Goal: Task Accomplishment & Management: Manage account settings

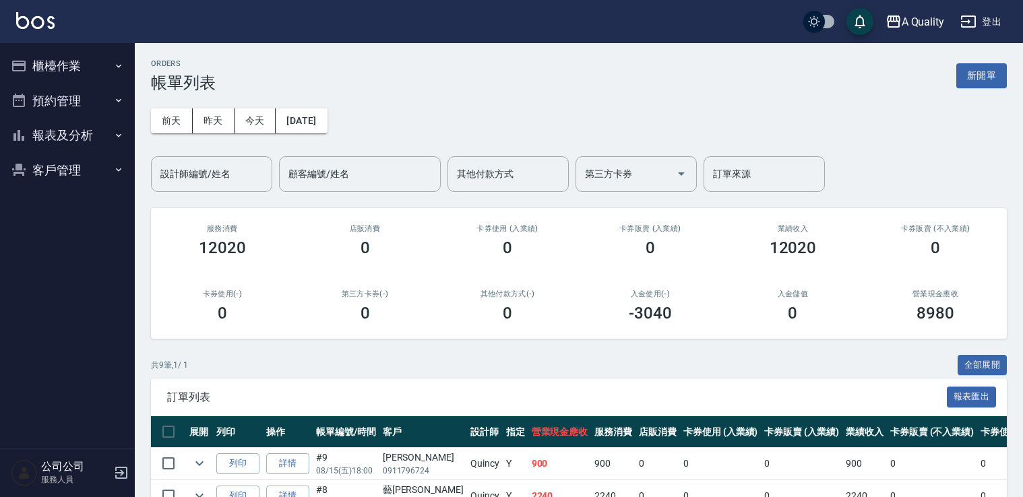
scroll to position [202, 0]
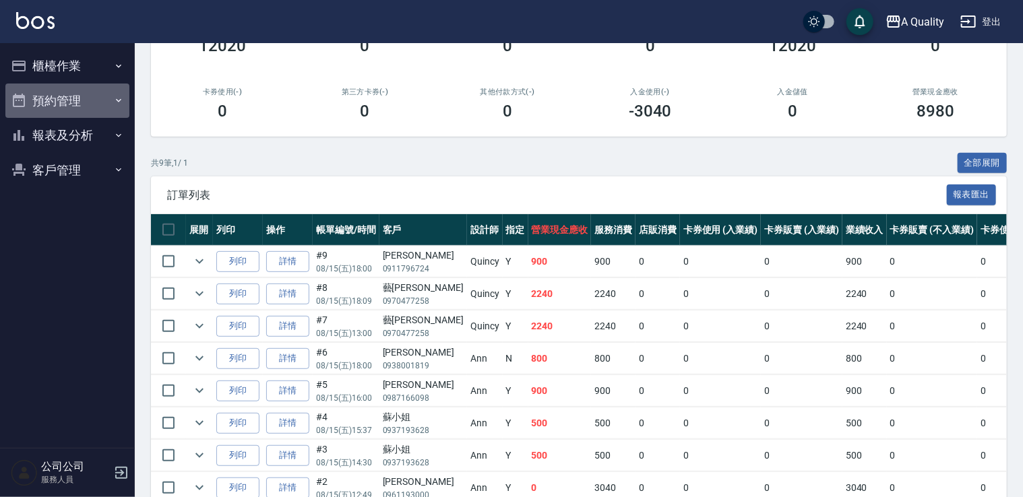
click at [65, 106] on button "預約管理" at bounding box center [67, 101] width 124 height 35
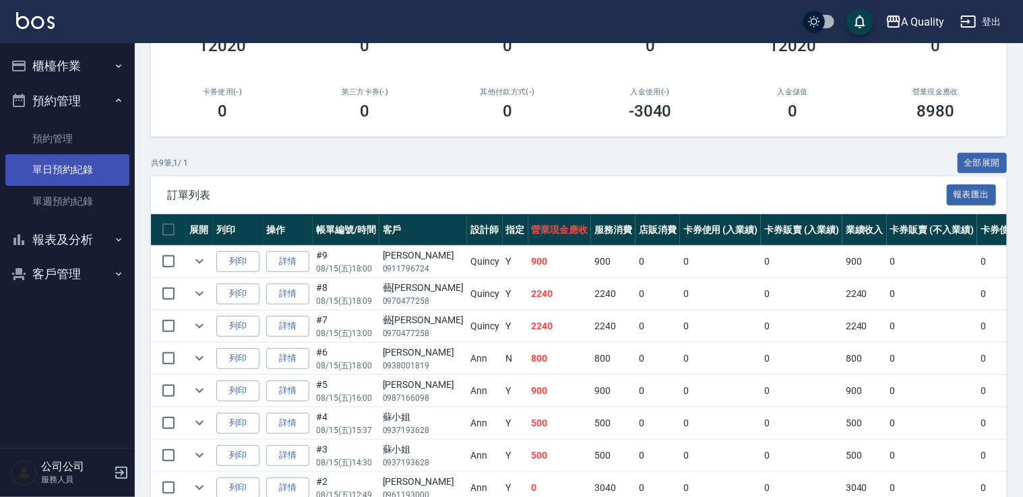
click at [73, 171] on link "單日預約紀錄" at bounding box center [67, 169] width 124 height 31
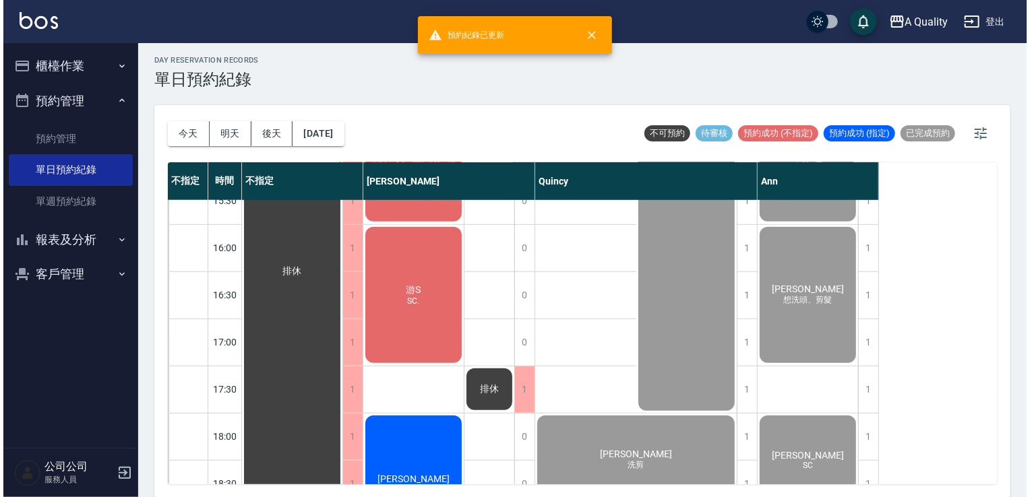
scroll to position [575, 0]
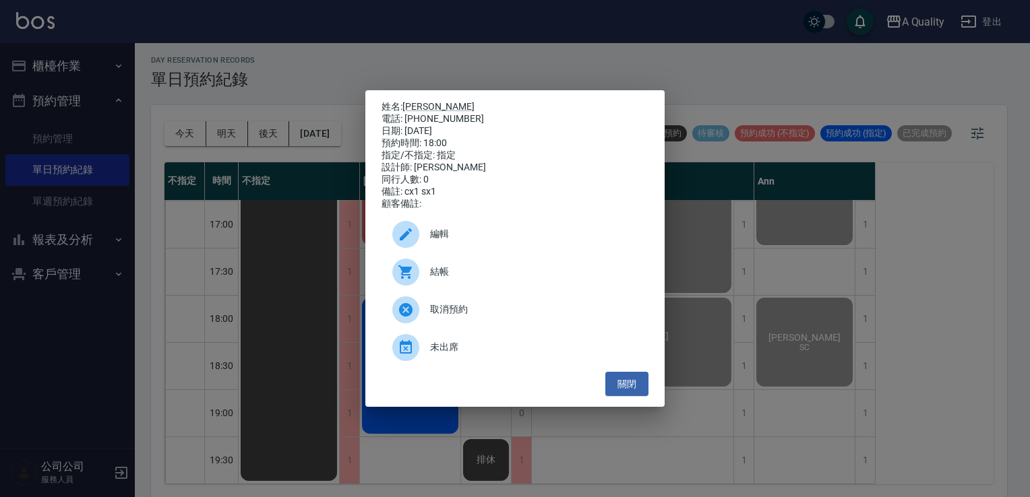
click at [501, 279] on span "結帳" at bounding box center [534, 272] width 208 height 14
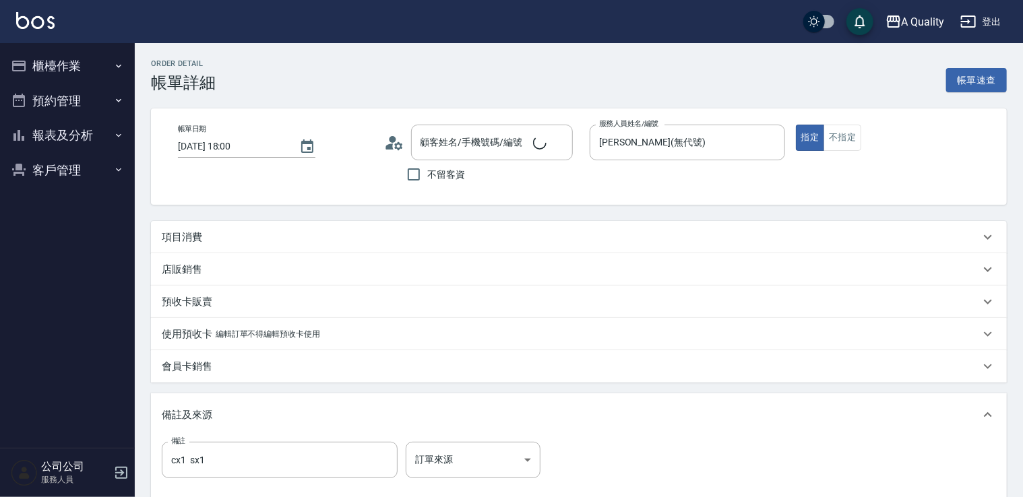
type input "[PERSON_NAME]/0975600638/null"
click at [285, 248] on div "項目消費" at bounding box center [579, 237] width 856 height 32
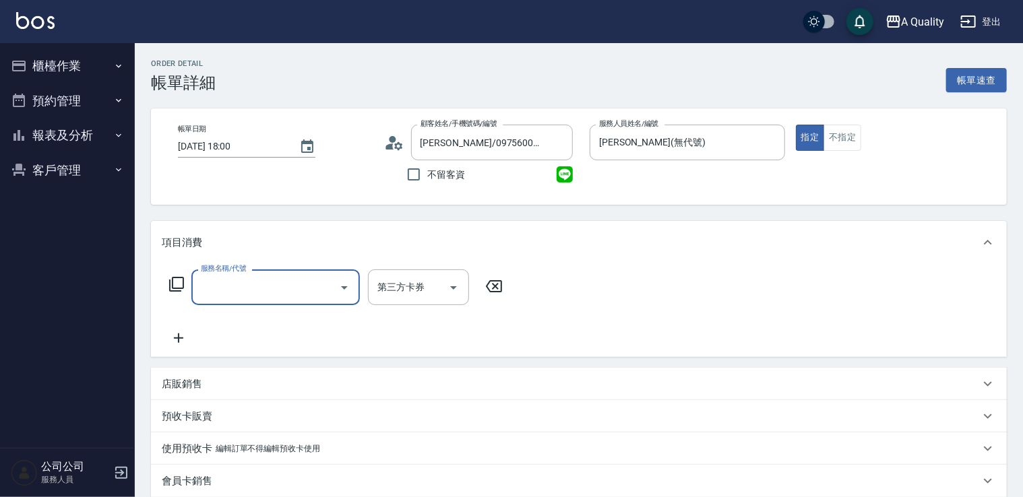
click at [254, 290] on input "服務名稱/代號" at bounding box center [265, 288] width 136 height 24
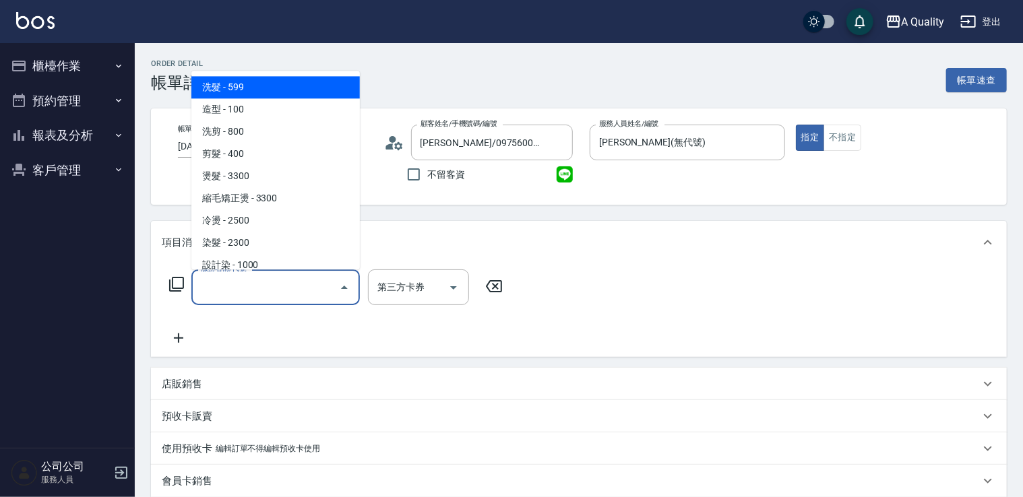
drag, startPoint x: 268, startPoint y: 85, endPoint x: 328, endPoint y: 113, distance: 66.9
click at [268, 85] on span "洗髮 - 599" at bounding box center [275, 87] width 168 height 22
type input "洗髮(101)"
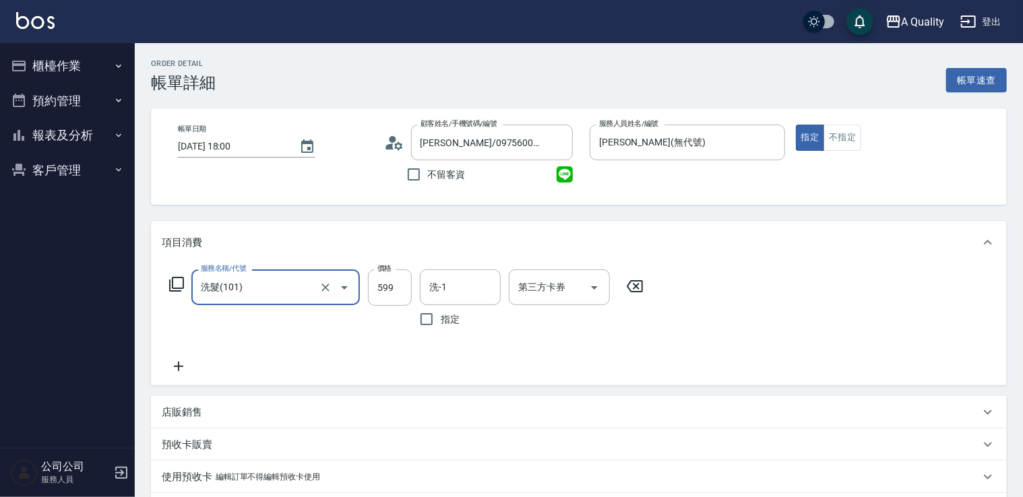
click at [438, 291] on input "洗-1" at bounding box center [460, 288] width 69 height 24
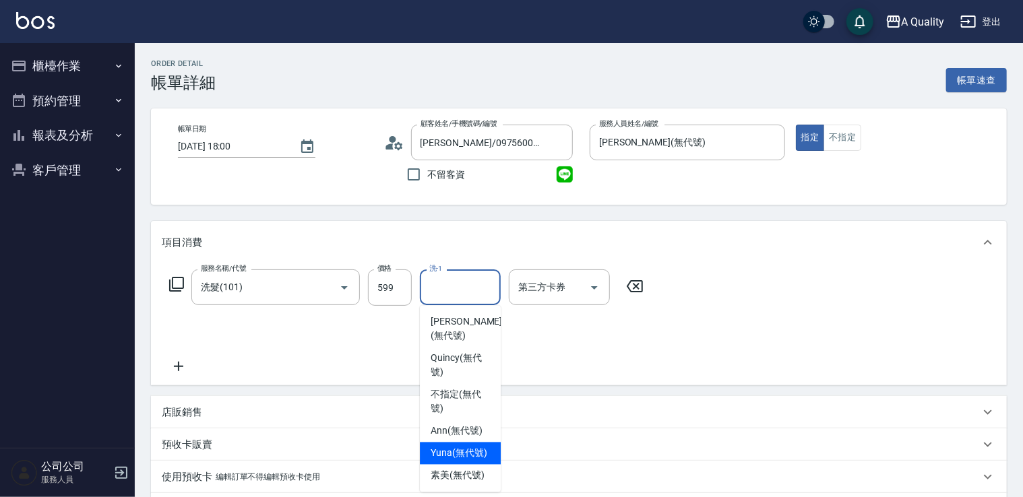
click at [469, 450] on span "Yuna (無代號)" at bounding box center [459, 454] width 57 height 14
type input "Yuna(無代號)"
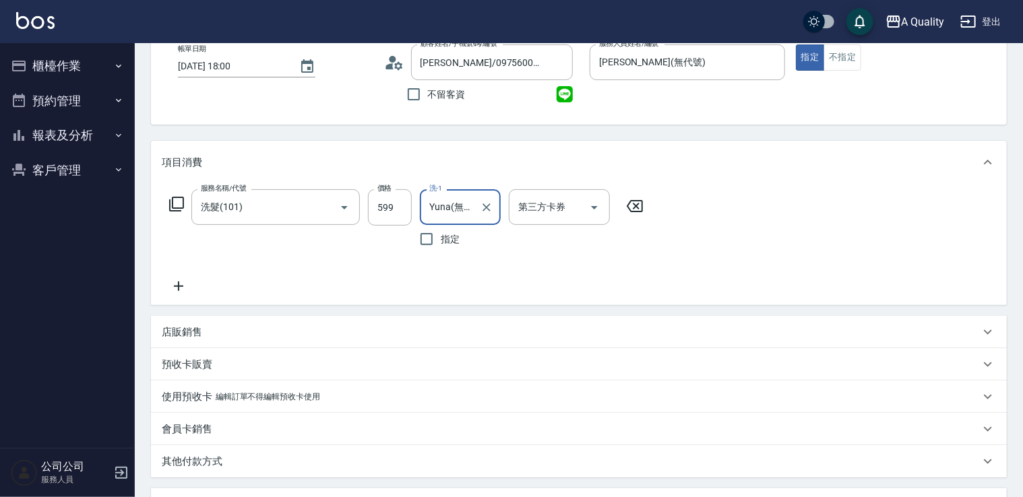
scroll to position [270, 0]
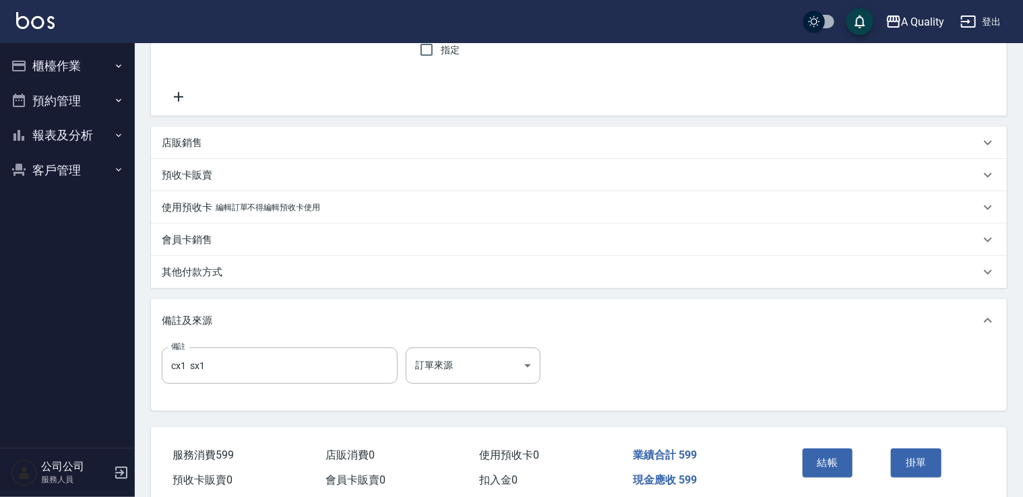
click at [825, 463] on button "結帳" at bounding box center [828, 463] width 51 height 28
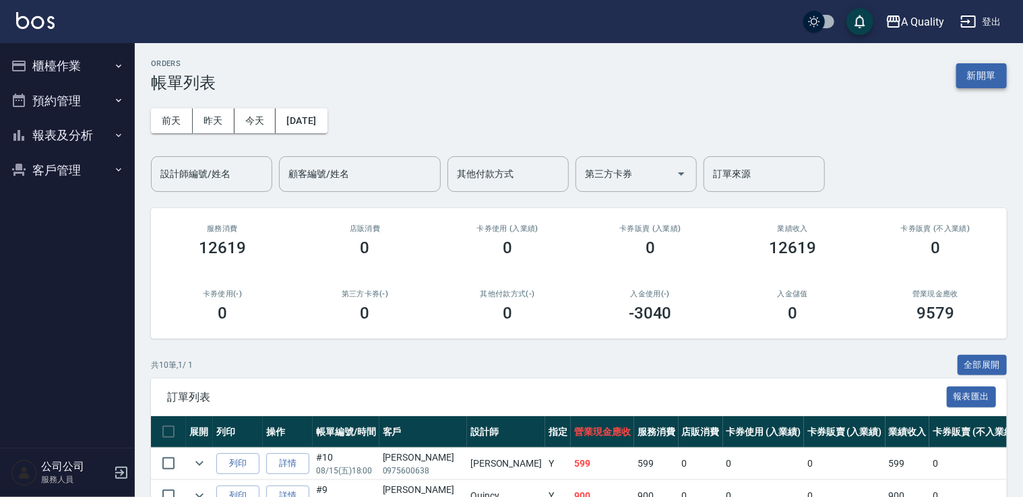
click at [957, 73] on button "新開單" at bounding box center [981, 75] width 51 height 25
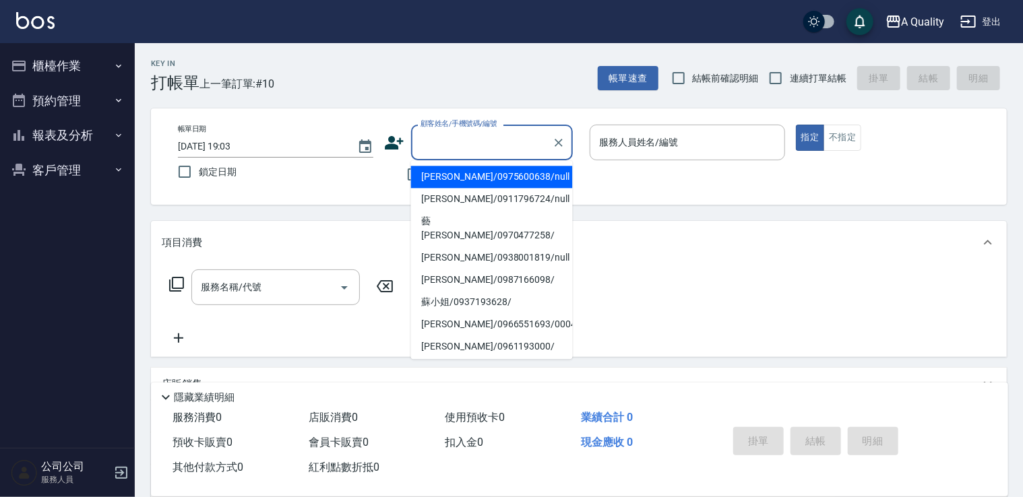
click at [447, 137] on input "顧客姓名/手機號碼/編號" at bounding box center [481, 143] width 129 height 24
click at [447, 180] on li "李小姐/0975600638/null" at bounding box center [492, 177] width 162 height 22
type input "李小姐/0975600638/null"
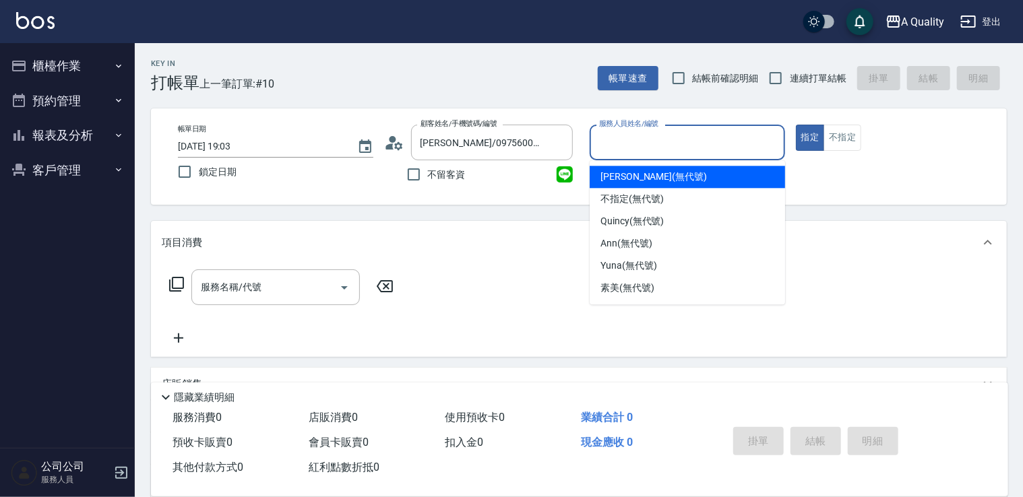
click at [636, 137] on input "服務人員姓名/編號" at bounding box center [687, 143] width 183 height 24
click at [626, 185] on div "[PERSON_NAME] (無代號)" at bounding box center [687, 177] width 195 height 22
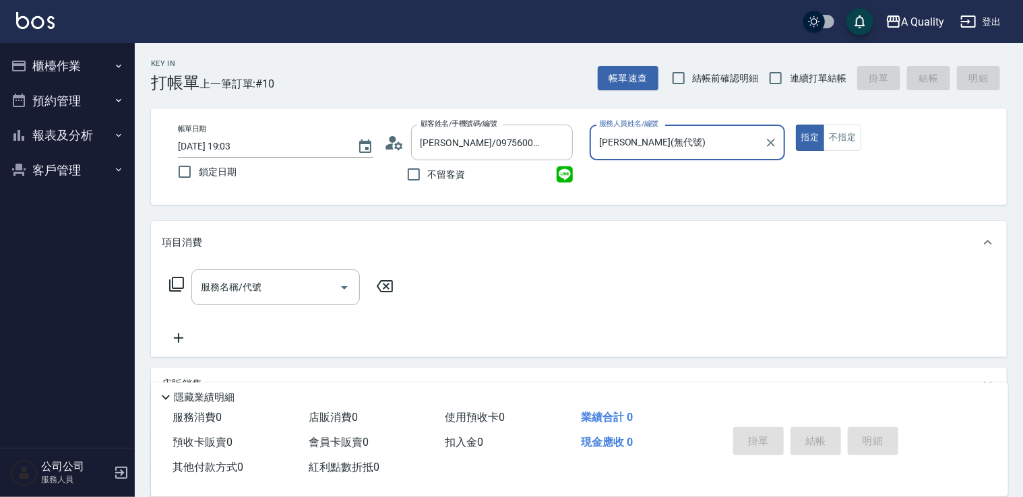
type input "[PERSON_NAME](無代號)"
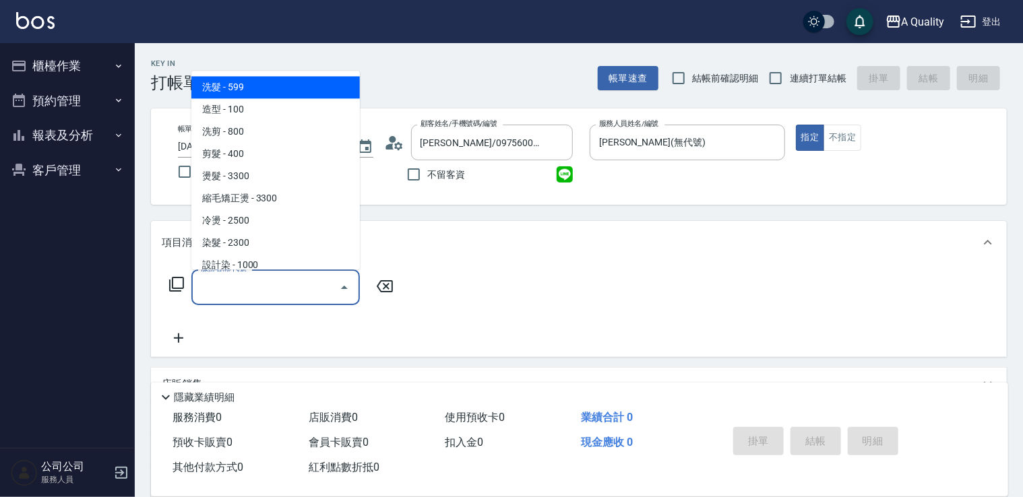
drag, startPoint x: 307, startPoint y: 284, endPoint x: 268, endPoint y: 220, distance: 74.7
click at [305, 284] on input "服務名稱/代號" at bounding box center [265, 288] width 136 height 24
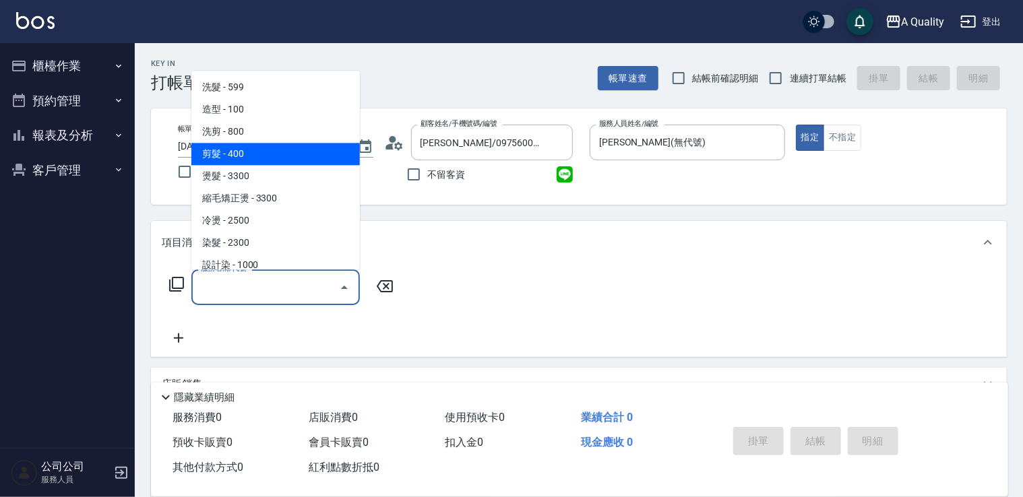
click at [271, 159] on span "剪髮 - 400" at bounding box center [275, 154] width 168 height 22
type input "剪髮(201)"
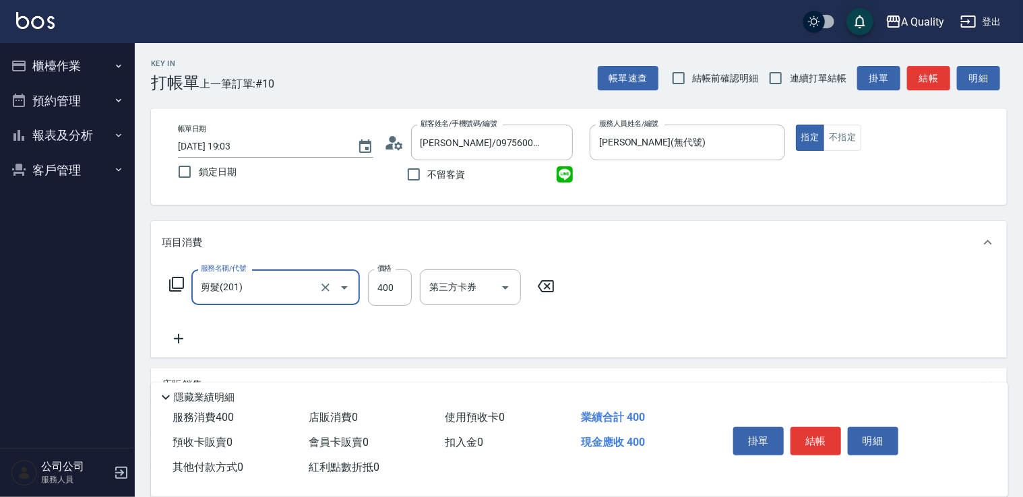
click at [819, 447] on button "結帳" at bounding box center [815, 441] width 51 height 28
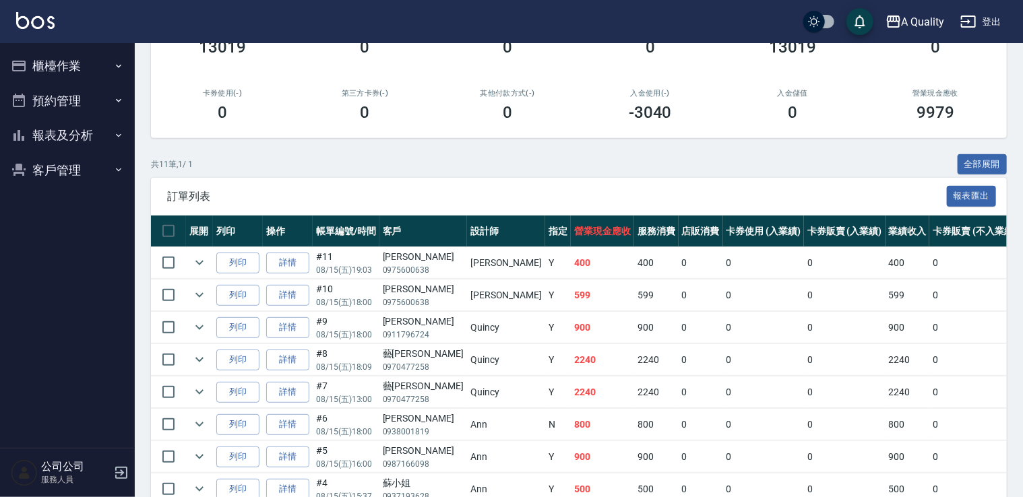
scroll to position [202, 0]
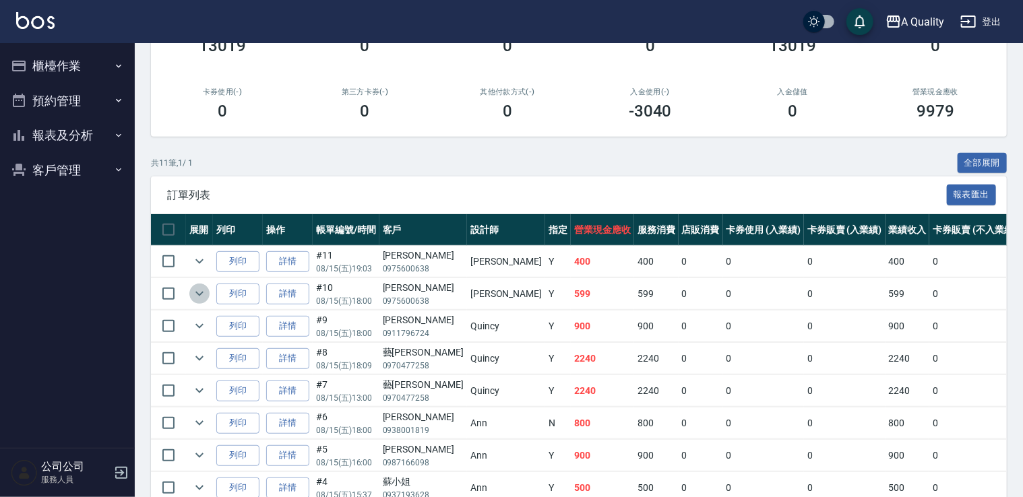
click at [193, 290] on icon "expand row" at bounding box center [199, 294] width 16 height 16
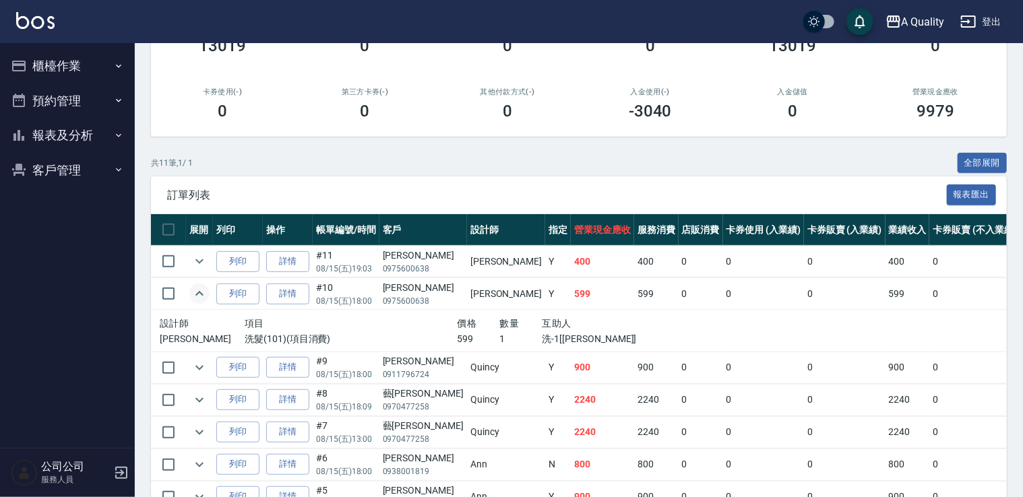
click at [193, 290] on icon "expand row" at bounding box center [199, 294] width 16 height 16
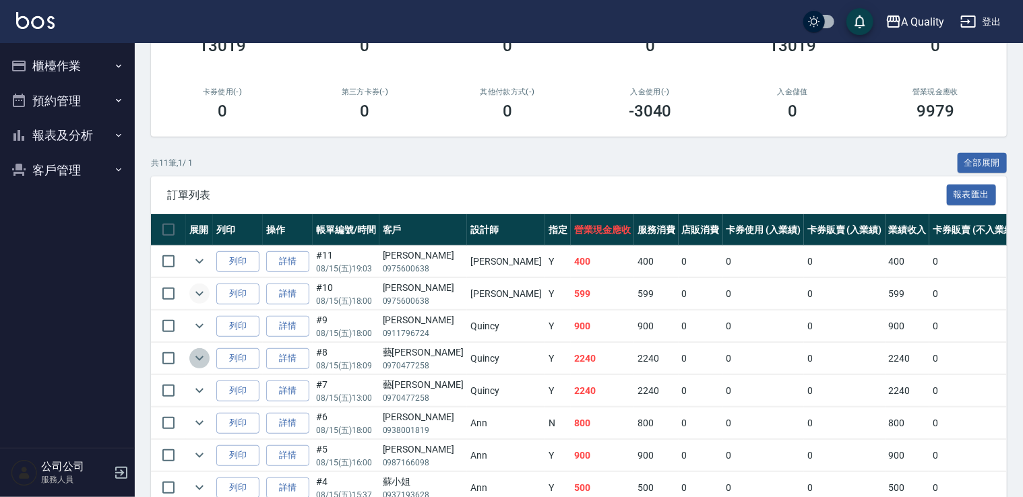
click at [204, 359] on icon "expand row" at bounding box center [199, 358] width 16 height 16
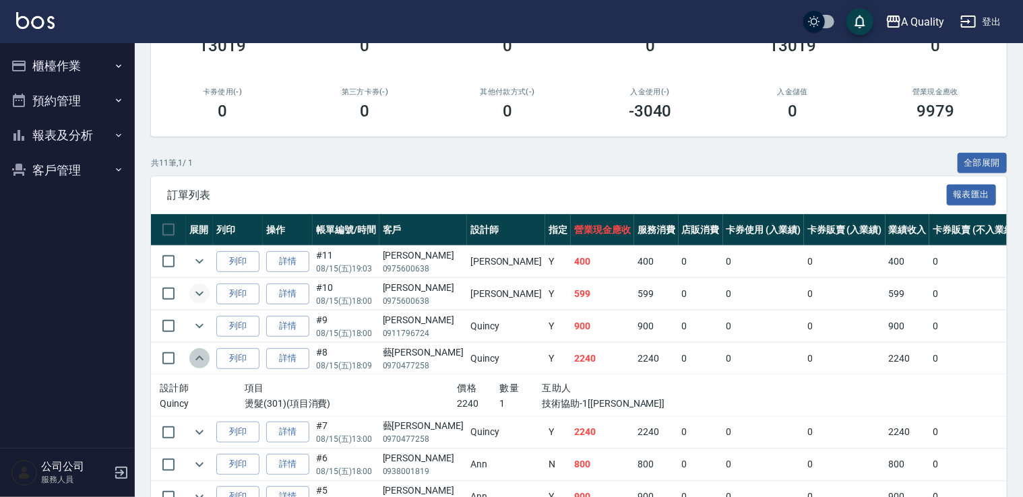
click at [204, 359] on icon "expand row" at bounding box center [199, 358] width 16 height 16
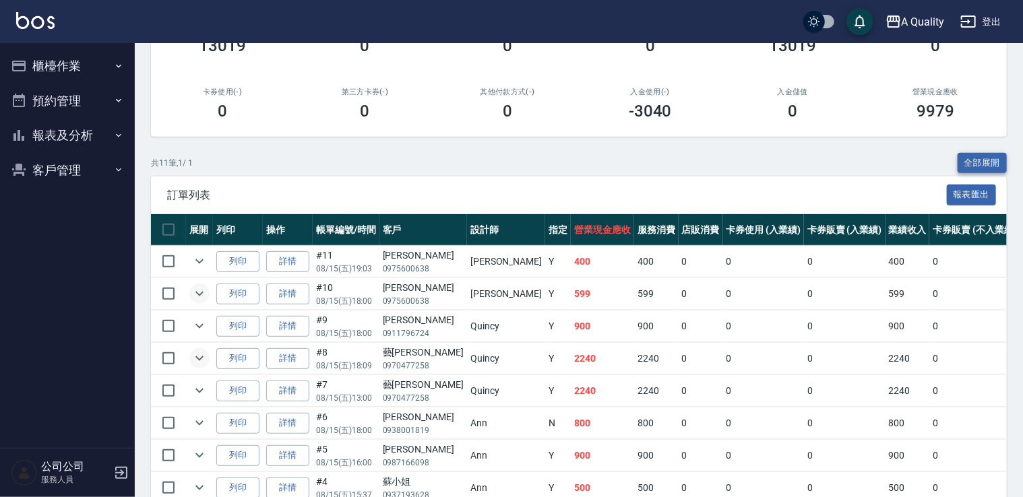
click at [969, 162] on button "全部展開" at bounding box center [983, 163] width 50 height 21
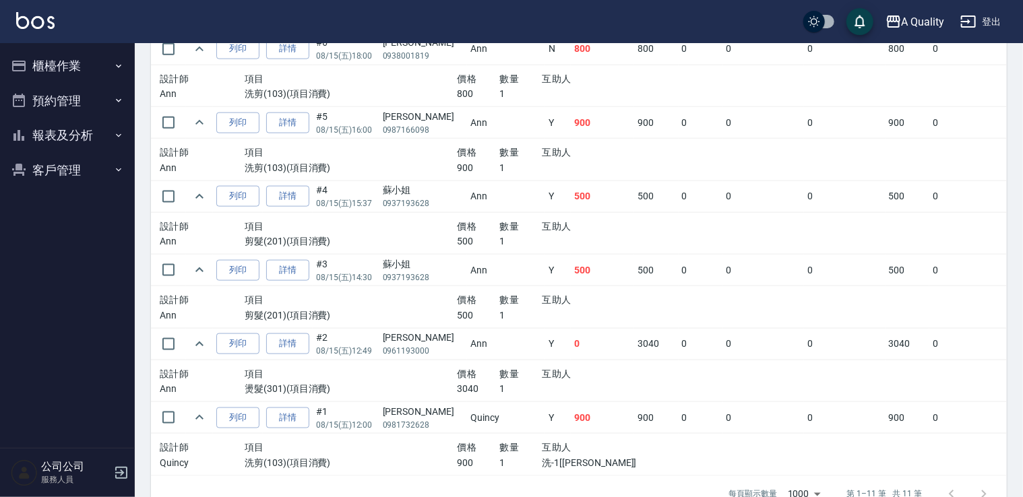
scroll to position [822, 0]
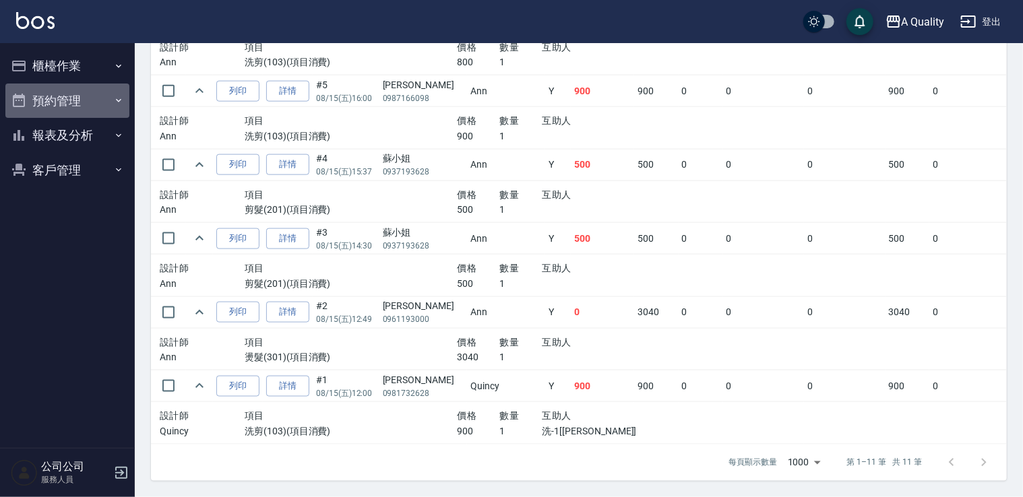
click at [56, 108] on button "預約管理" at bounding box center [67, 101] width 124 height 35
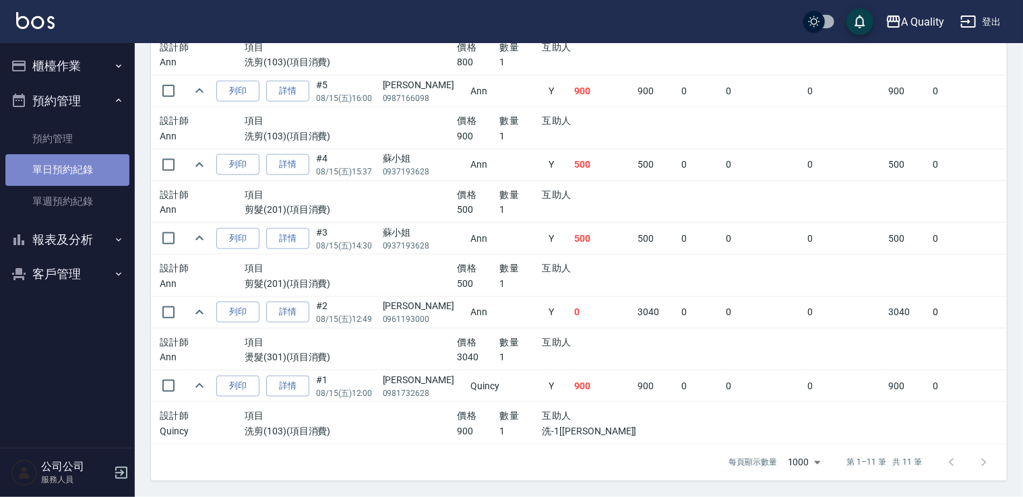
click at [71, 181] on link "單日預約紀錄" at bounding box center [67, 169] width 124 height 31
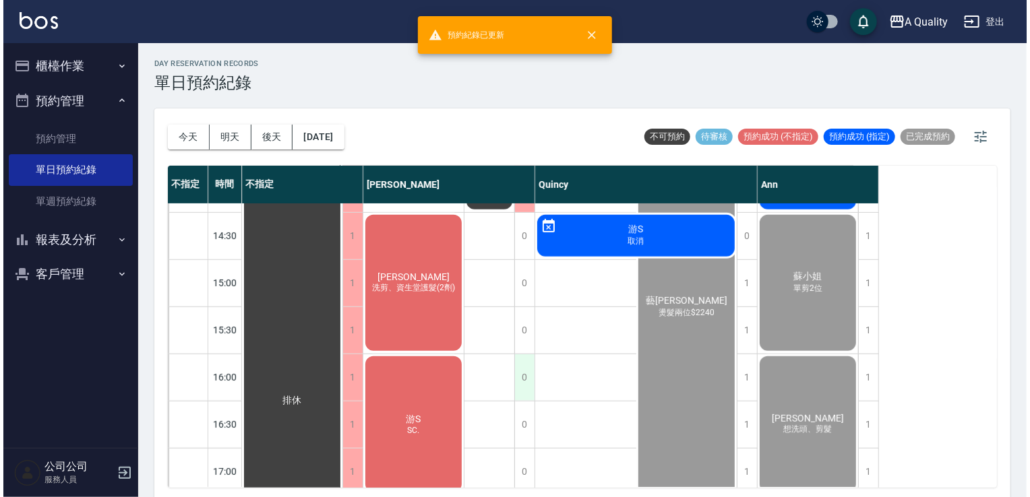
scroll to position [404, 0]
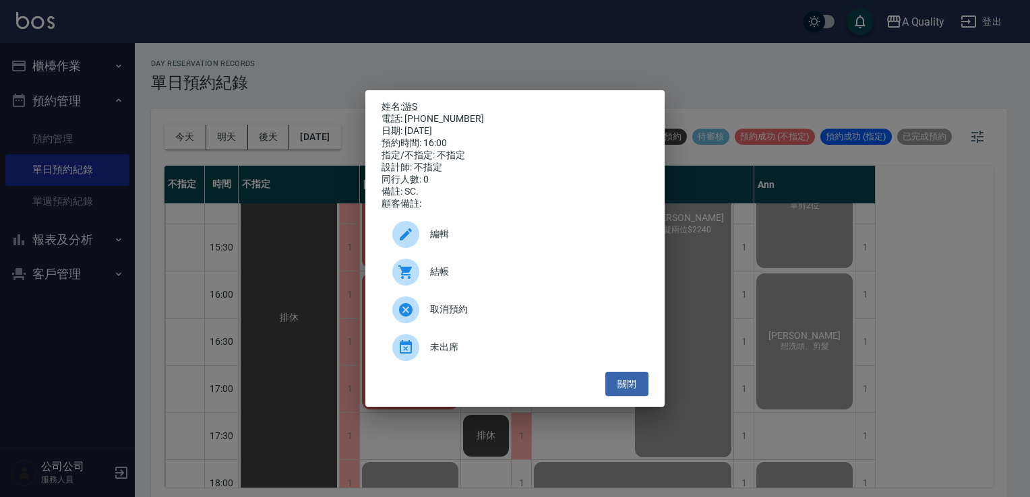
click at [431, 278] on span "結帳" at bounding box center [534, 272] width 208 height 14
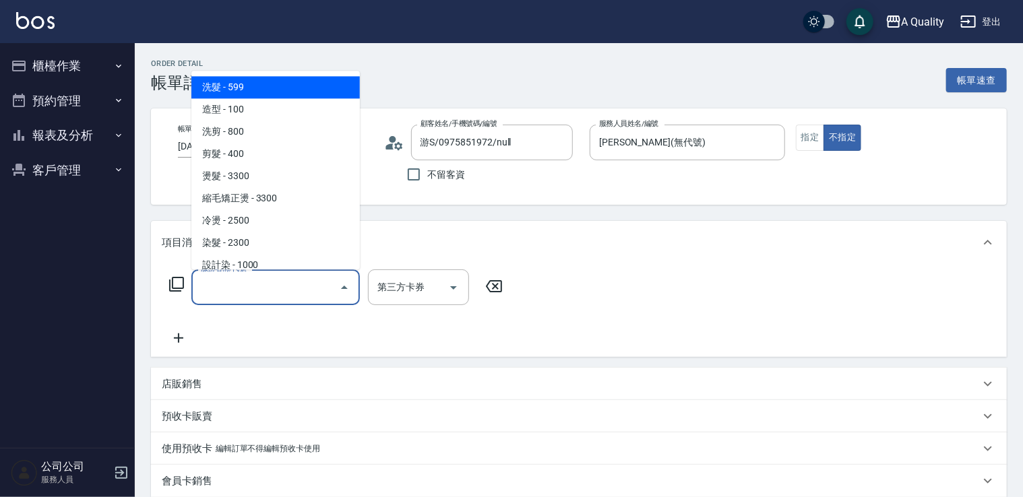
drag, startPoint x: 255, startPoint y: 288, endPoint x: 226, endPoint y: 236, distance: 60.0
click at [254, 288] on input "服務名稱/代號" at bounding box center [265, 288] width 136 height 24
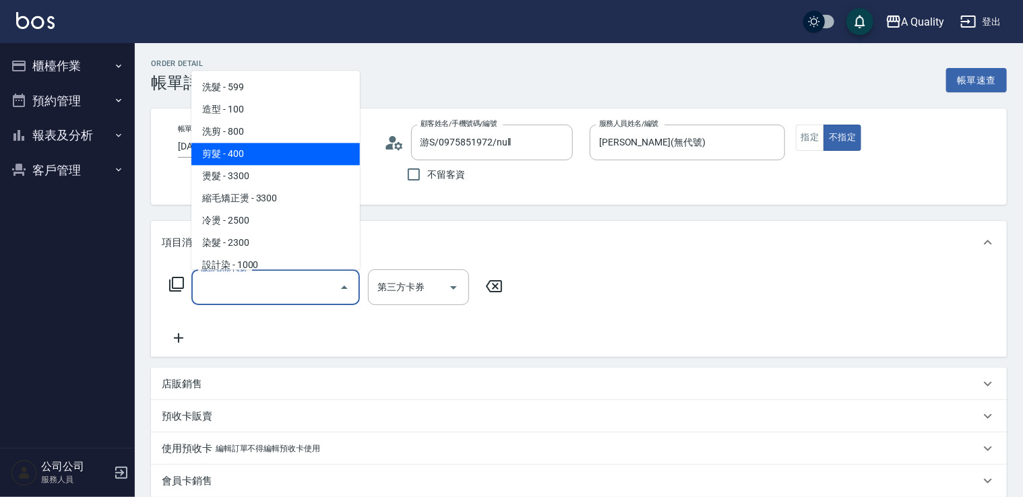
click at [268, 154] on span "剪髮 - 400" at bounding box center [275, 154] width 168 height 22
type input "剪髮(201)"
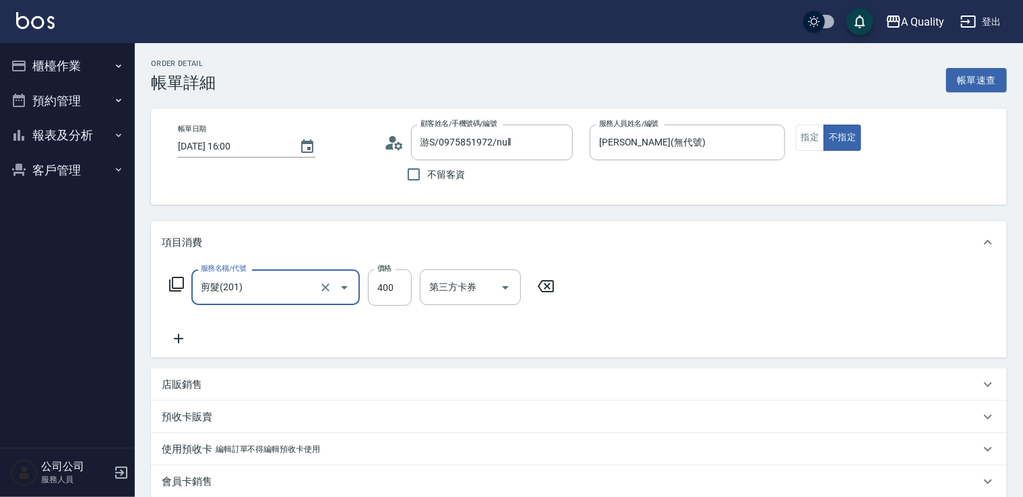
click at [185, 338] on icon at bounding box center [179, 339] width 34 height 16
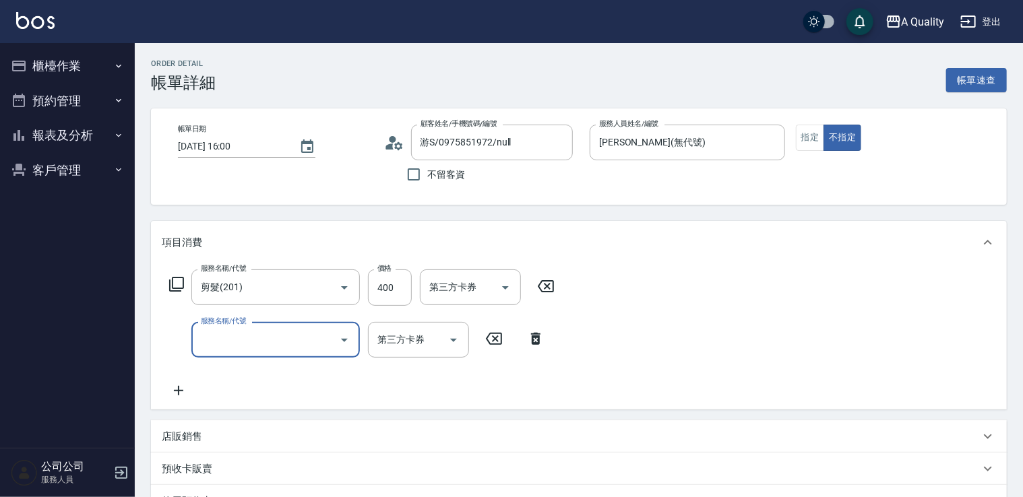
click at [261, 340] on input "服務名稱/代號" at bounding box center [265, 340] width 136 height 24
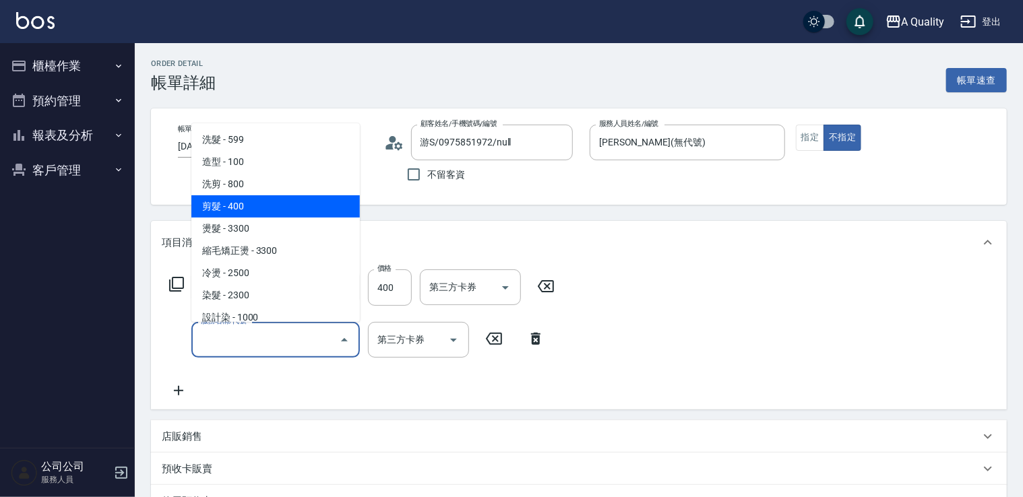
click at [260, 204] on span "剪髮 - 400" at bounding box center [275, 206] width 168 height 22
type input "剪髮(201)"
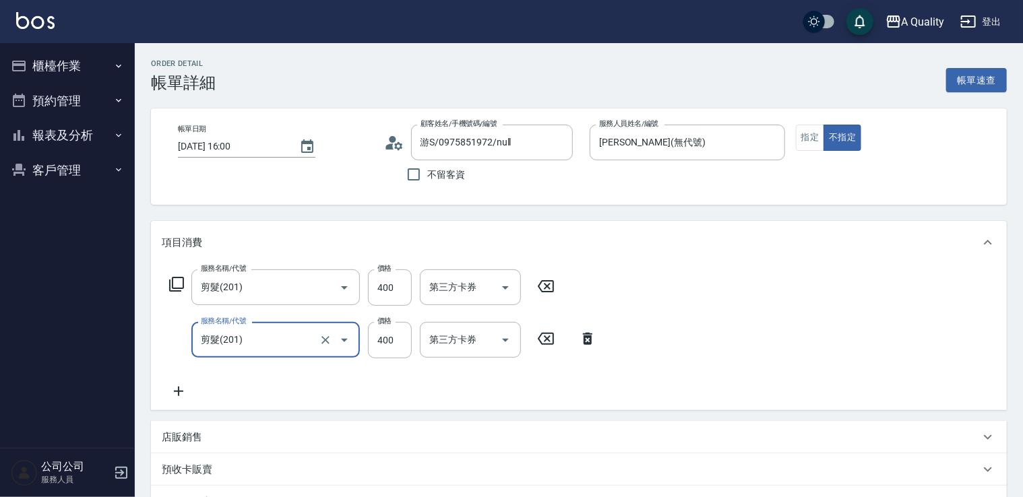
drag, startPoint x: 556, startPoint y: 343, endPoint x: 531, endPoint y: 343, distance: 24.9
click at [550, 343] on icon at bounding box center [546, 339] width 34 height 16
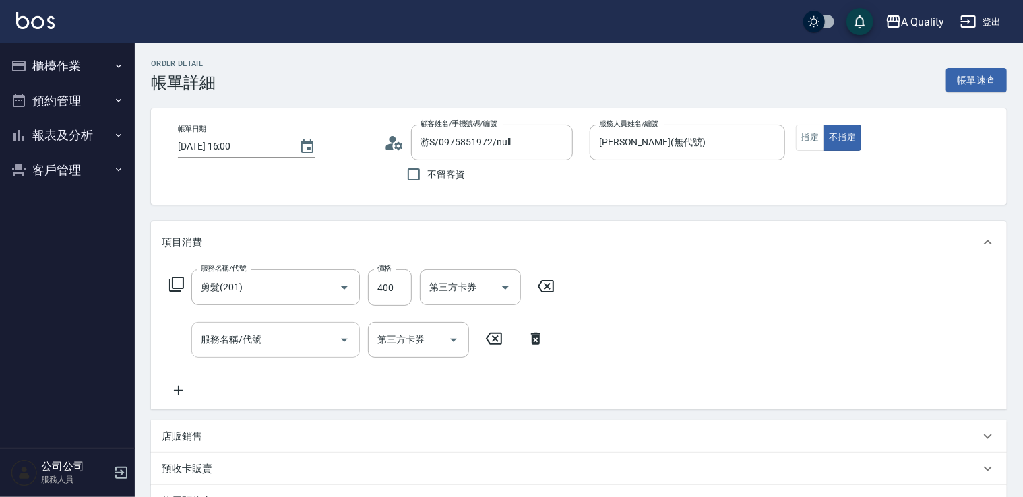
click at [308, 350] on input "服務名稱/代號" at bounding box center [265, 340] width 136 height 24
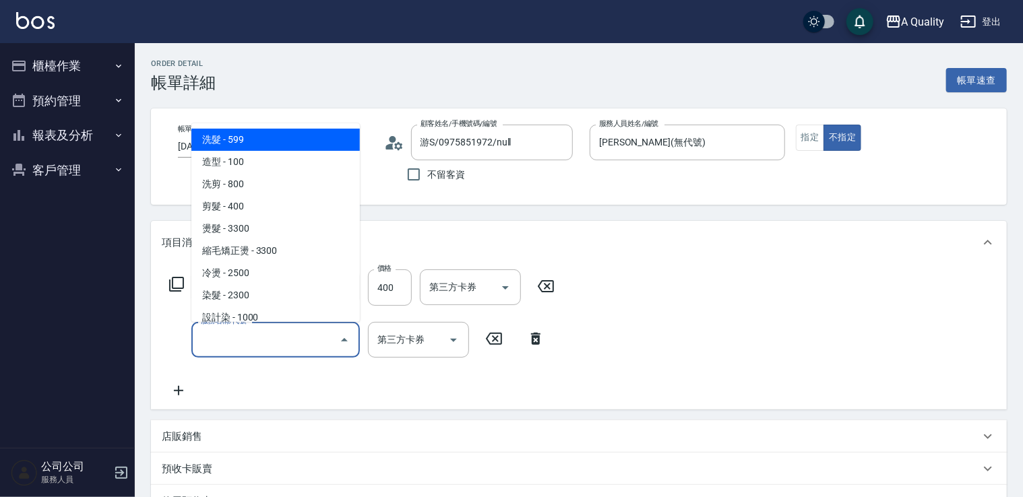
drag, startPoint x: 241, startPoint y: 137, endPoint x: 325, endPoint y: 211, distance: 112.2
click at [241, 137] on span "洗髮 - 599" at bounding box center [275, 140] width 168 height 22
type input "洗髮(101)"
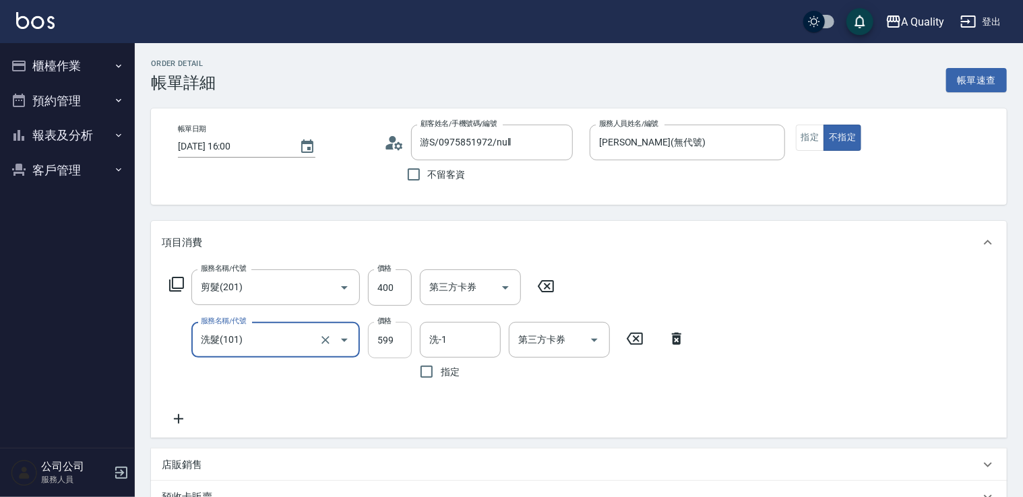
click at [401, 346] on input "599" at bounding box center [390, 340] width 44 height 36
type input "400"
click at [177, 421] on icon at bounding box center [179, 419] width 34 height 16
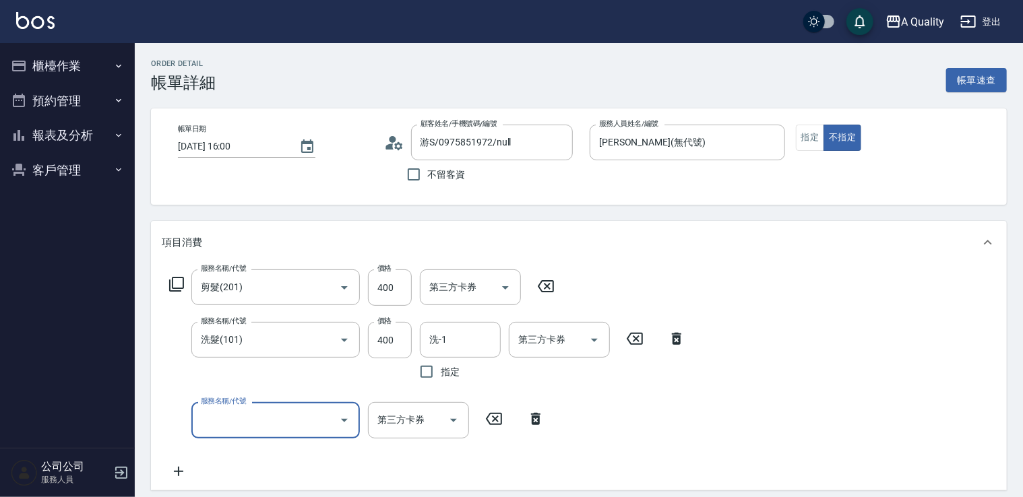
click at [217, 418] on input "服務名稱/代號" at bounding box center [265, 420] width 136 height 24
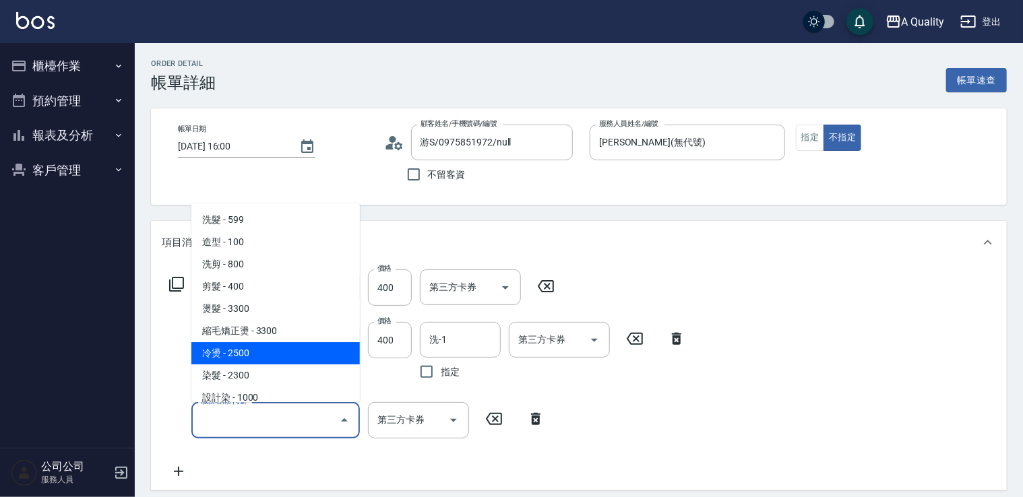
scroll to position [67, 0]
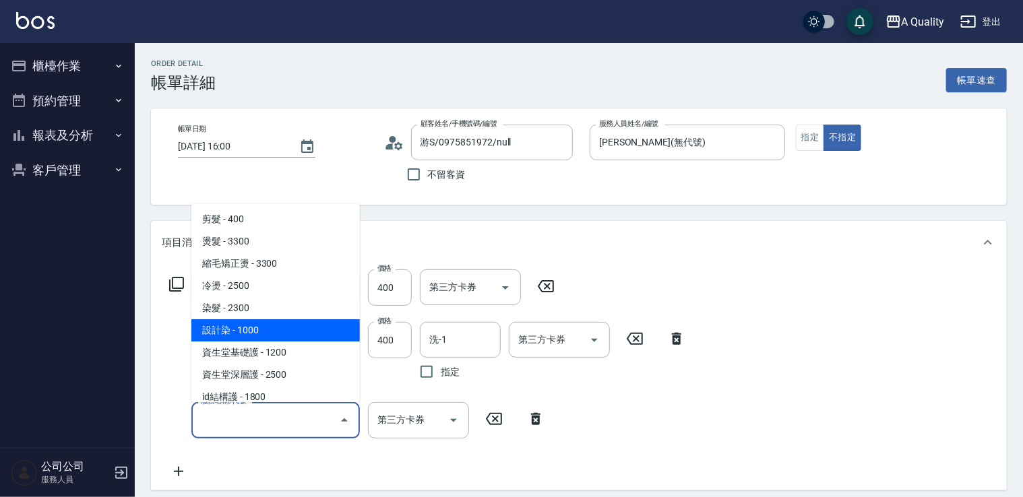
drag, startPoint x: 284, startPoint y: 338, endPoint x: 292, endPoint y: 332, distance: 10.0
click at [284, 338] on span "設計染 - 1000" at bounding box center [275, 330] width 168 height 22
type input "設計染(402)"
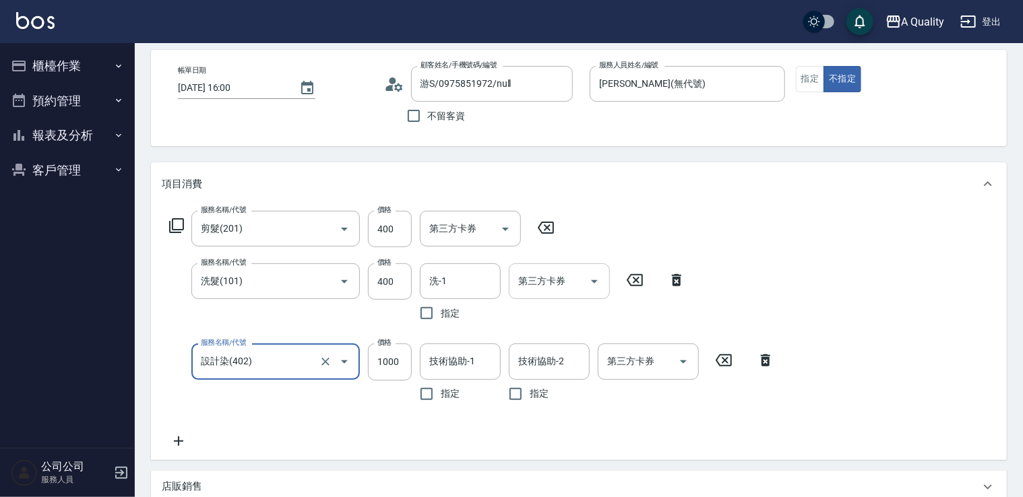
scroll to position [56, 0]
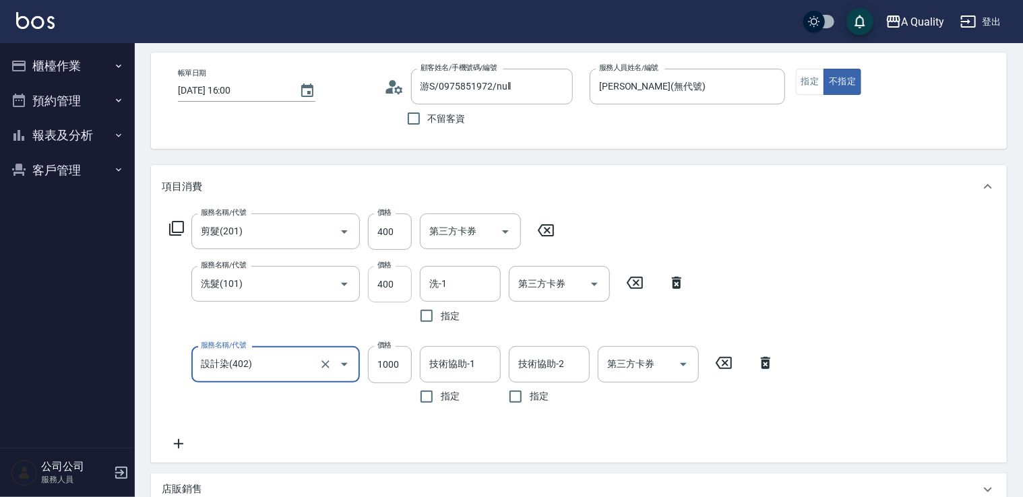
click at [388, 284] on input "400" at bounding box center [390, 284] width 44 height 36
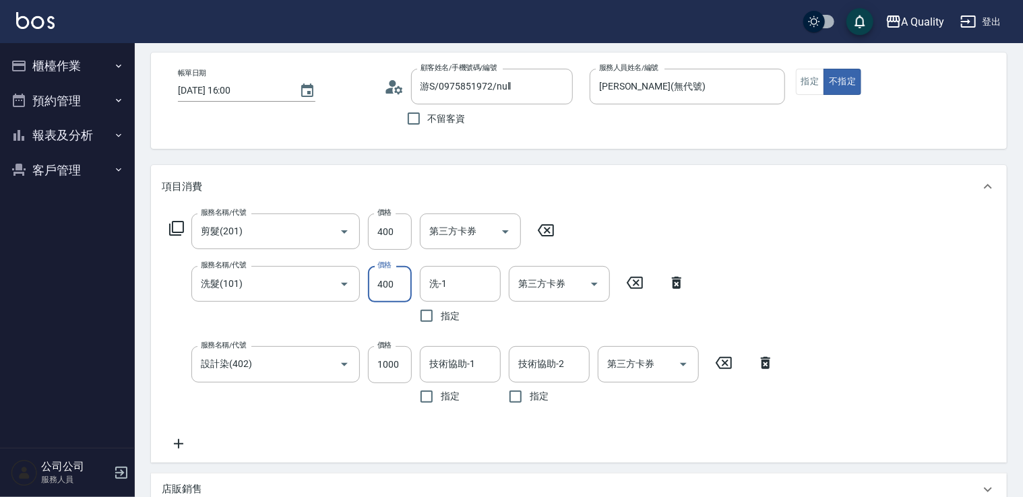
drag, startPoint x: 769, startPoint y: 359, endPoint x: 762, endPoint y: 353, distance: 9.1
click at [768, 359] on icon at bounding box center [766, 363] width 34 height 16
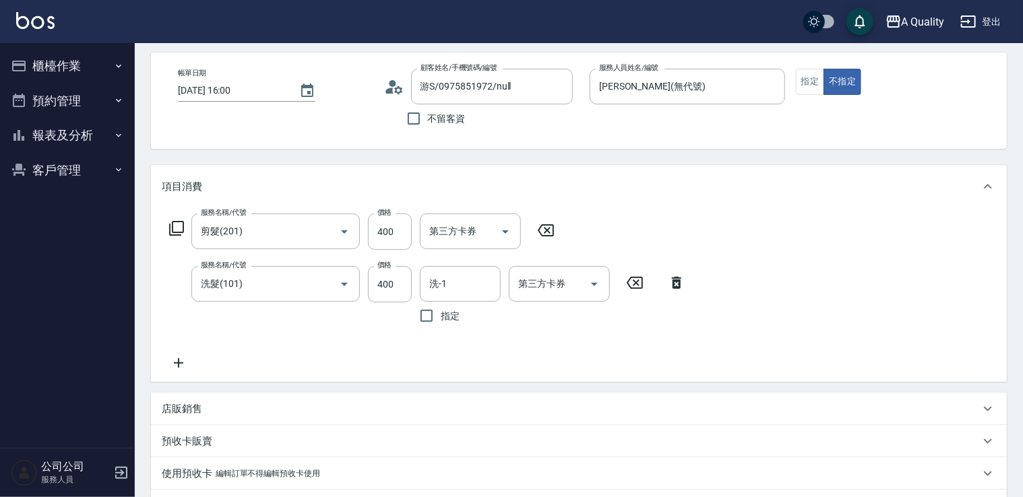
click at [671, 284] on icon at bounding box center [677, 283] width 34 height 16
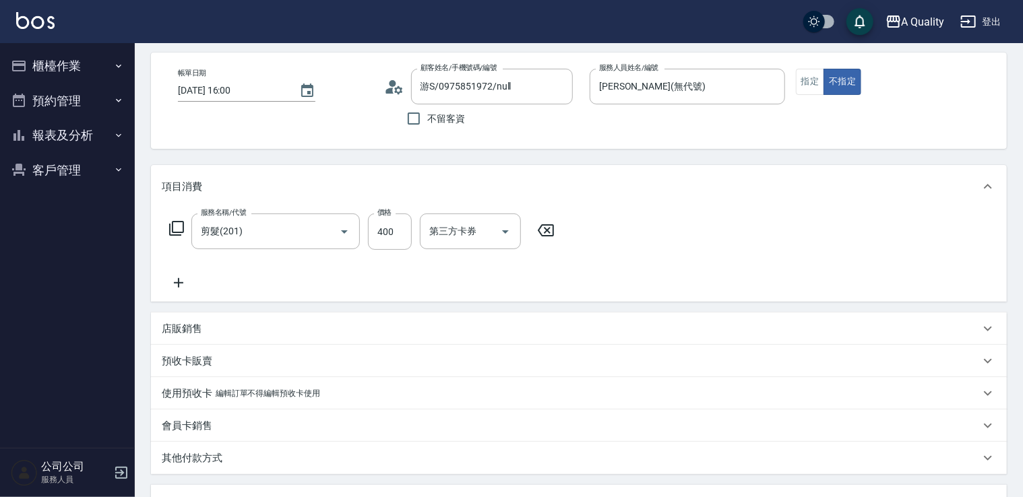
click at [179, 283] on icon at bounding box center [179, 283] width 34 height 16
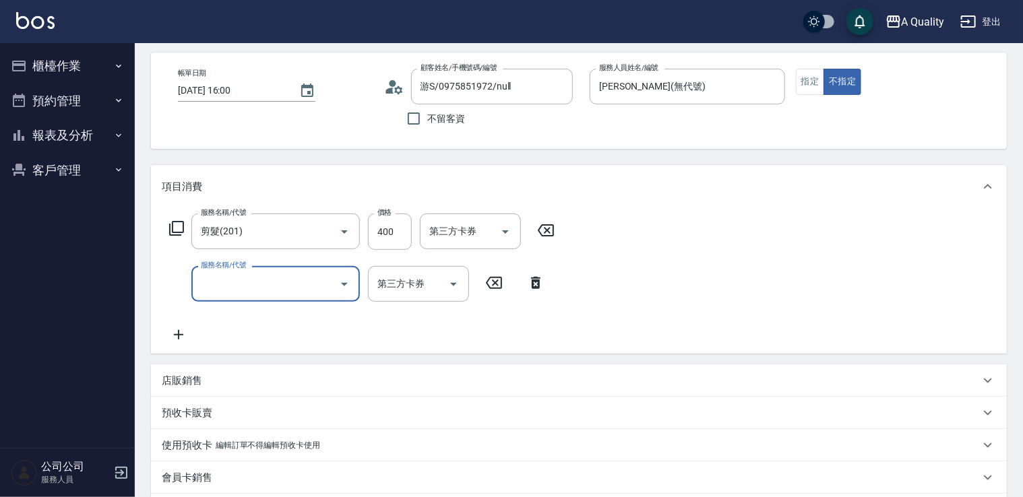
click at [235, 286] on input "服務名稱/代號" at bounding box center [265, 284] width 136 height 24
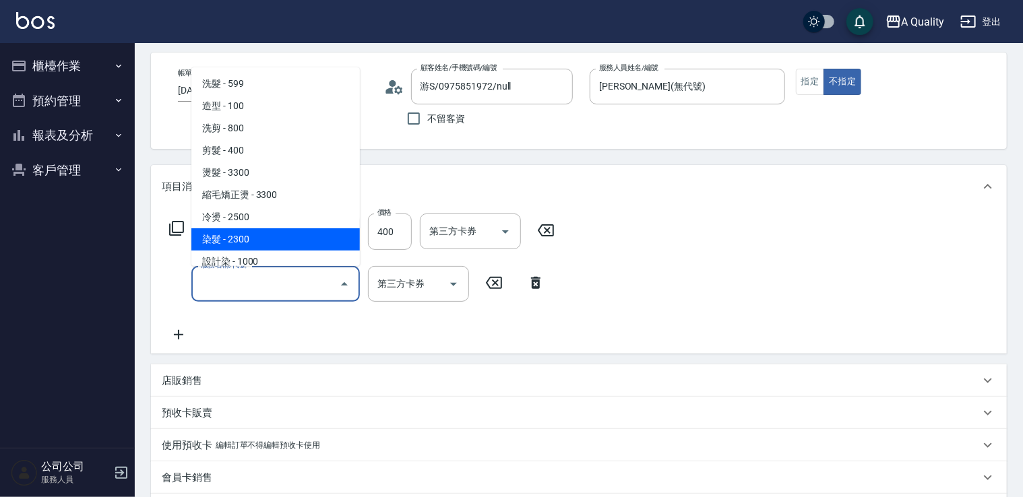
click at [239, 241] on span "染髮 - 2300" at bounding box center [275, 239] width 168 height 22
type input "染髮(401)"
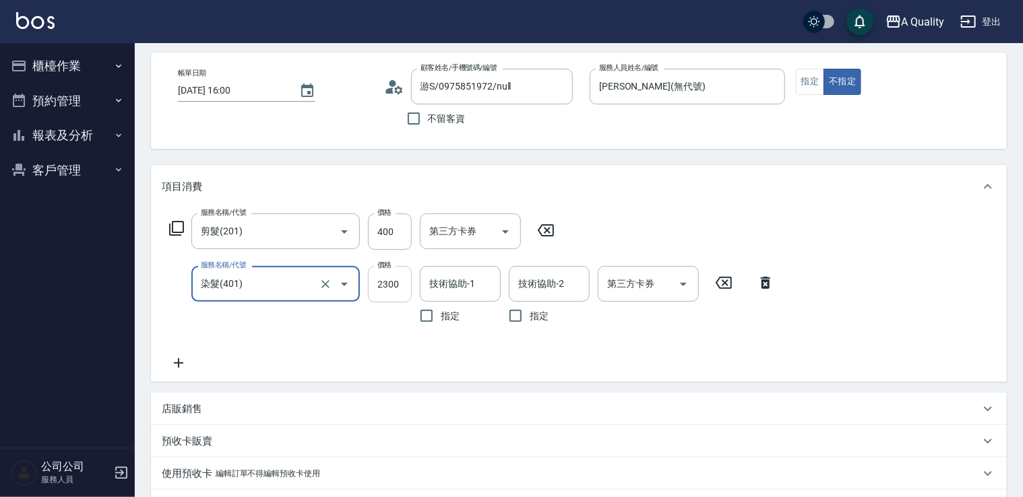
click at [401, 285] on input "2300" at bounding box center [390, 284] width 44 height 36
type input "1700"
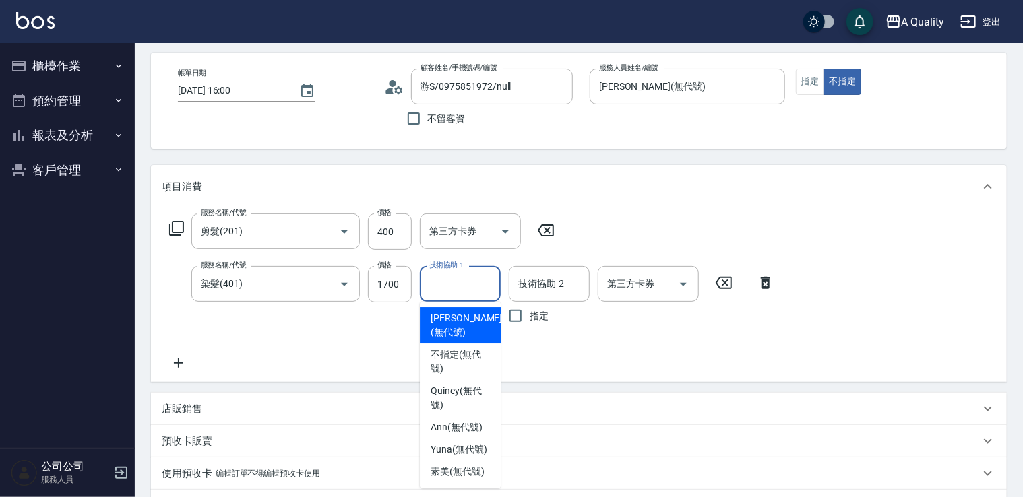
click at [464, 280] on input "技術協助-1" at bounding box center [460, 284] width 69 height 24
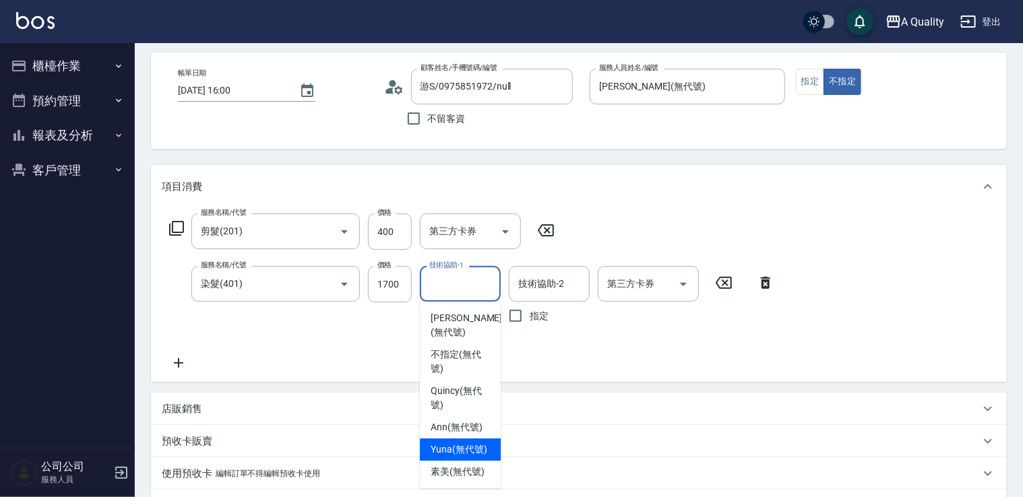
drag, startPoint x: 468, startPoint y: 451, endPoint x: 497, endPoint y: 411, distance: 48.8
click at [469, 447] on span "Yuna (無代號)" at bounding box center [459, 450] width 57 height 14
type input "Yuna(無代號)"
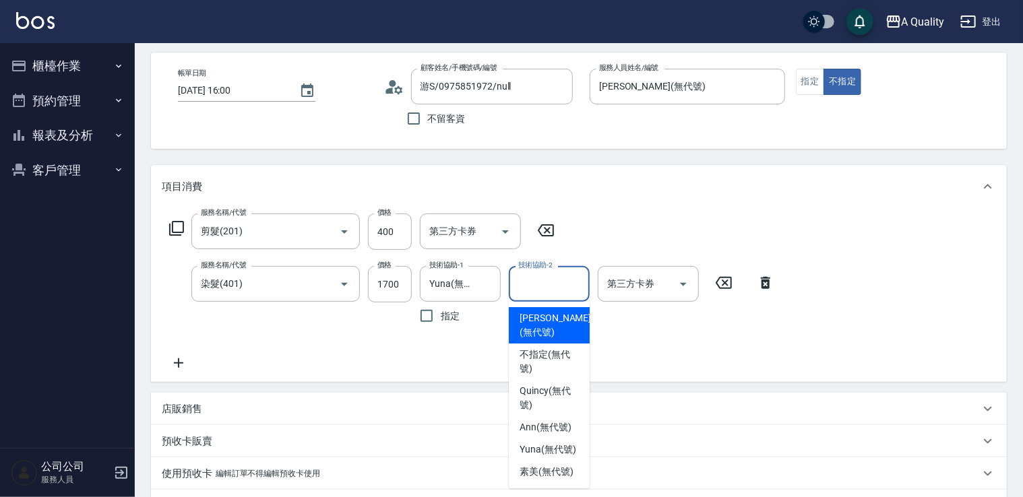
drag, startPoint x: 546, startPoint y: 283, endPoint x: 541, endPoint y: 293, distance: 11.2
click at [546, 284] on input "技術協助-2" at bounding box center [549, 284] width 69 height 24
click at [558, 333] on span "Taylor (無代號)" at bounding box center [555, 325] width 71 height 28
type input "Taylor(無代號)"
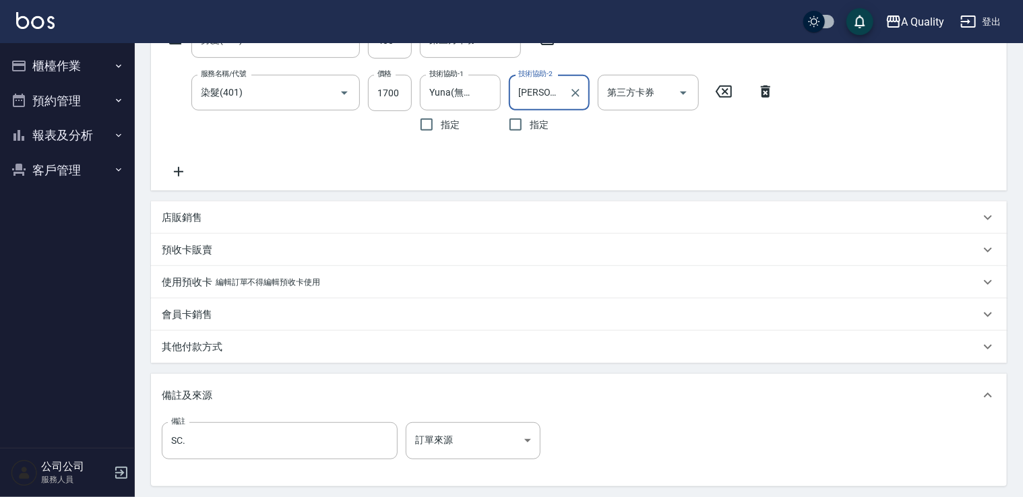
scroll to position [111, 0]
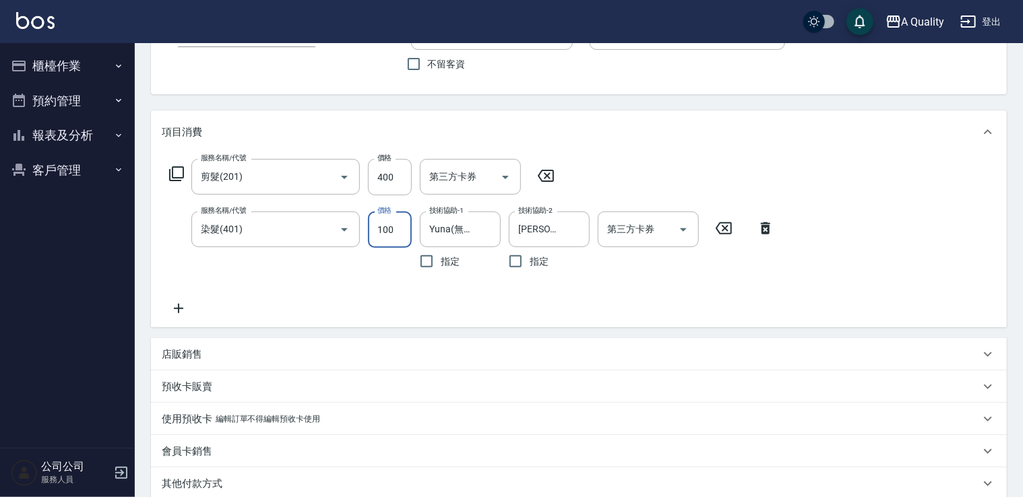
drag, startPoint x: 403, startPoint y: 233, endPoint x: 370, endPoint y: 233, distance: 33.0
click at [370, 233] on input "100" at bounding box center [390, 230] width 44 height 36
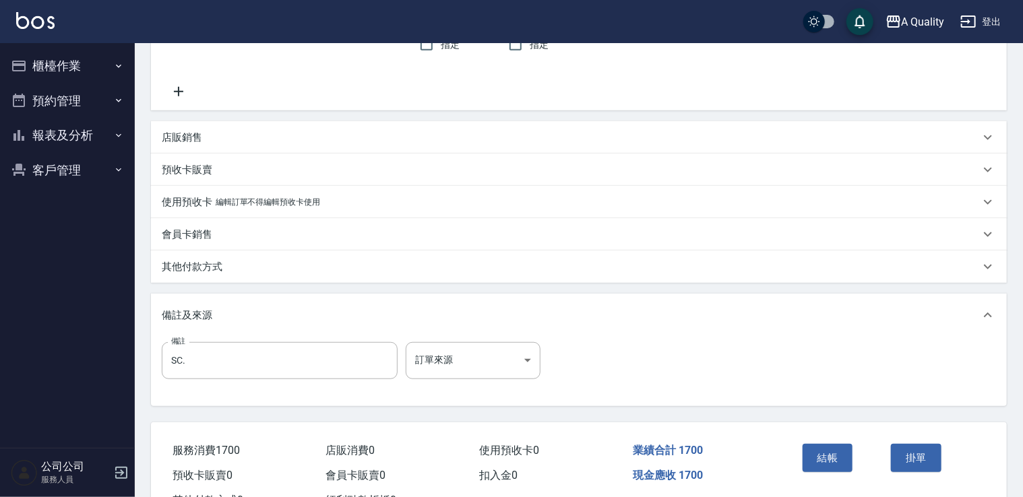
scroll to position [380, 0]
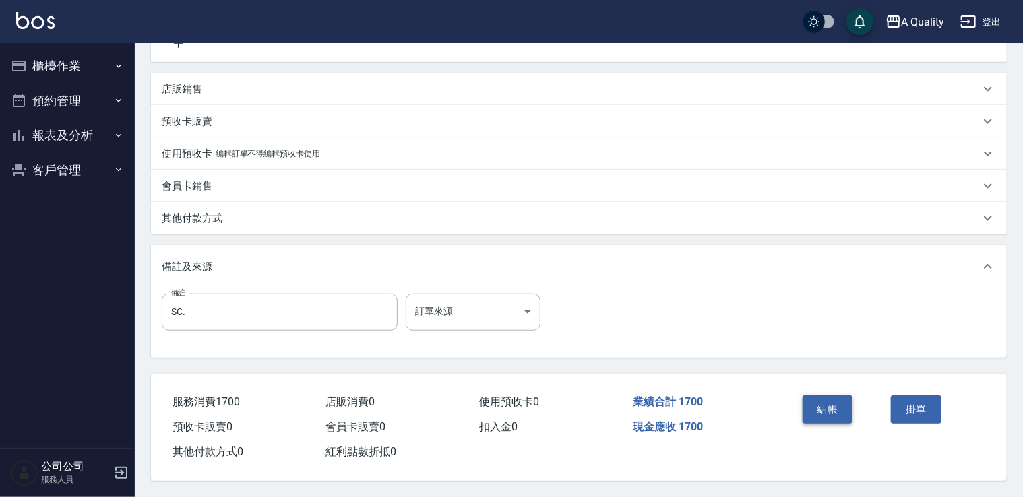
type input "1300"
click at [826, 415] on button "結帳" at bounding box center [828, 410] width 51 height 28
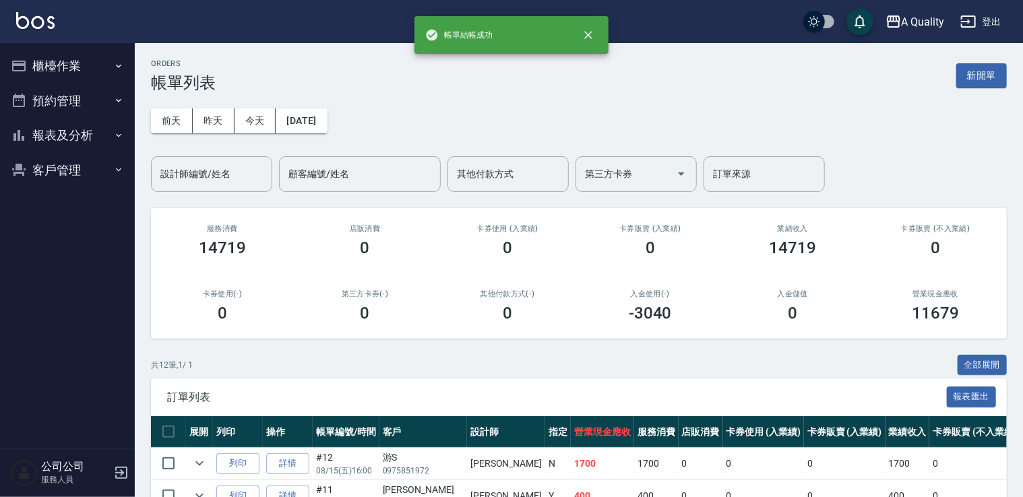
click at [54, 100] on button "預約管理" at bounding box center [67, 101] width 124 height 35
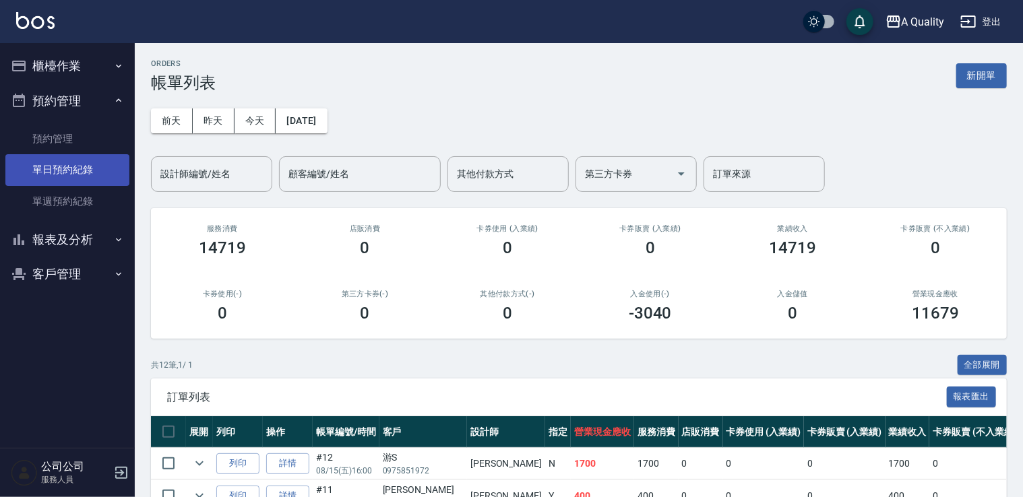
click at [64, 164] on link "單日預約紀錄" at bounding box center [67, 169] width 124 height 31
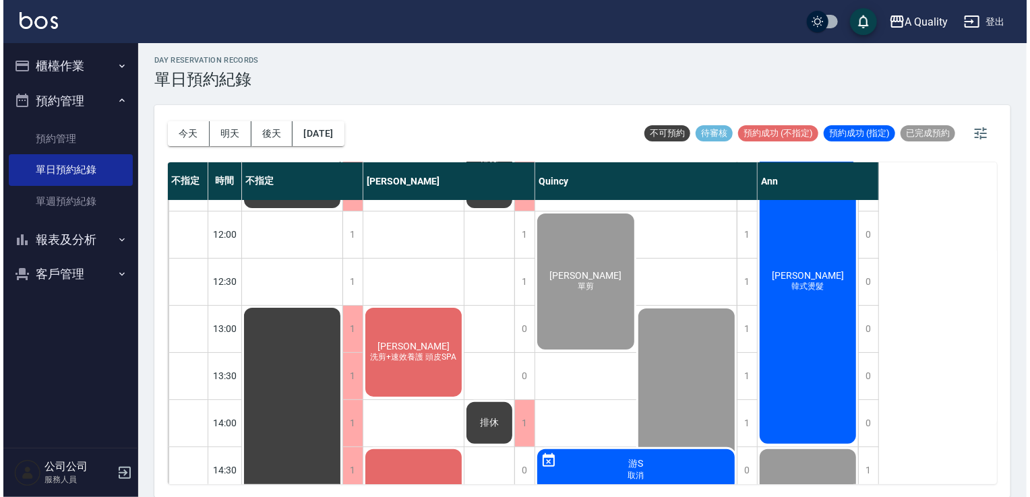
scroll to position [202, 0]
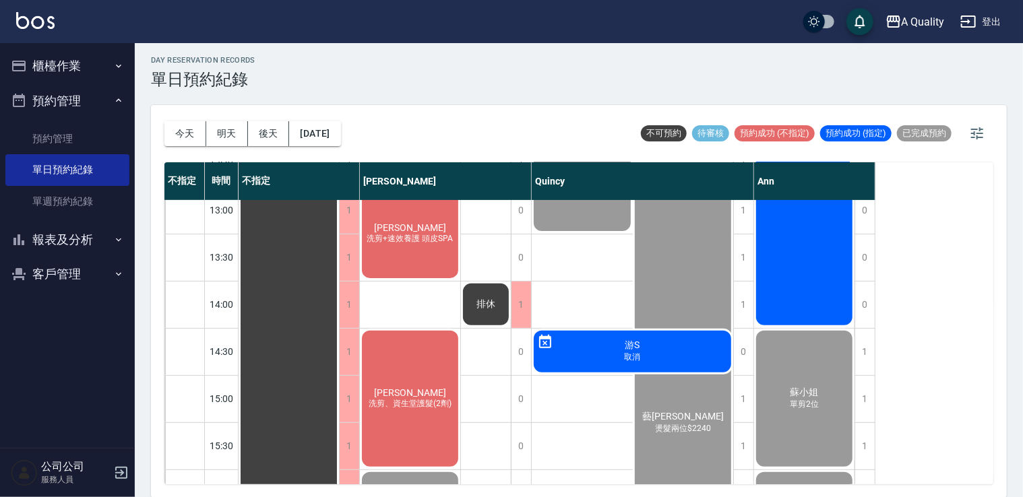
click at [339, 92] on div "謝惠馨 洗剪、資生堂護髮(2劑)" at bounding box center [289, 45] width 100 height 93
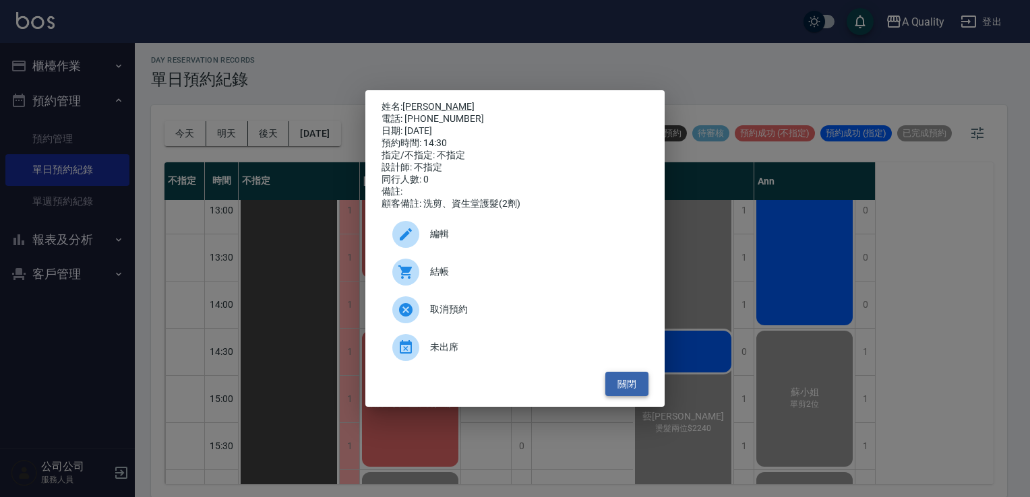
click at [635, 396] on button "關閉" at bounding box center [626, 384] width 43 height 25
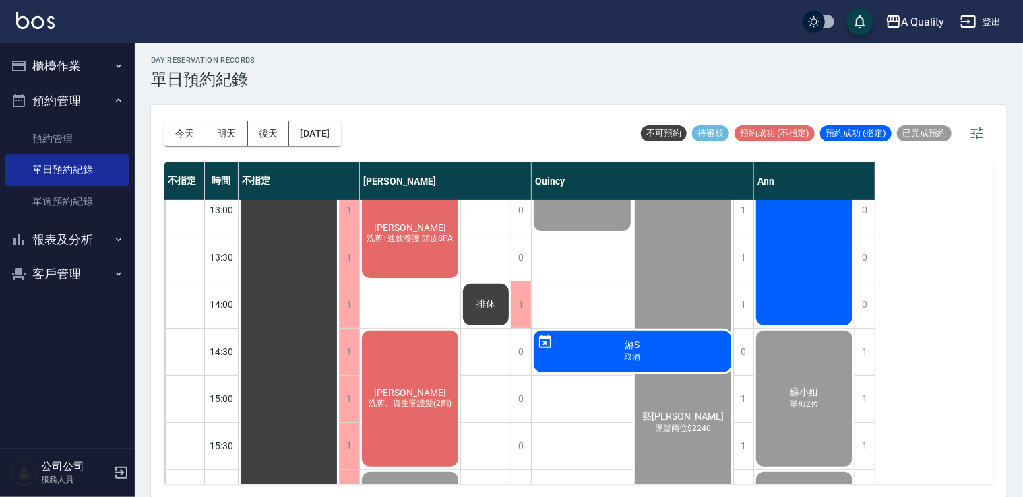
click at [339, 92] on div "謝惠馨 洗剪、資生堂護髮(2劑)" at bounding box center [289, 45] width 100 height 93
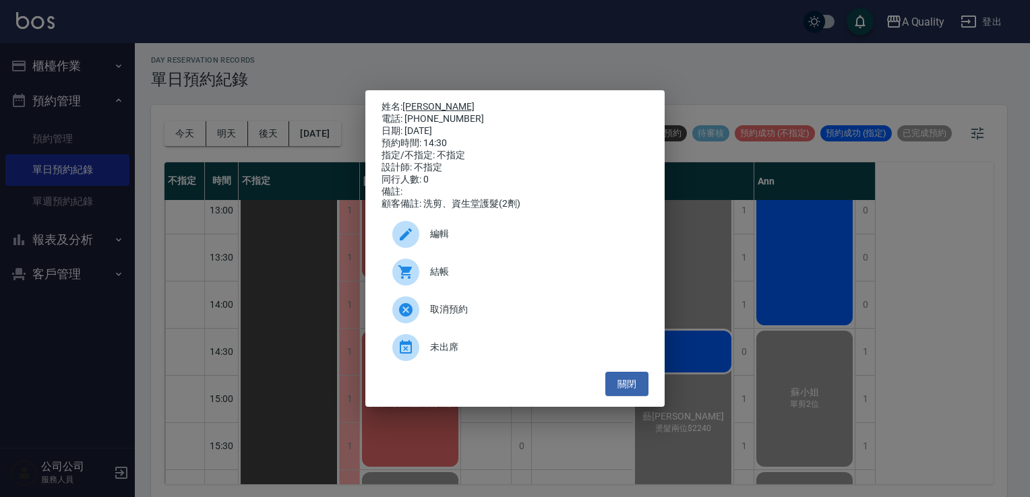
click at [421, 101] on link "謝惠馨" at bounding box center [438, 106] width 72 height 11
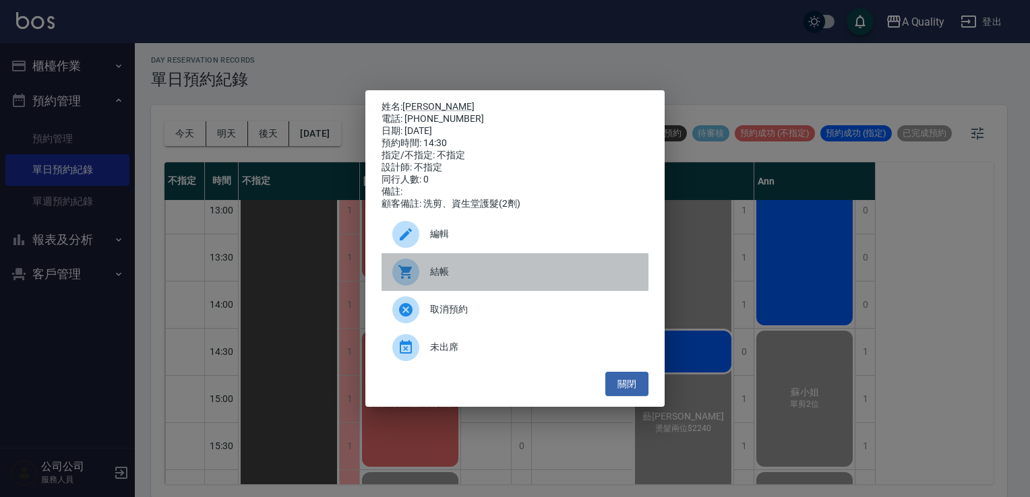
click at [421, 279] on div at bounding box center [411, 272] width 38 height 27
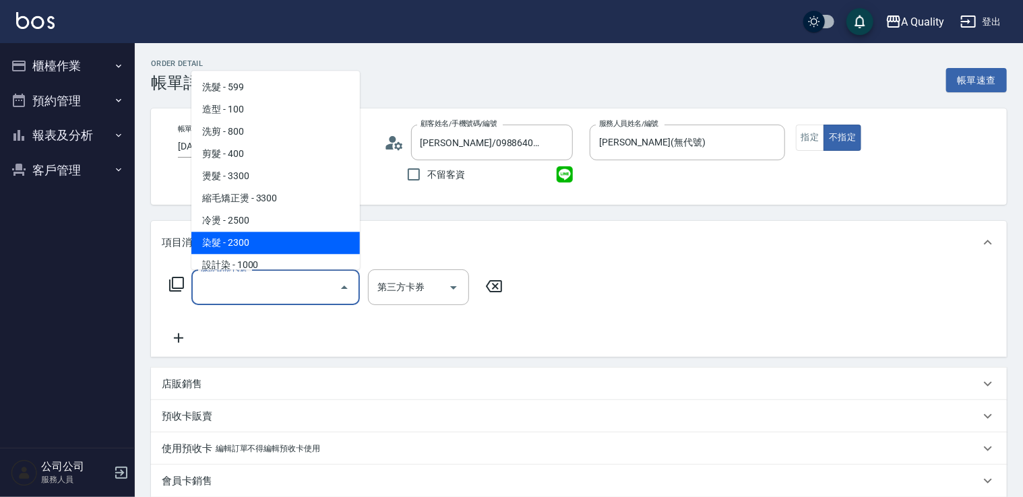
scroll to position [189, 0]
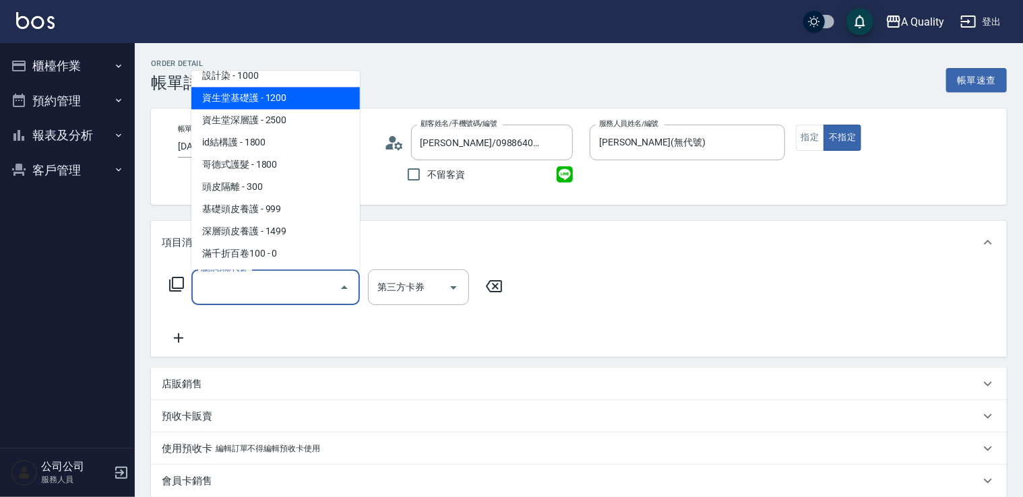
click at [288, 97] on span "資生堂基礎護 - 1200" at bounding box center [275, 98] width 168 height 22
type input "資生堂基礎護(501)"
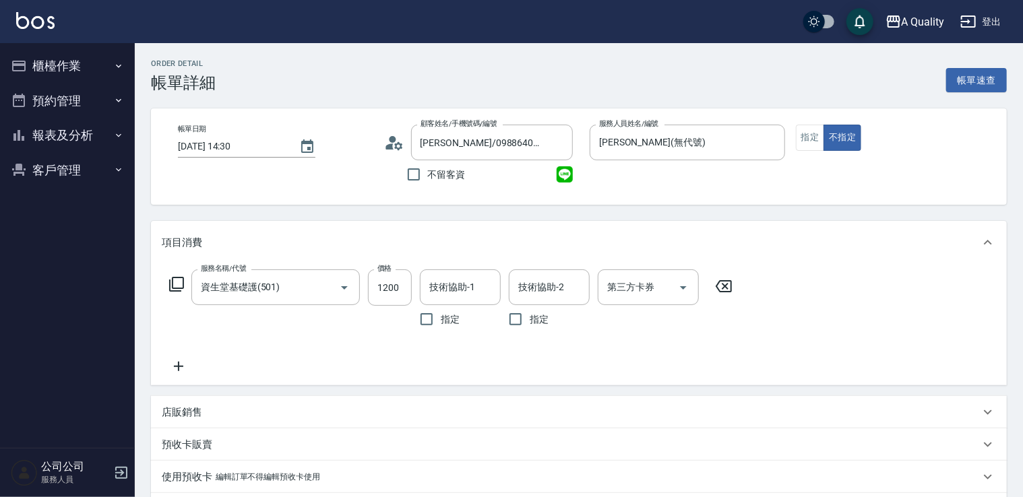
click at [183, 373] on icon at bounding box center [179, 367] width 34 height 16
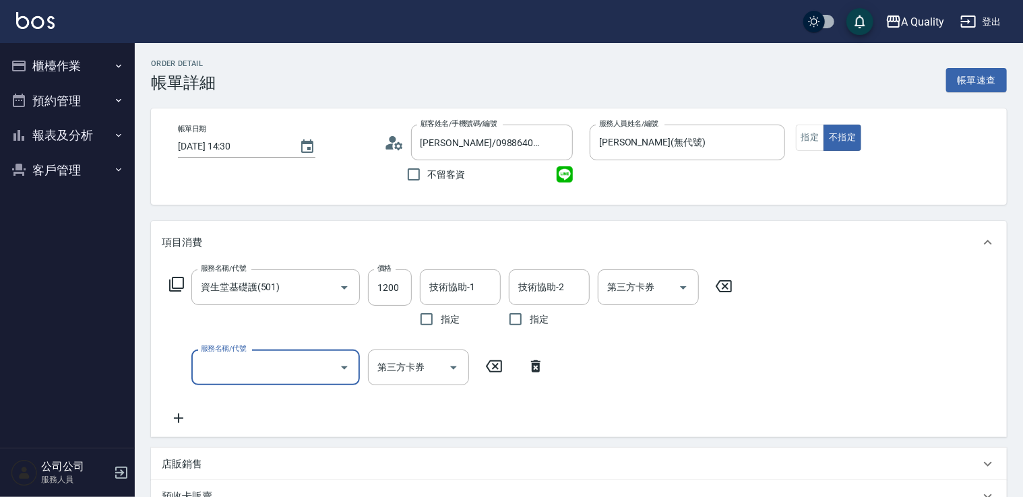
click at [222, 376] on input "服務名稱/代號" at bounding box center [265, 368] width 136 height 24
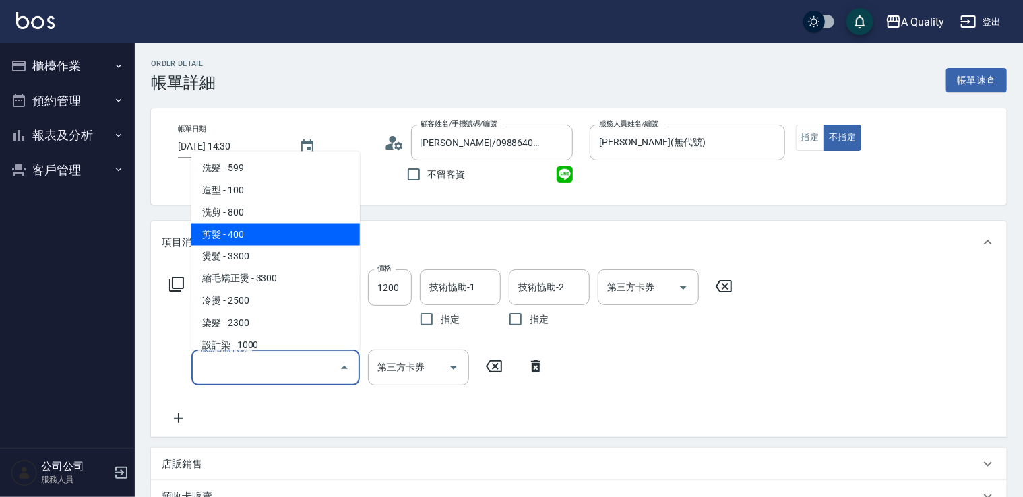
click at [267, 229] on span "剪髮 - 400" at bounding box center [275, 234] width 168 height 22
type input "剪髮(201)"
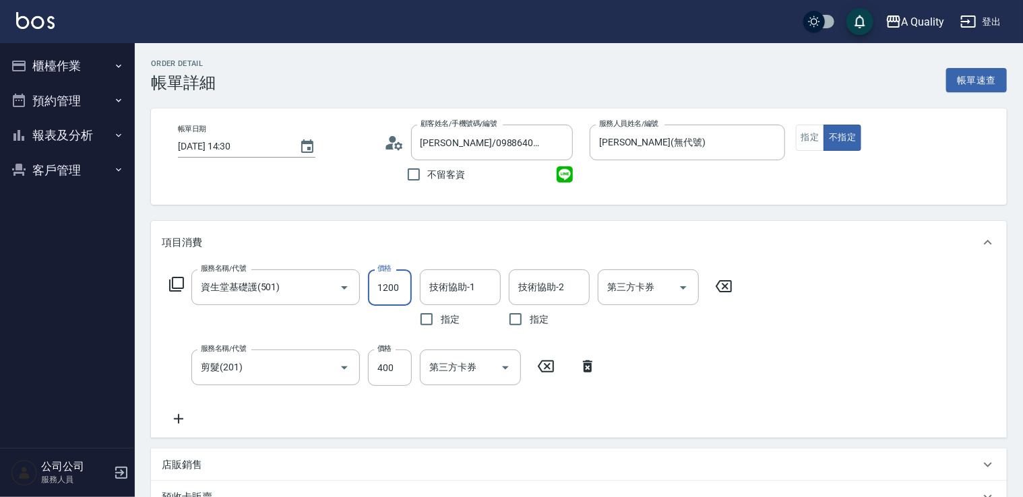
click at [403, 285] on input "1200" at bounding box center [390, 288] width 44 height 36
type input "960"
click at [472, 293] on input "技術協助-1" at bounding box center [460, 288] width 69 height 24
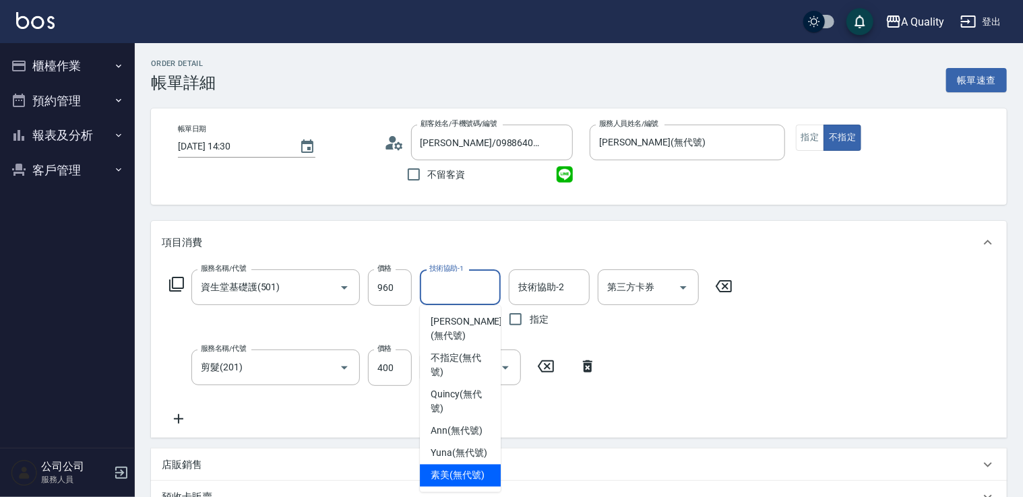
click at [449, 470] on span "素美 (無代號)" at bounding box center [458, 476] width 54 height 14
type input "素美(無代號)"
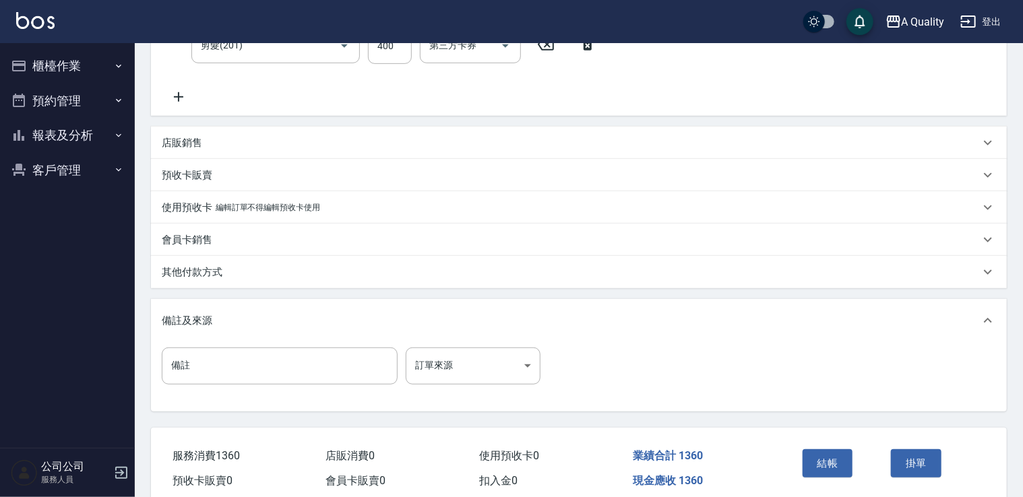
scroll to position [380, 0]
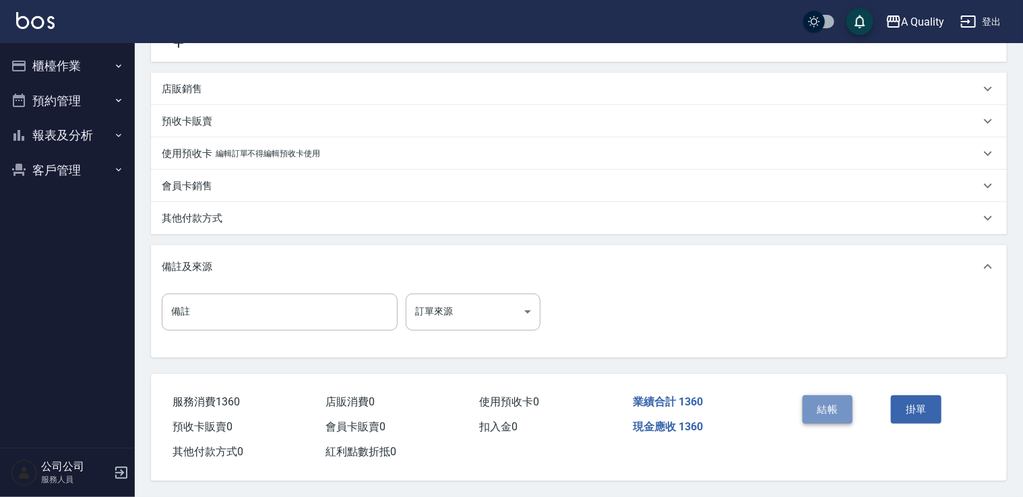
drag, startPoint x: 833, startPoint y: 402, endPoint x: 830, endPoint y: 412, distance: 10.5
click at [832, 402] on button "結帳" at bounding box center [828, 410] width 51 height 28
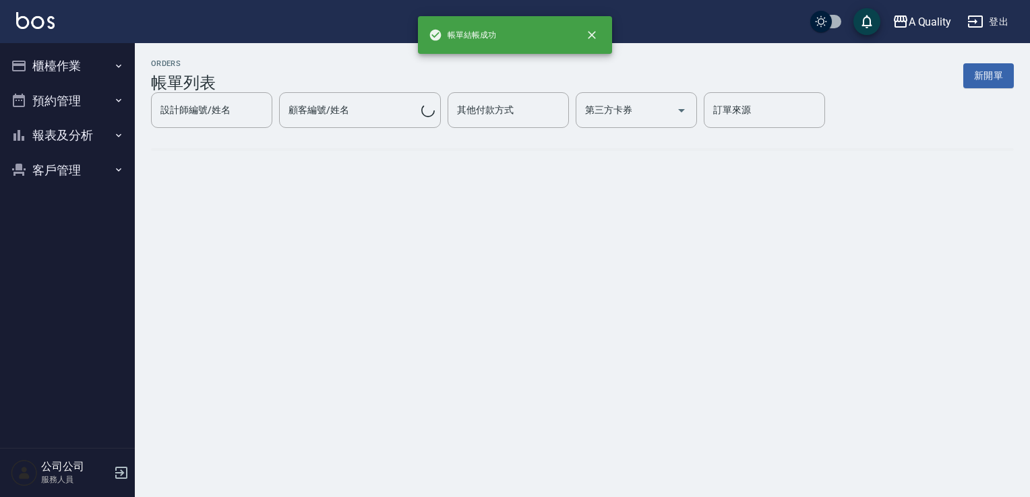
click at [59, 104] on button "預約管理" at bounding box center [67, 101] width 124 height 35
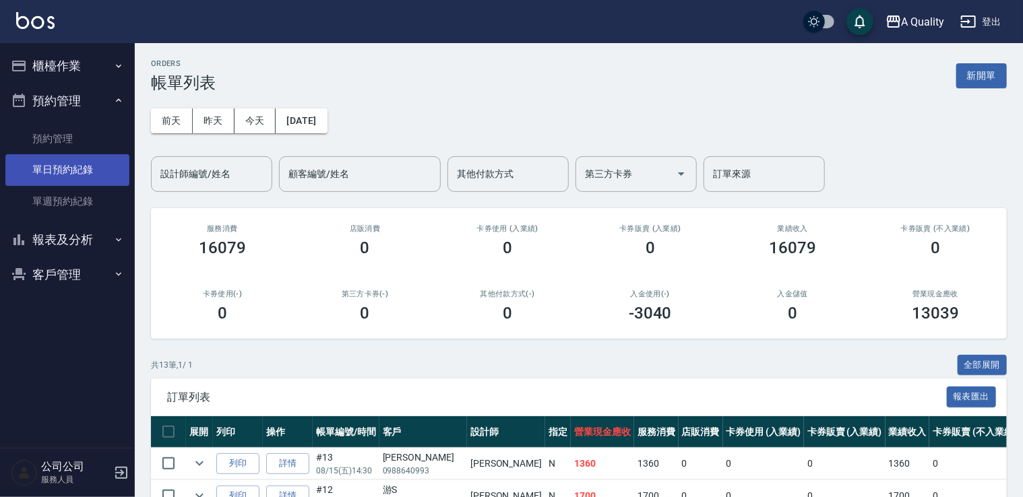
click at [65, 173] on link "單日預約紀錄" at bounding box center [67, 169] width 124 height 31
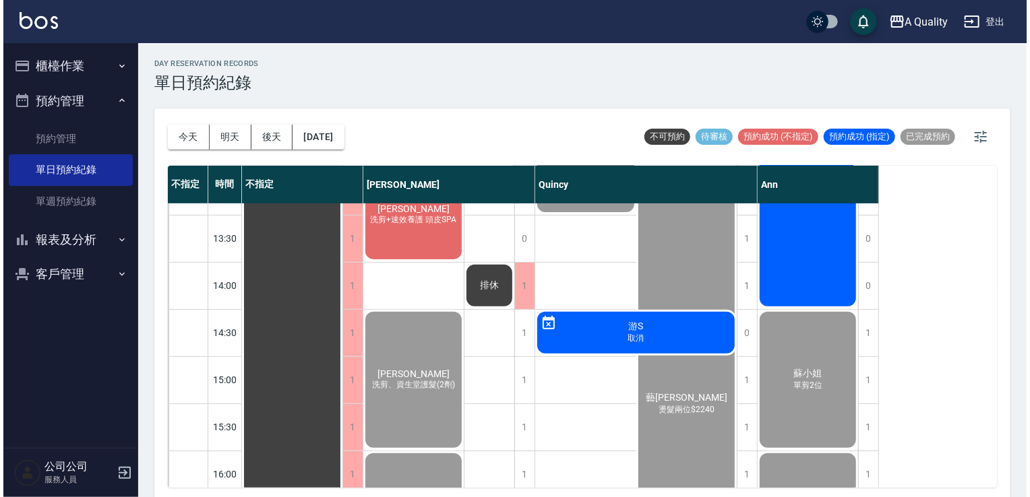
scroll to position [135, 0]
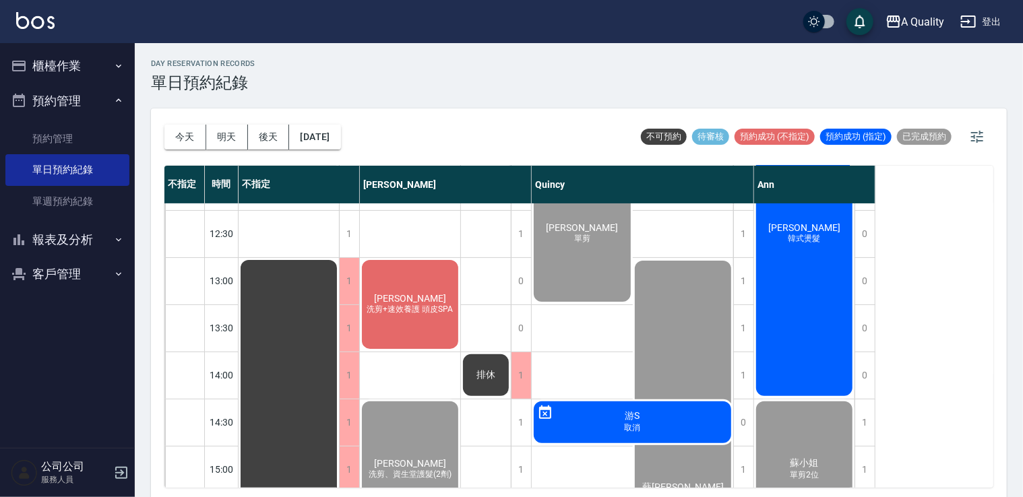
click at [301, 122] on span "[PERSON_NAME]" at bounding box center [289, 116] width 24 height 12
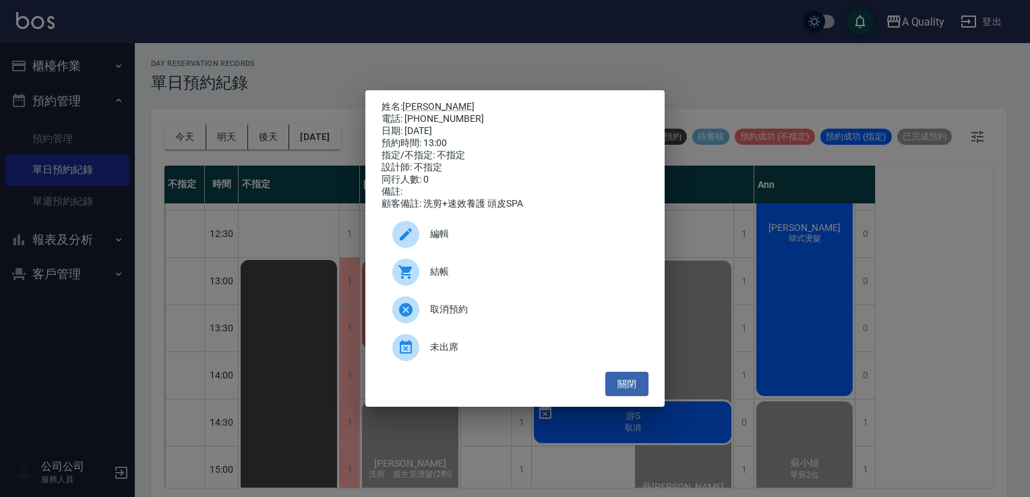
click at [449, 279] on span "結帳" at bounding box center [534, 272] width 208 height 14
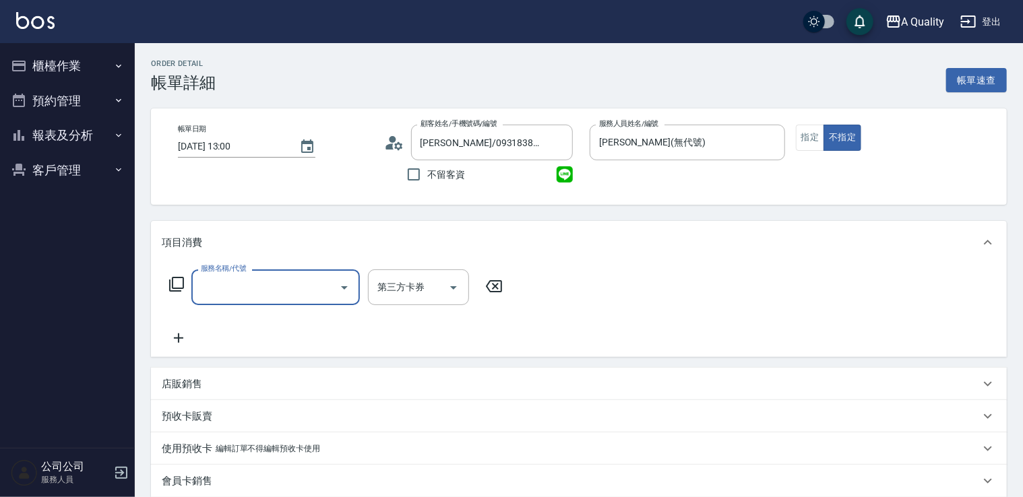
drag, startPoint x: 277, startPoint y: 291, endPoint x: 275, endPoint y: 276, distance: 15.0
click at [277, 290] on input "服務名稱/代號" at bounding box center [265, 288] width 136 height 24
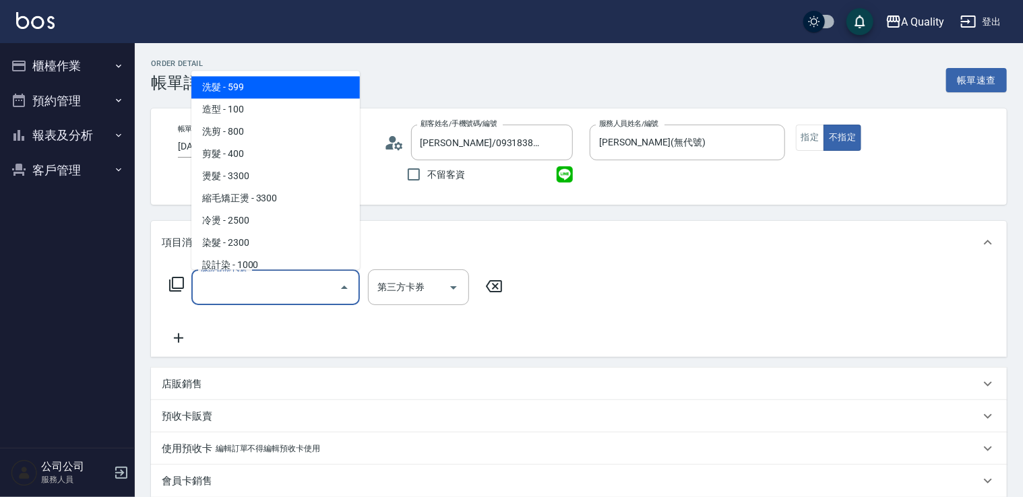
click at [287, 96] on span "洗髮 - 599" at bounding box center [275, 87] width 168 height 22
type input "洗髮(101)"
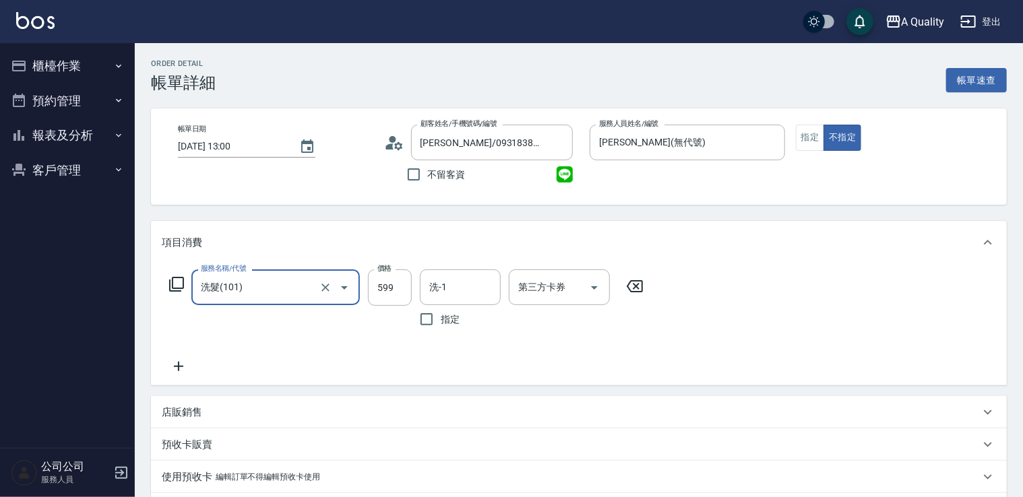
click at [178, 371] on icon at bounding box center [179, 367] width 34 height 16
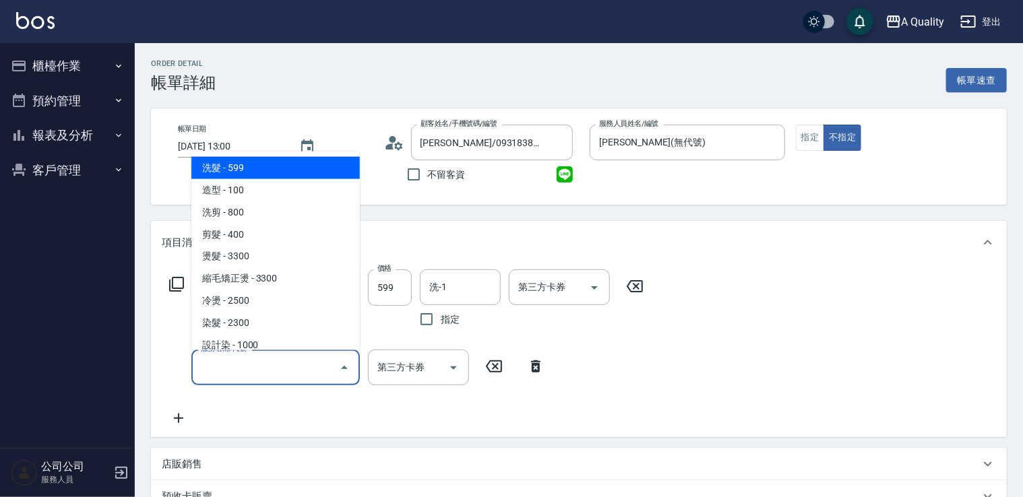
click at [230, 368] on input "服務名稱/代號" at bounding box center [265, 368] width 136 height 24
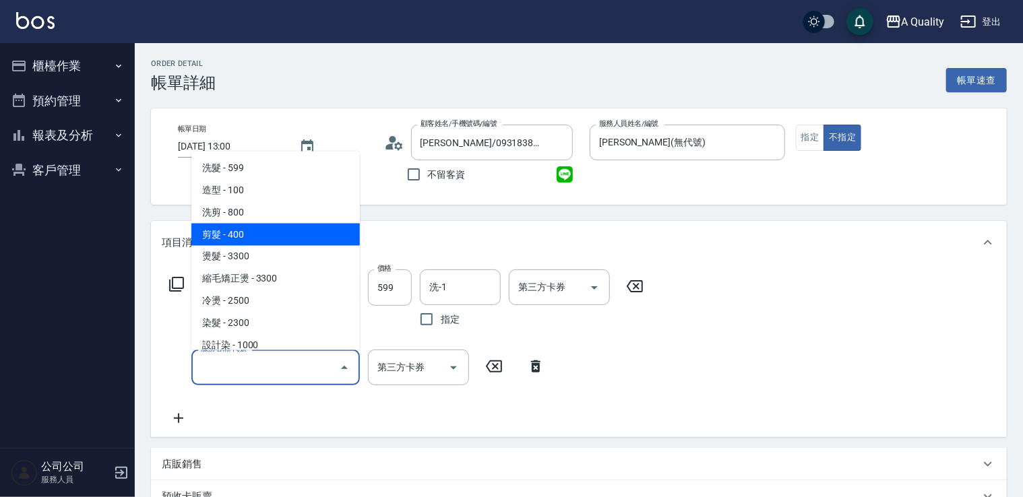
click at [253, 228] on span "剪髮 - 400" at bounding box center [275, 234] width 168 height 22
type input "剪髮(201)"
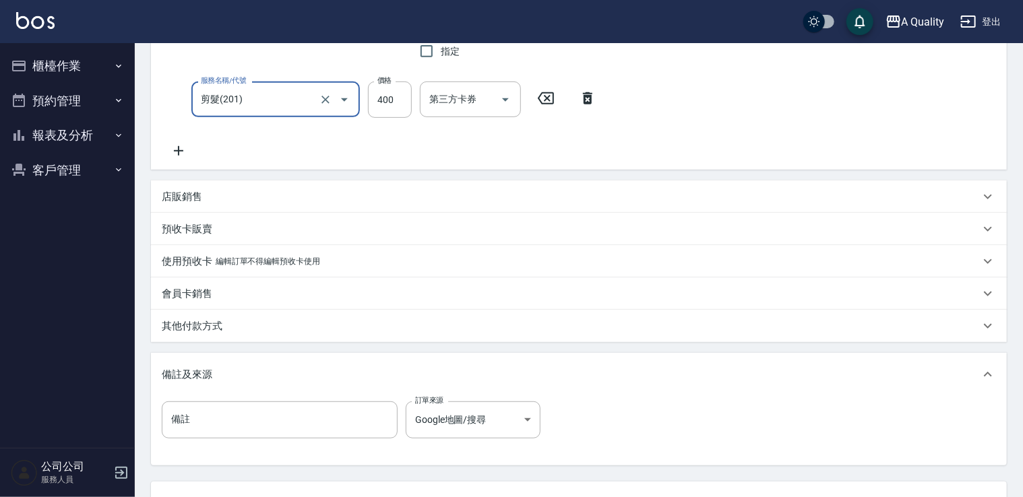
scroll to position [337, 0]
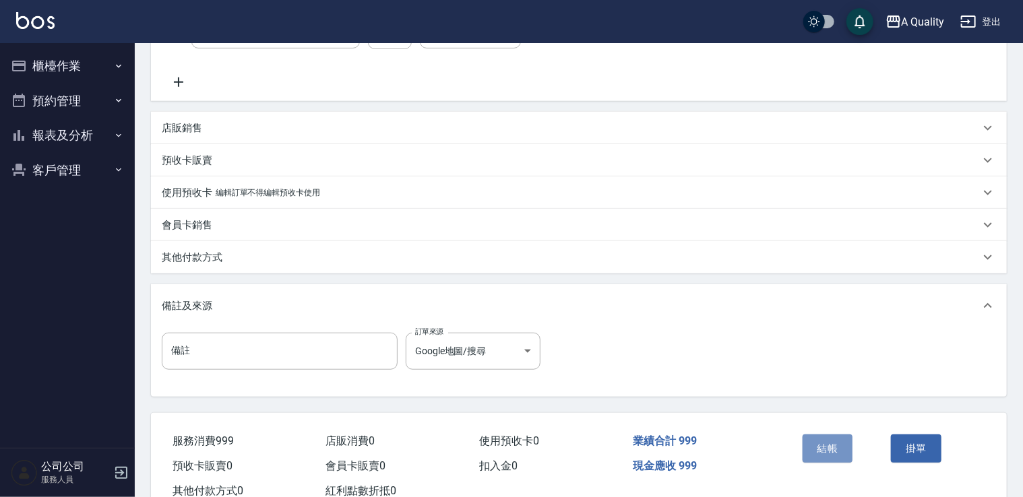
drag, startPoint x: 822, startPoint y: 447, endPoint x: 824, endPoint y: 439, distance: 9.0
click at [821, 447] on button "結帳" at bounding box center [828, 449] width 51 height 28
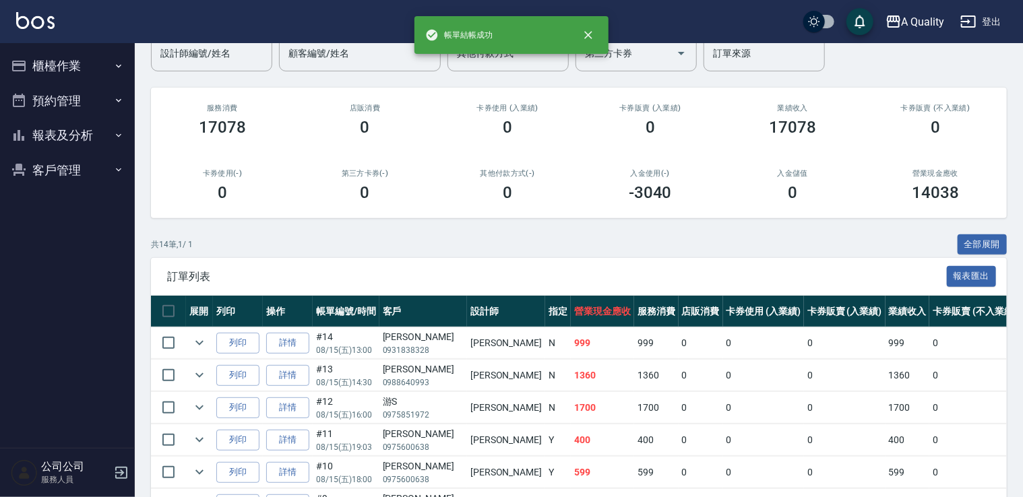
scroll to position [270, 0]
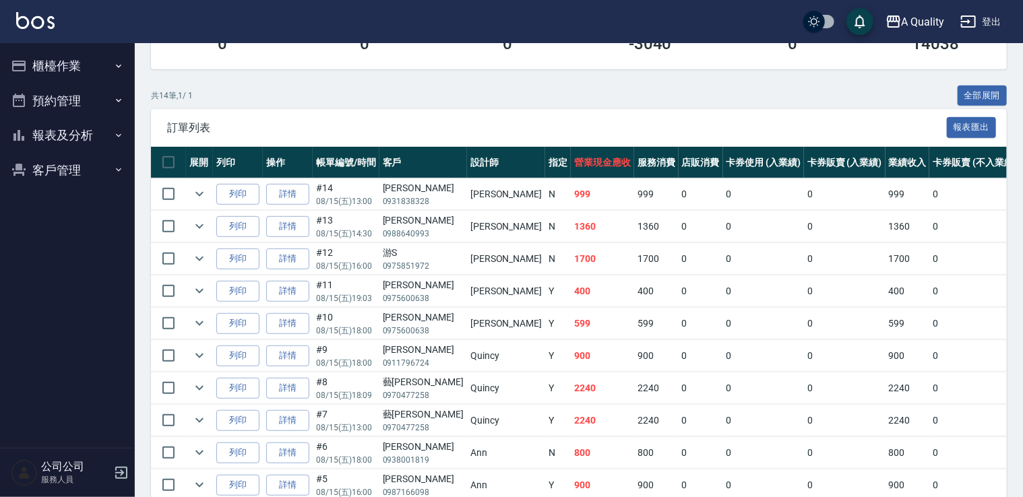
click at [71, 101] on button "預約管理" at bounding box center [67, 101] width 124 height 35
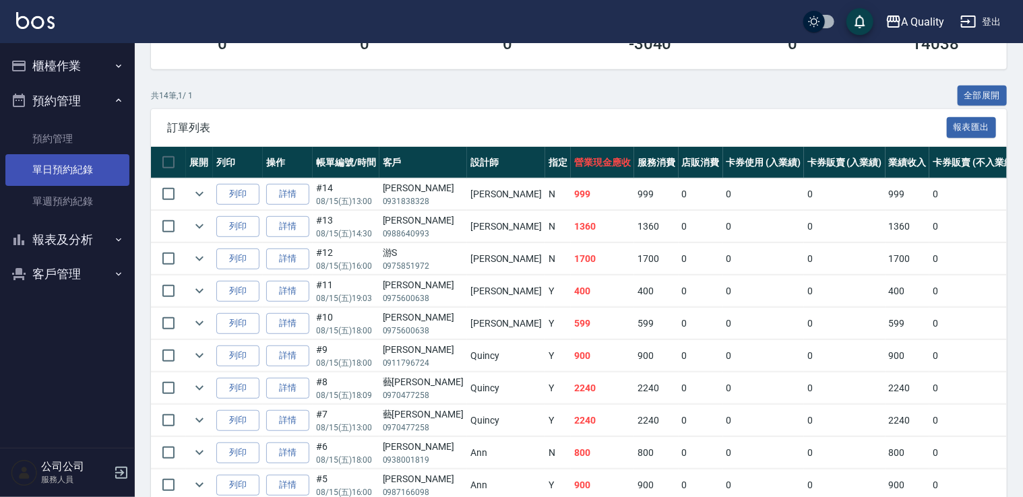
click at [67, 184] on link "單日預約紀錄" at bounding box center [67, 169] width 124 height 31
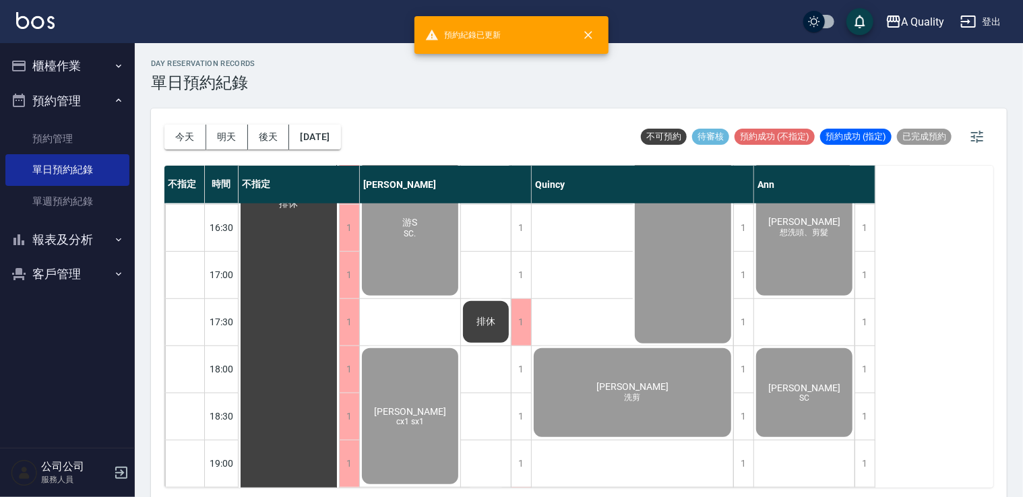
scroll to position [575, 0]
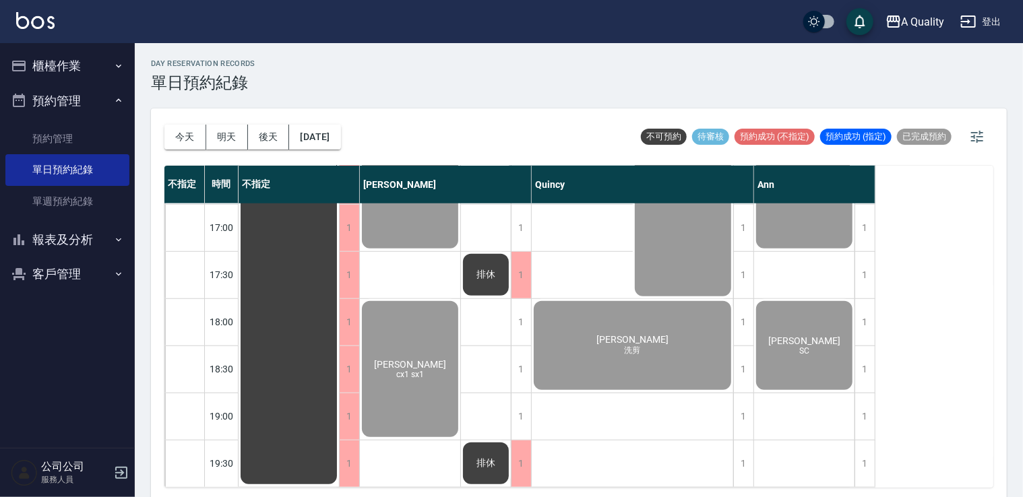
click at [35, 57] on button "櫃檯作業" at bounding box center [67, 66] width 124 height 35
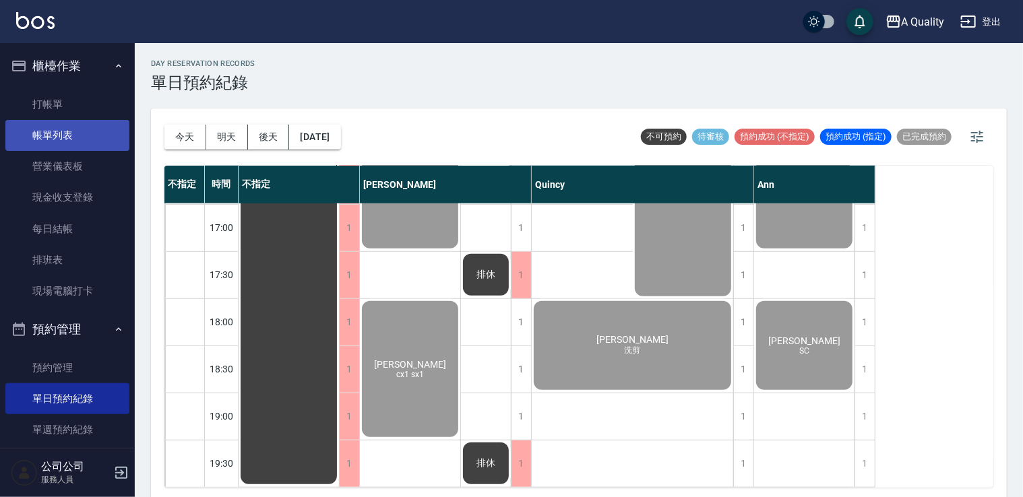
click at [65, 134] on link "帳單列表" at bounding box center [67, 135] width 124 height 31
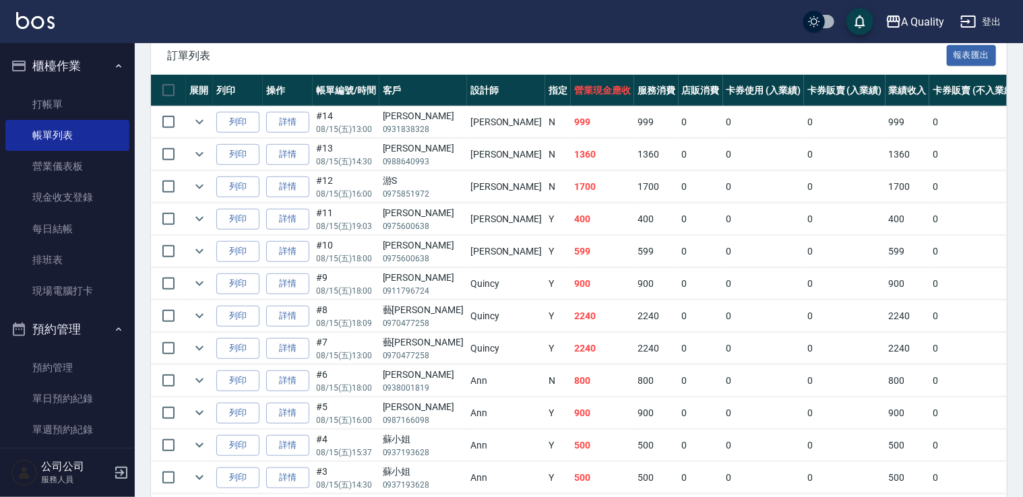
scroll to position [202, 0]
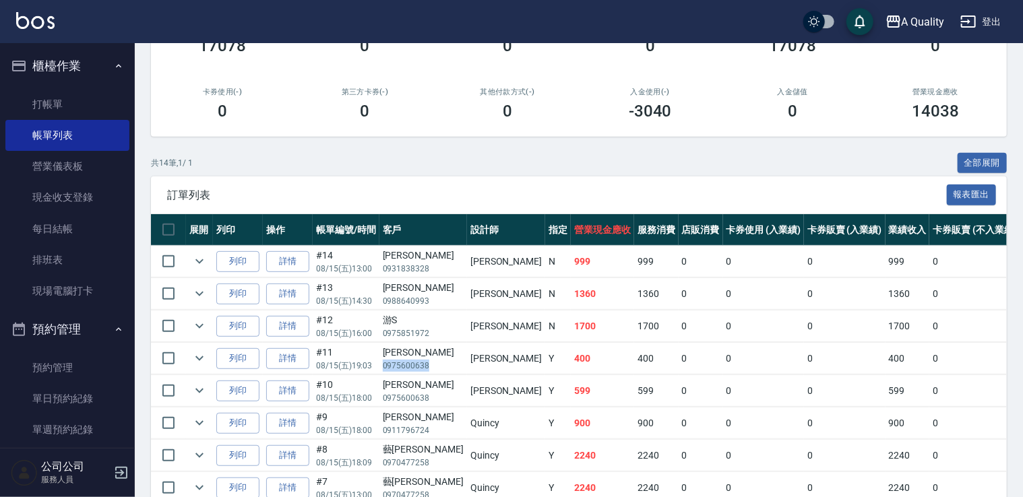
drag, startPoint x: 382, startPoint y: 363, endPoint x: 430, endPoint y: 368, distance: 48.1
click at [430, 368] on td "李小姐 0975600638" at bounding box center [423, 359] width 88 height 32
drag, startPoint x: 430, startPoint y: 368, endPoint x: 416, endPoint y: 363, distance: 15.1
copy p "0975600638"
click at [71, 398] on link "單日預約紀錄" at bounding box center [67, 398] width 124 height 31
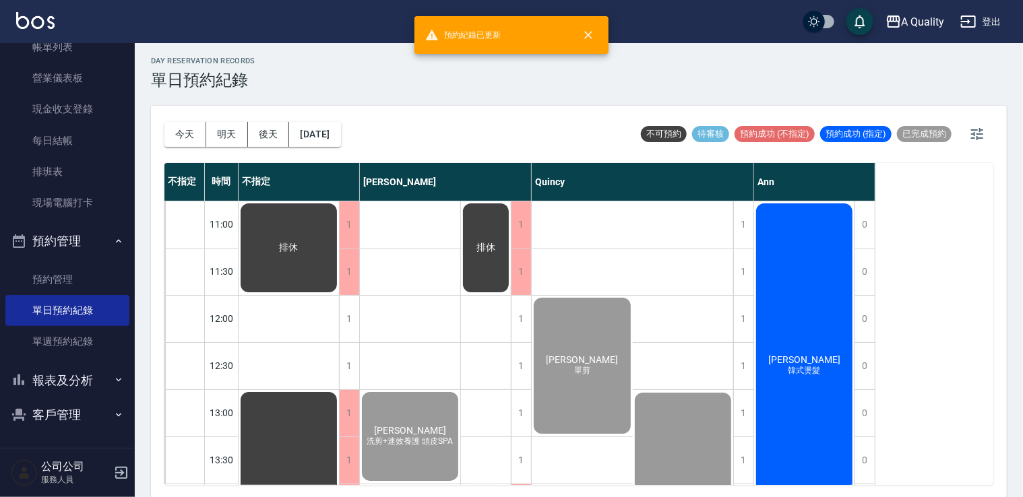
scroll to position [3, 0]
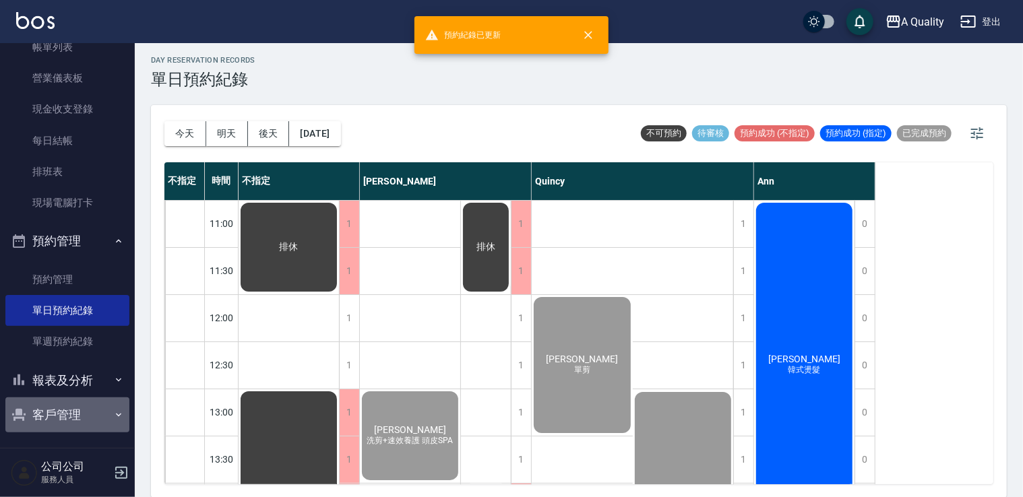
click at [73, 406] on button "客戶管理" at bounding box center [67, 415] width 124 height 35
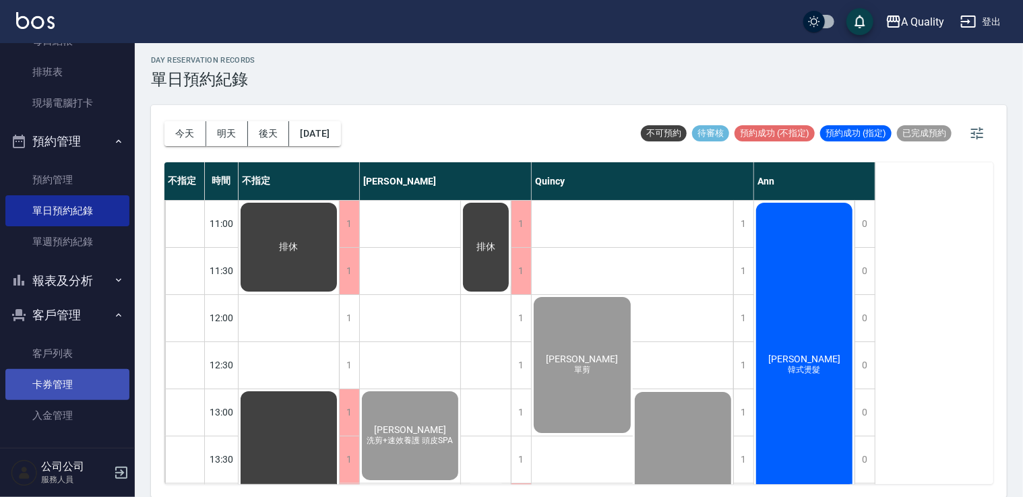
scroll to position [191, 0]
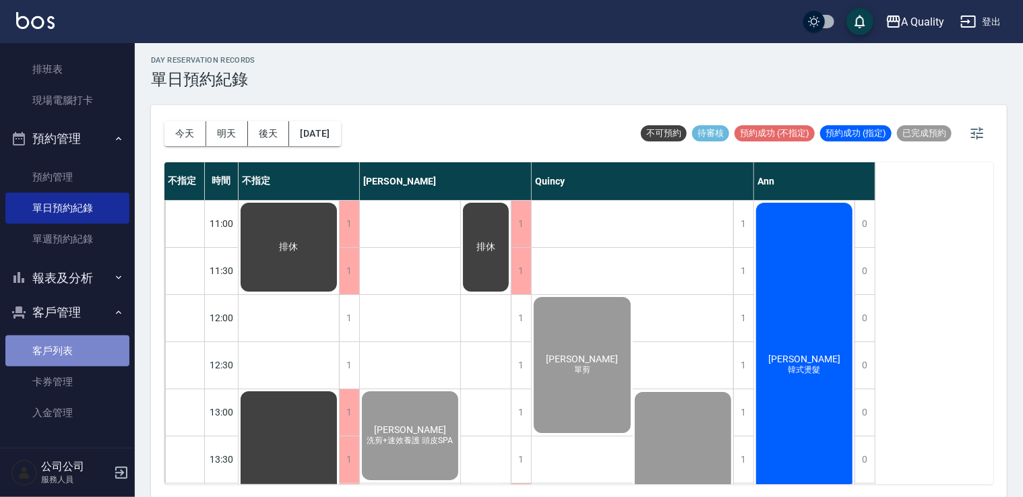
click at [91, 351] on link "客戶列表" at bounding box center [67, 351] width 124 height 31
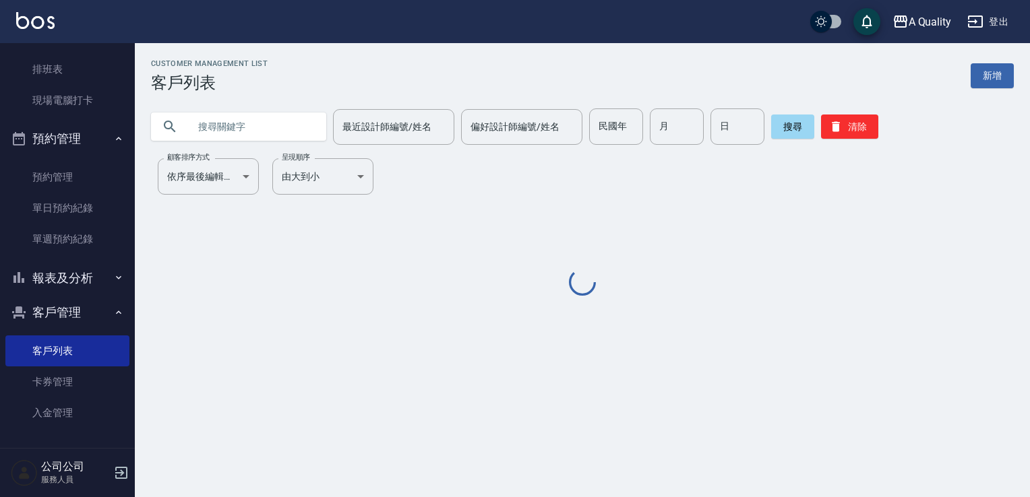
drag, startPoint x: 269, startPoint y: 123, endPoint x: 280, endPoint y: 142, distance: 22.7
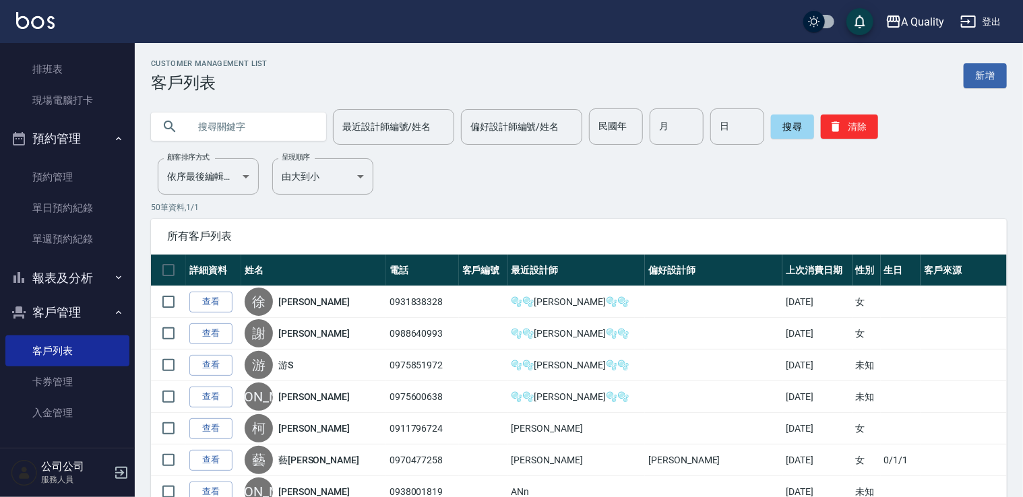
paste input "0975600638"
type input "0975600638"
drag, startPoint x: 67, startPoint y: 198, endPoint x: 82, endPoint y: 196, distance: 15.6
click at [67, 199] on link "單日預約紀錄" at bounding box center [67, 208] width 124 height 31
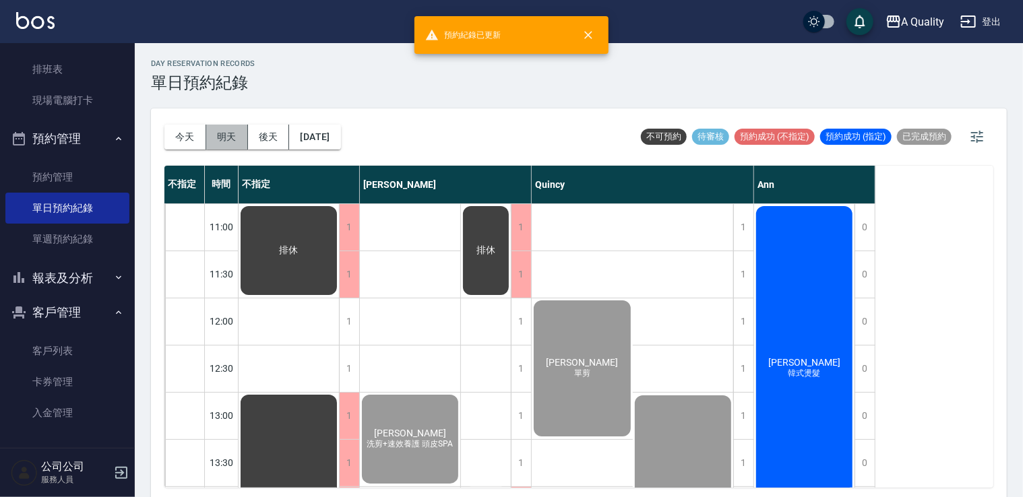
click at [229, 133] on button "明天" at bounding box center [227, 137] width 42 height 25
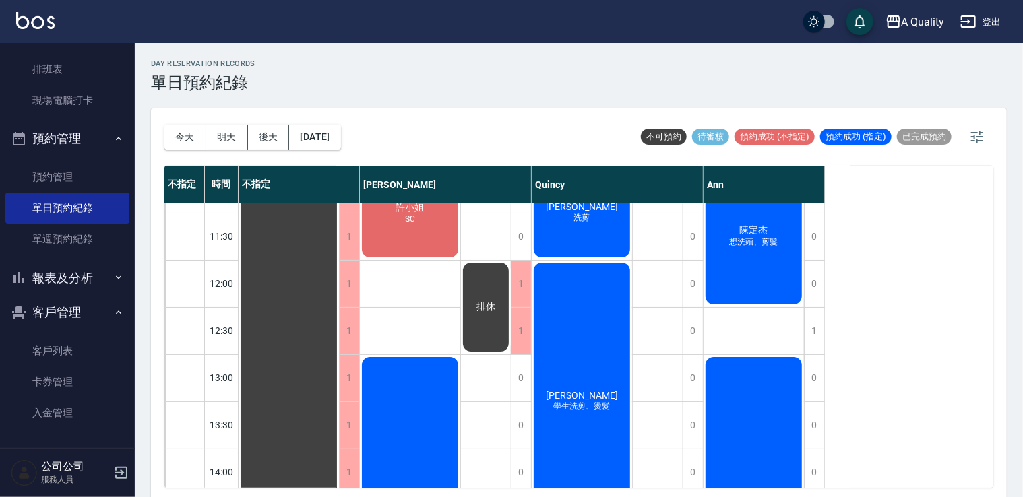
scroll to position [67, 0]
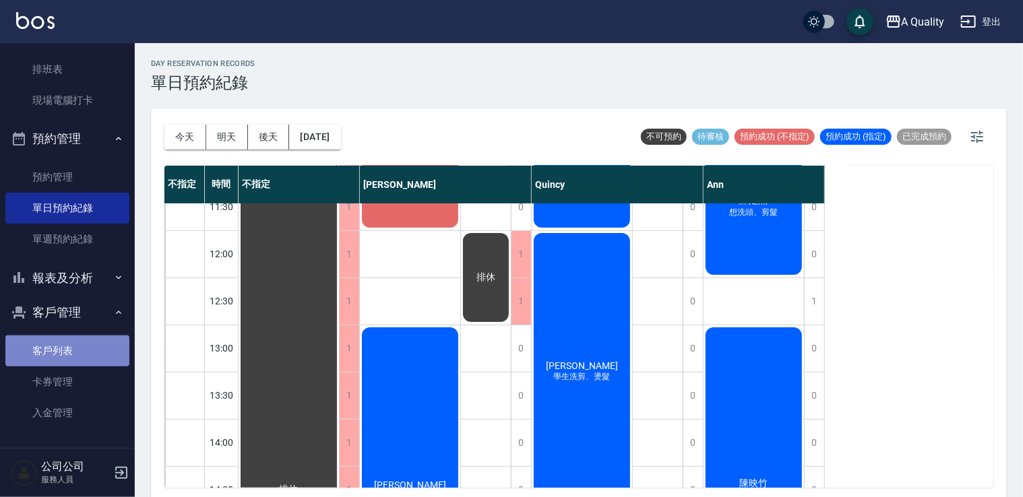
click at [73, 348] on link "客戶列表" at bounding box center [67, 351] width 124 height 31
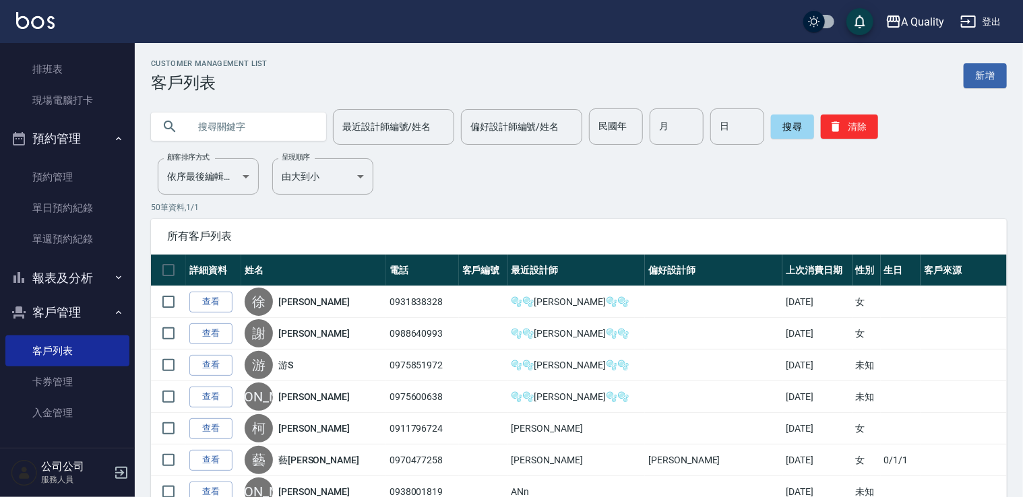
paste input "0975600638"
type input "0975600638"
drag, startPoint x: 782, startPoint y: 135, endPoint x: 728, endPoint y: 146, distance: 55.6
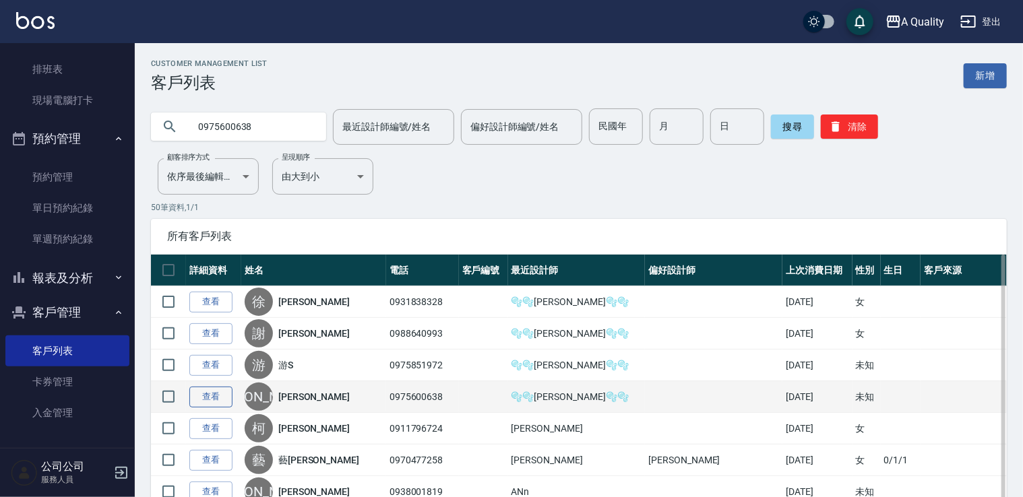
click at [213, 392] on link "查看" at bounding box center [210, 397] width 43 height 21
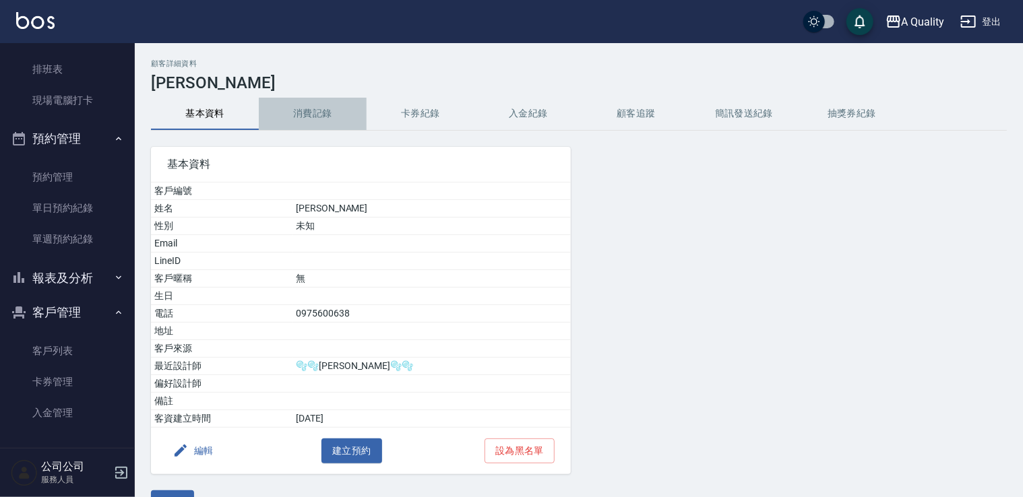
click at [322, 112] on button "消費記錄" at bounding box center [313, 114] width 108 height 32
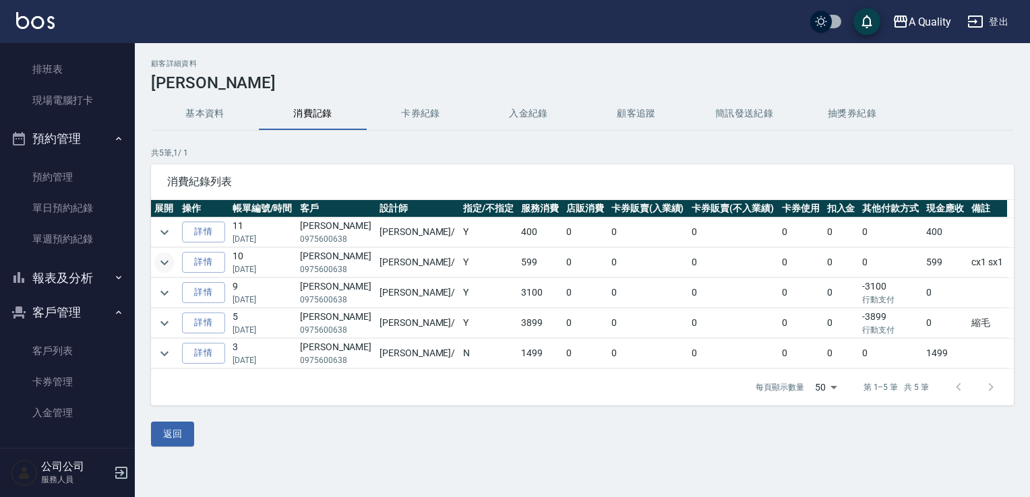
click at [170, 266] on icon "expand row" at bounding box center [164, 263] width 16 height 16
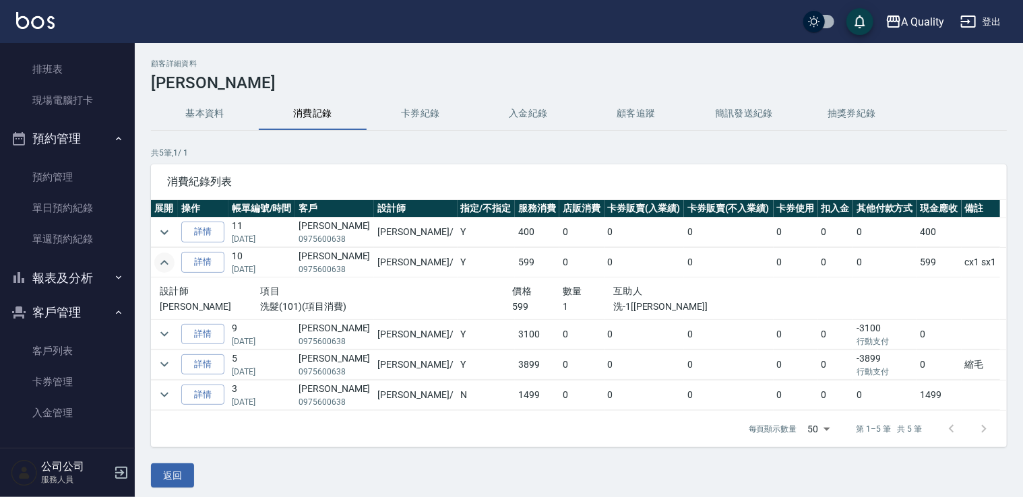
click at [171, 266] on icon "expand row" at bounding box center [164, 263] width 16 height 16
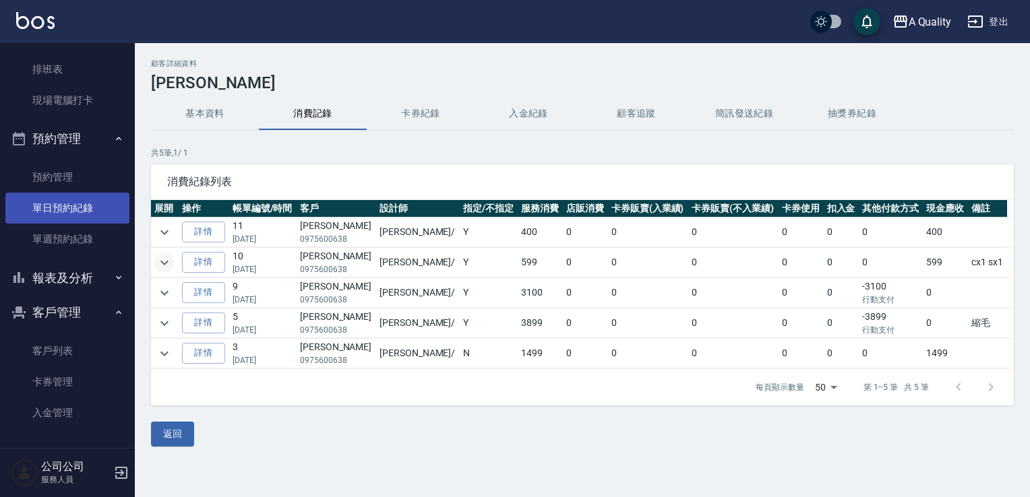
click at [65, 199] on link "單日預約紀錄" at bounding box center [67, 208] width 124 height 31
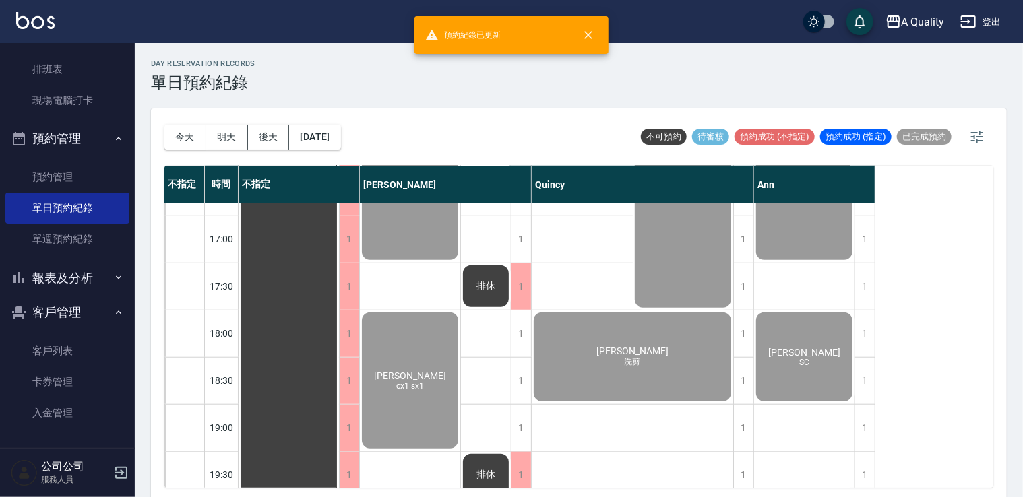
scroll to position [575, 0]
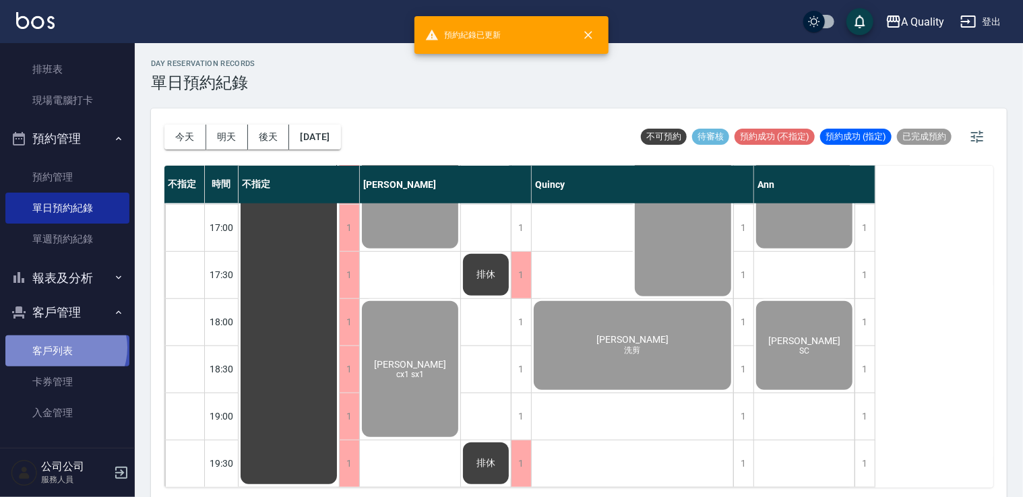
click at [65, 348] on link "客戶列表" at bounding box center [67, 351] width 124 height 31
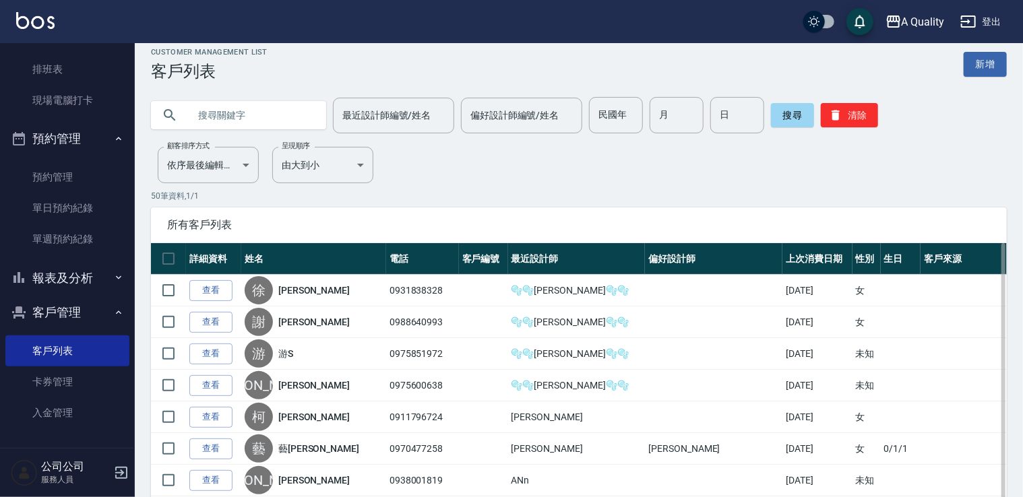
scroll to position [270, 0]
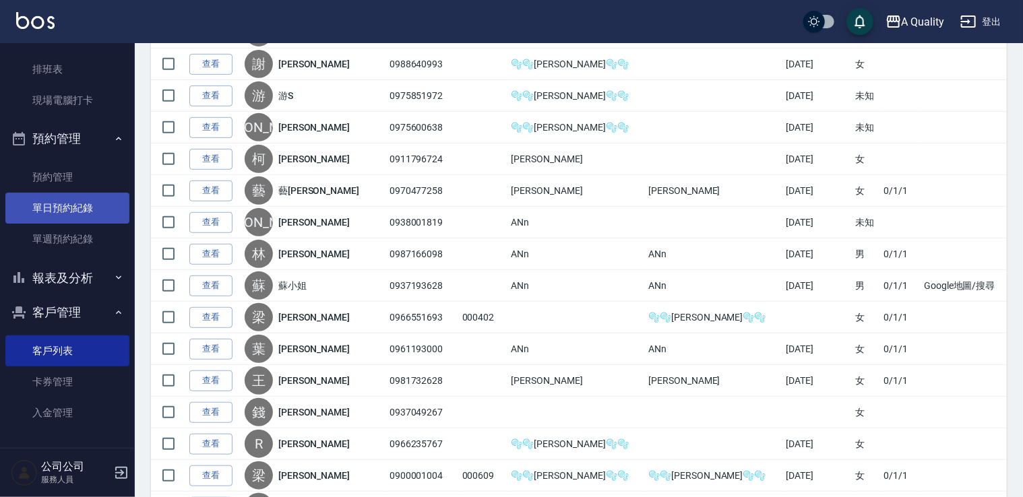
click at [96, 205] on link "單日預約紀錄" at bounding box center [67, 208] width 124 height 31
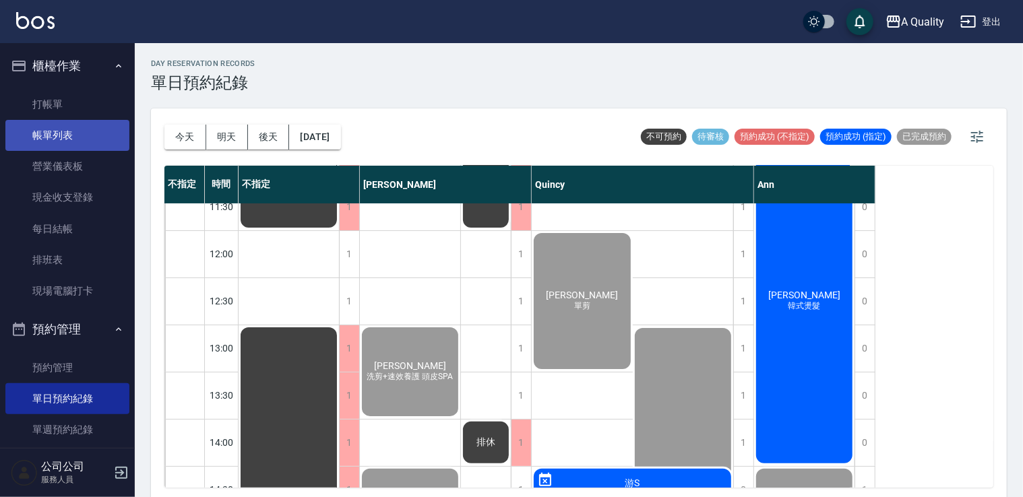
click at [63, 133] on link "帳單列表" at bounding box center [67, 135] width 124 height 31
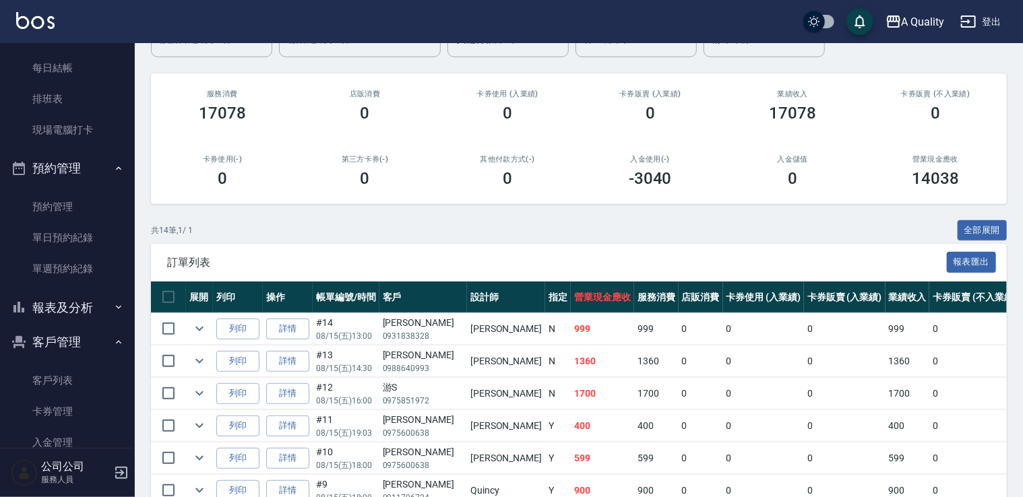
scroll to position [192, 0]
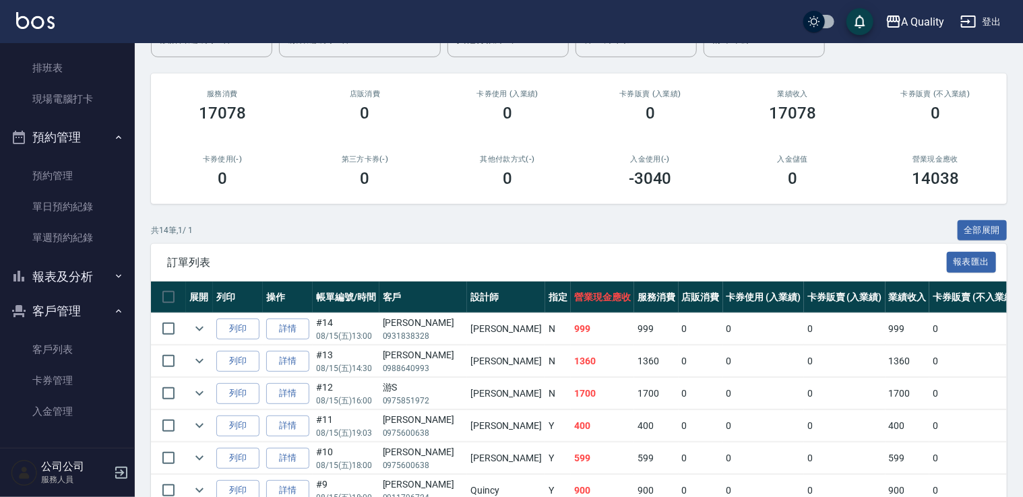
click at [86, 282] on button "報表及分析" at bounding box center [67, 276] width 124 height 35
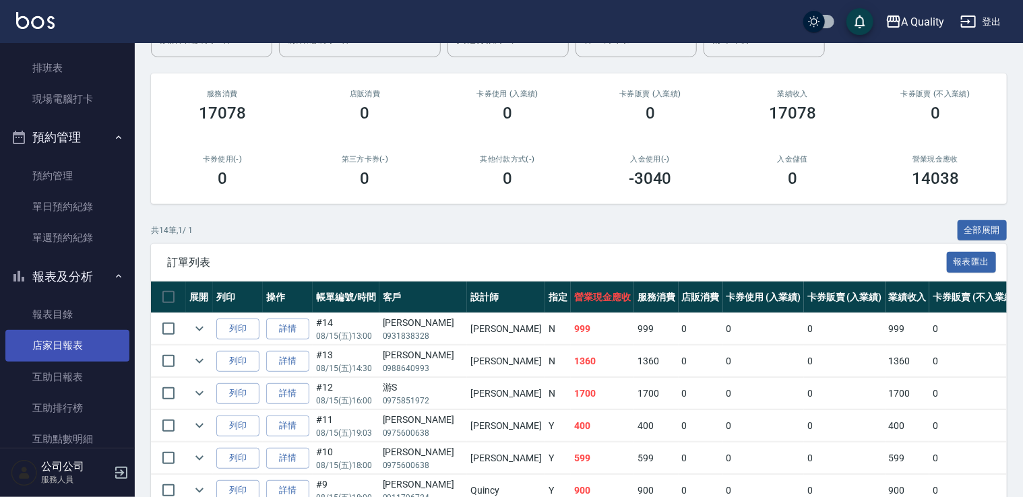
click at [85, 359] on link "店家日報表" at bounding box center [67, 345] width 124 height 31
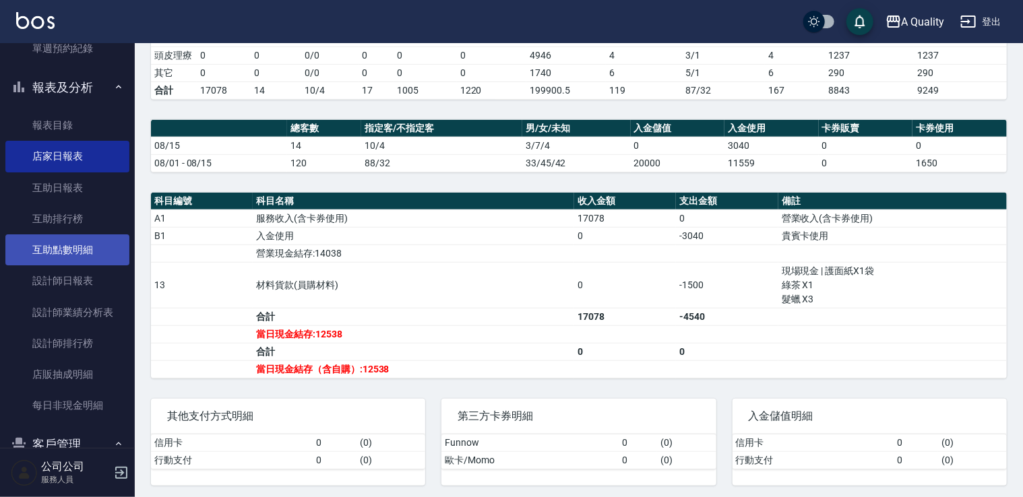
scroll to position [380, 0]
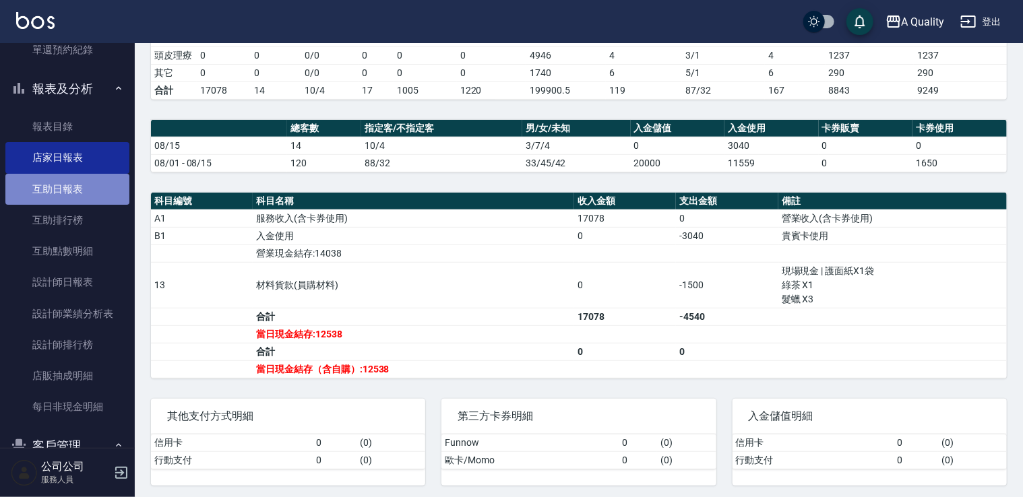
click at [81, 195] on link "互助日報表" at bounding box center [67, 189] width 124 height 31
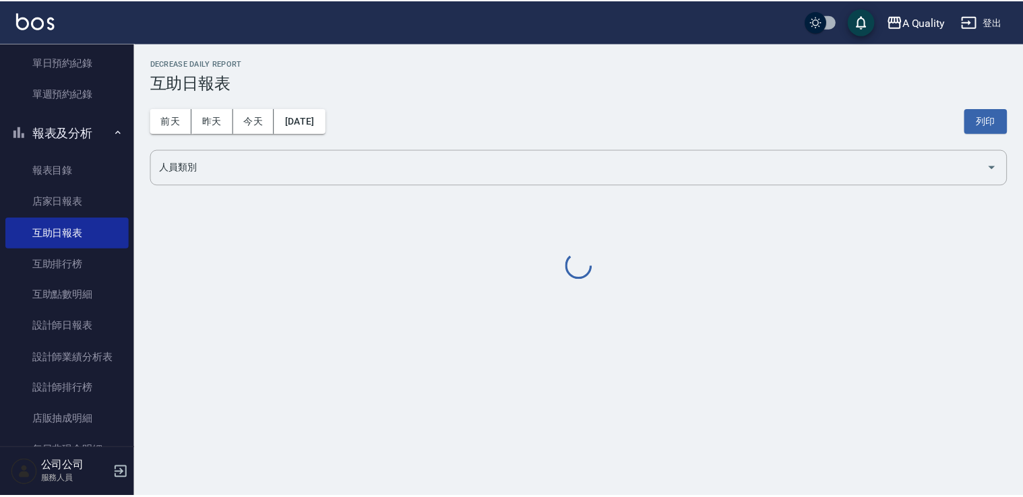
scroll to position [245, 0]
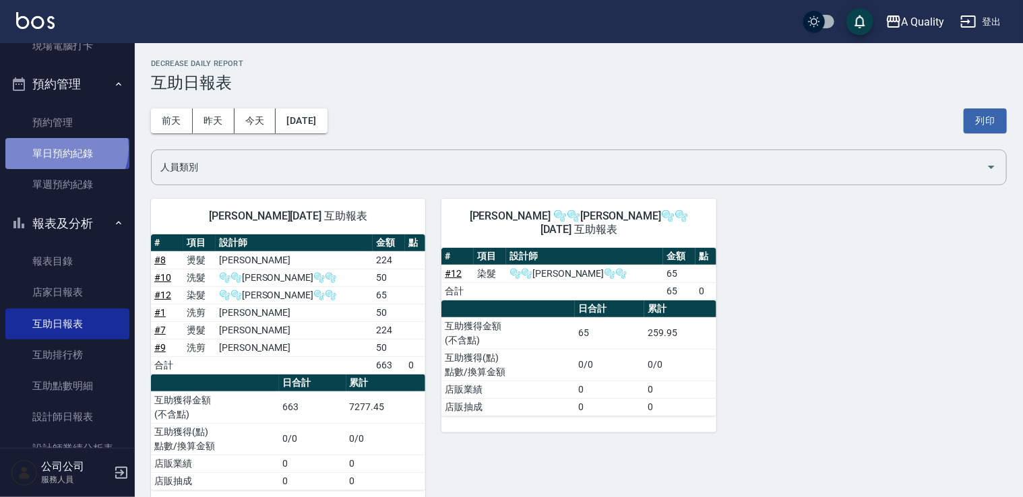
click at [65, 148] on link "單日預約紀錄" at bounding box center [67, 153] width 124 height 31
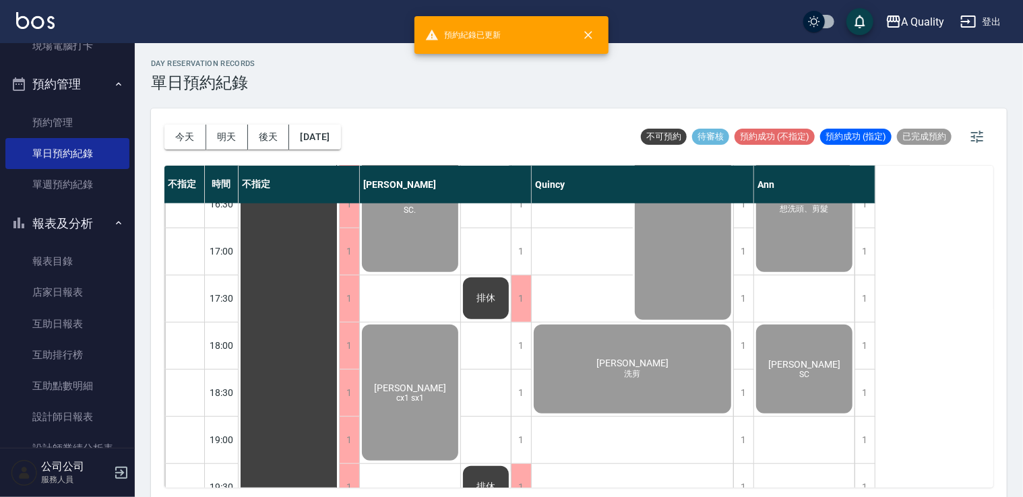
scroll to position [575, 0]
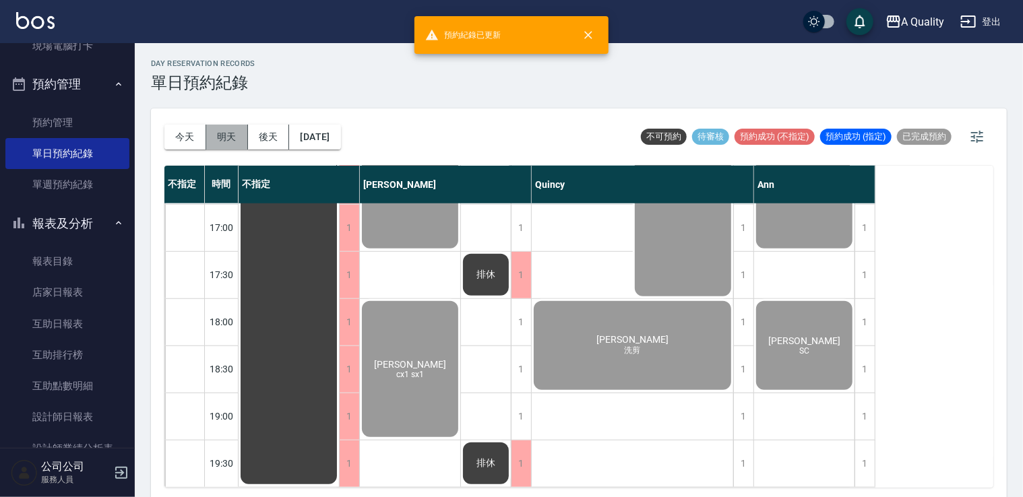
click at [214, 131] on button "明天" at bounding box center [227, 137] width 42 height 25
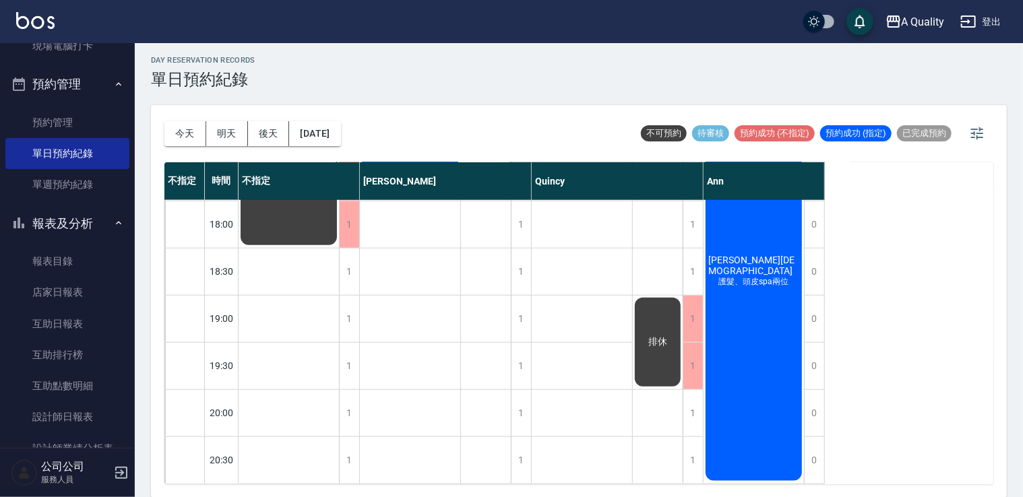
scroll to position [669, 0]
click at [691, 263] on div "1" at bounding box center [693, 272] width 20 height 46
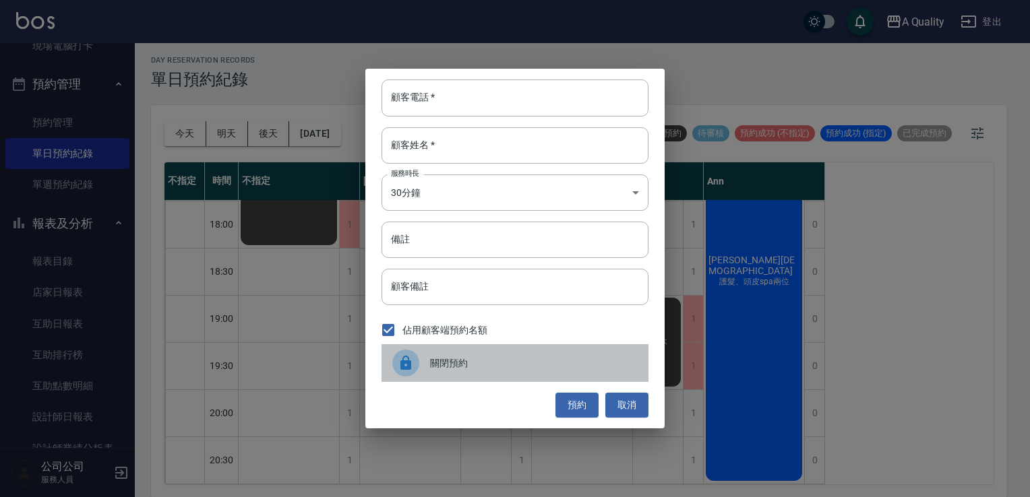
click at [462, 374] on div "關閉預約" at bounding box center [514, 363] width 267 height 38
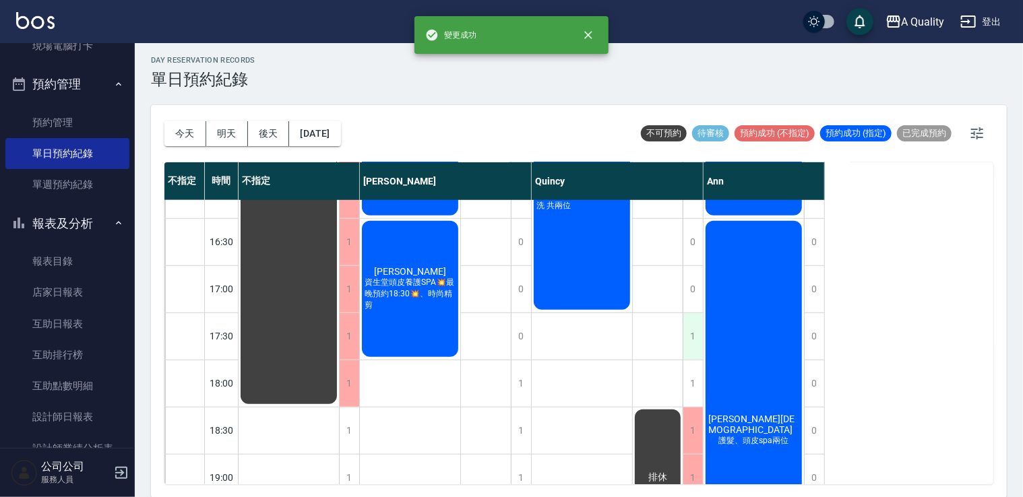
scroll to position [467, 0]
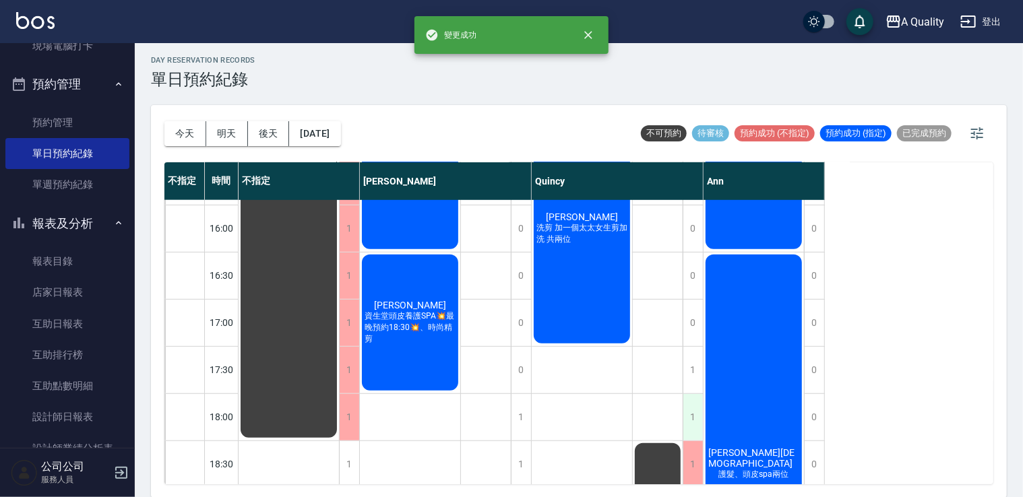
click at [691, 419] on div "1" at bounding box center [693, 417] width 20 height 46
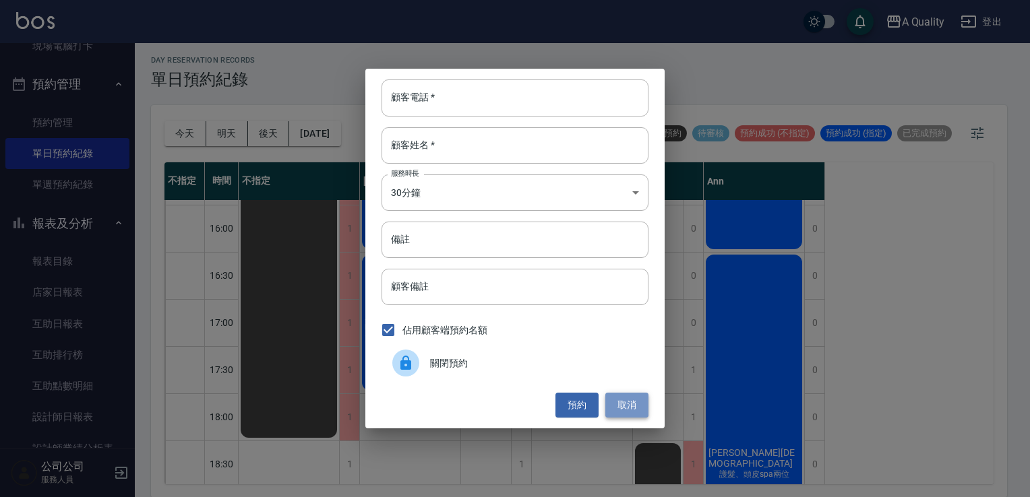
click at [636, 406] on button "取消" at bounding box center [626, 405] width 43 height 25
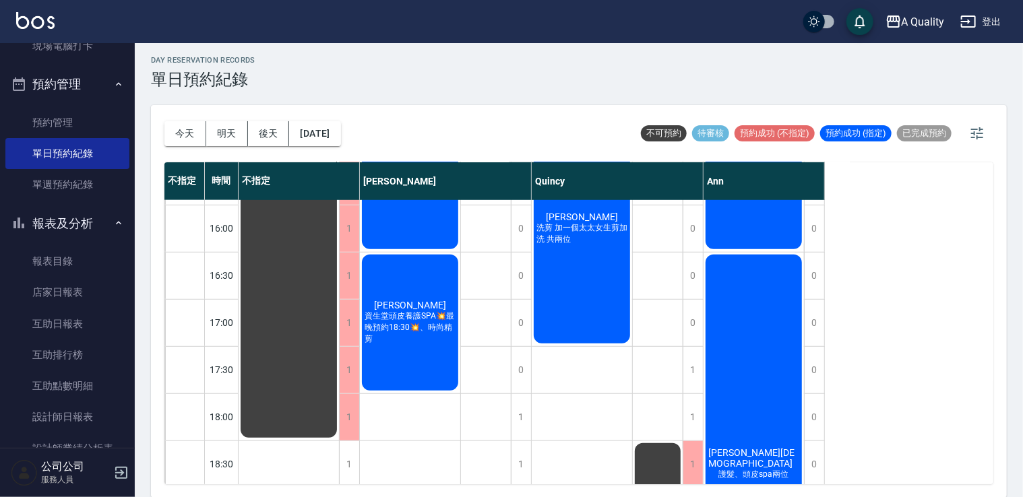
drag, startPoint x: 690, startPoint y: 416, endPoint x: 683, endPoint y: 414, distance: 7.7
click at [683, 414] on div "0 0 0 0 0 0 0 0 0 0 0 0 0 1 1 1 1 1 1 1 林毓玲 洗剪 林毓玲 學生洗剪、燙髮 伍銘鴻 洗剪 加一個太太女生剪加洗 共兩…" at bounding box center [618, 204] width 172 height 943
click at [697, 411] on div "1" at bounding box center [693, 417] width 20 height 46
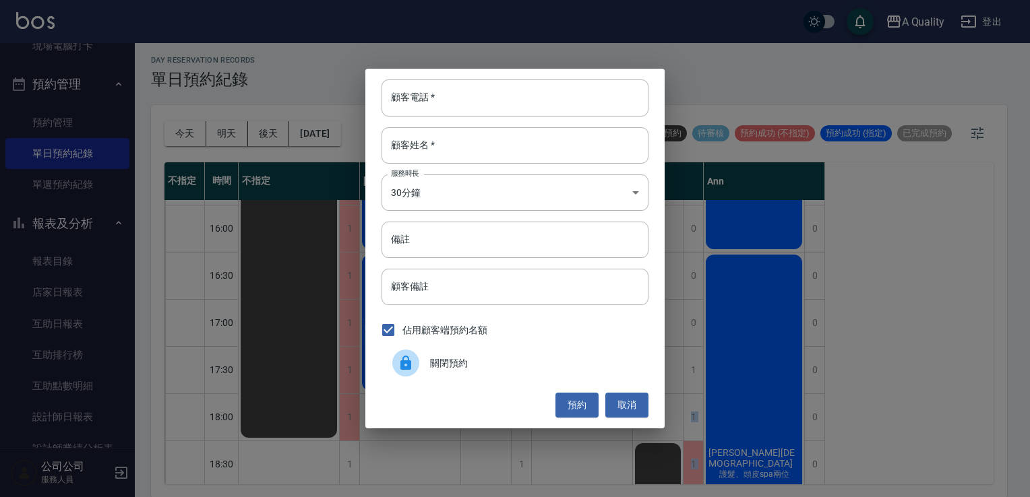
click at [495, 365] on span "關閉預約" at bounding box center [534, 363] width 208 height 14
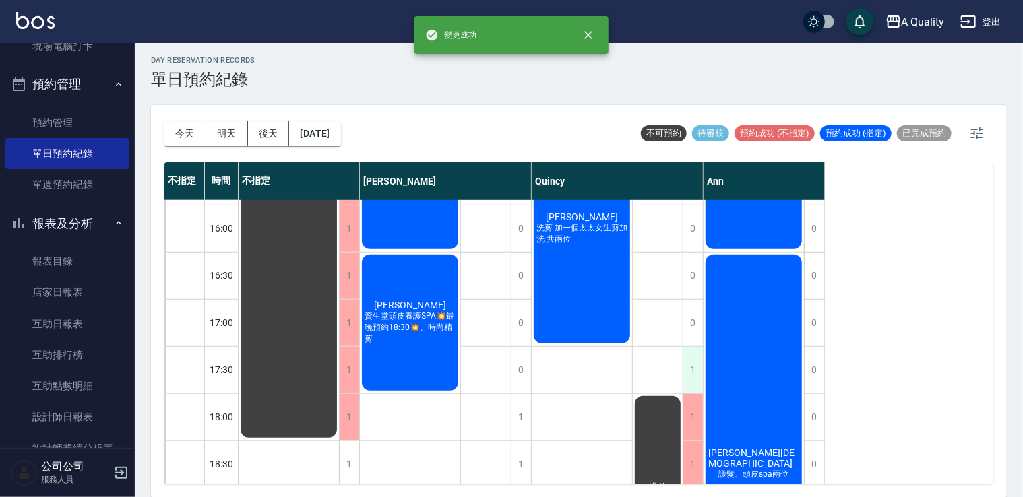
click at [697, 373] on div "1" at bounding box center [693, 370] width 20 height 46
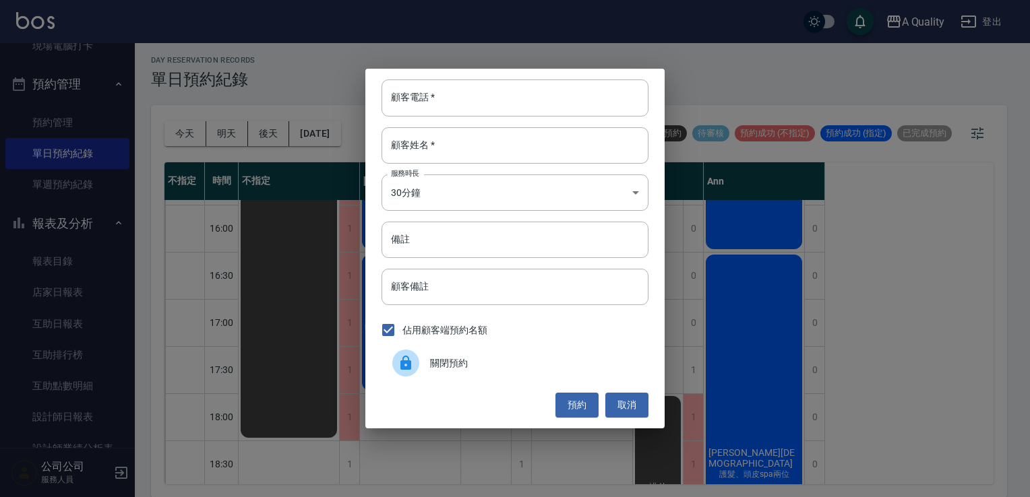
drag, startPoint x: 507, startPoint y: 356, endPoint x: 526, endPoint y: 360, distance: 19.3
click at [507, 357] on span "關閉預約" at bounding box center [534, 363] width 208 height 14
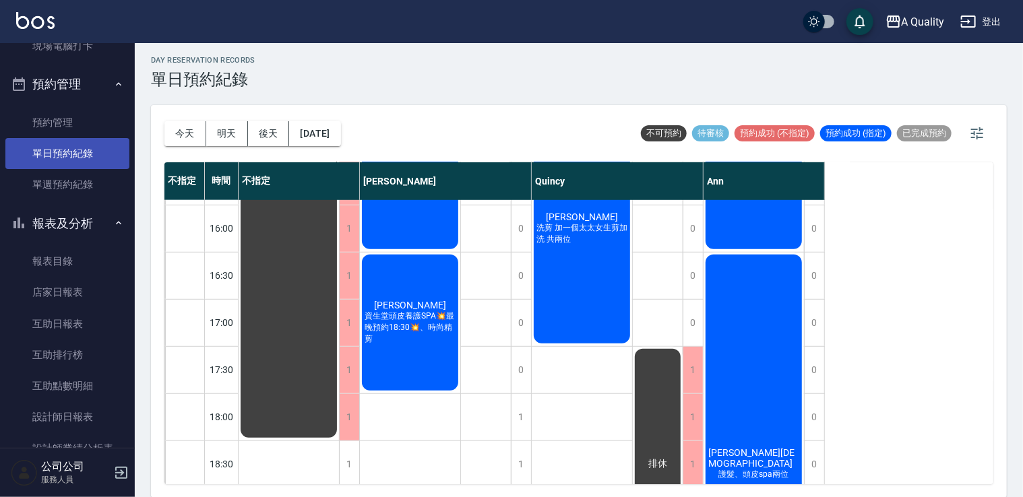
click at [77, 160] on link "單日預約紀錄" at bounding box center [67, 153] width 124 height 31
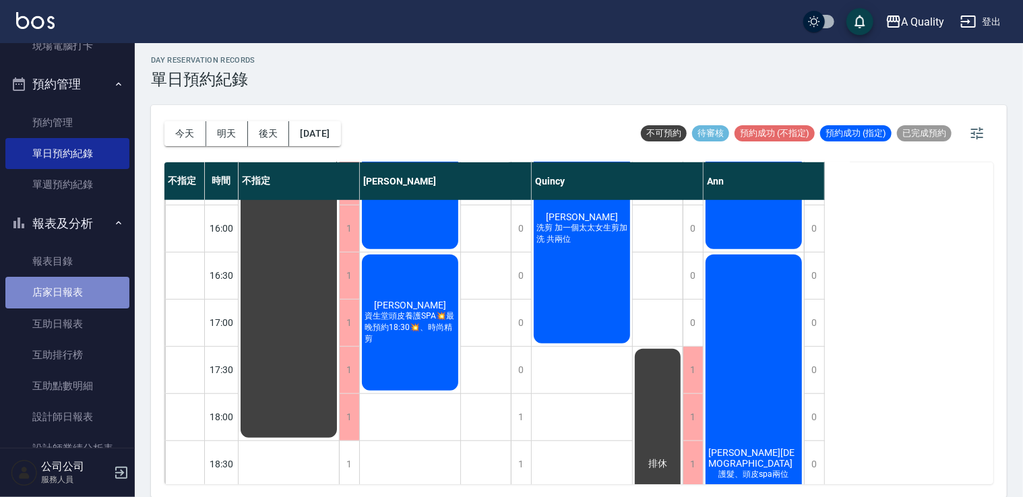
click at [76, 294] on link "店家日報表" at bounding box center [67, 292] width 124 height 31
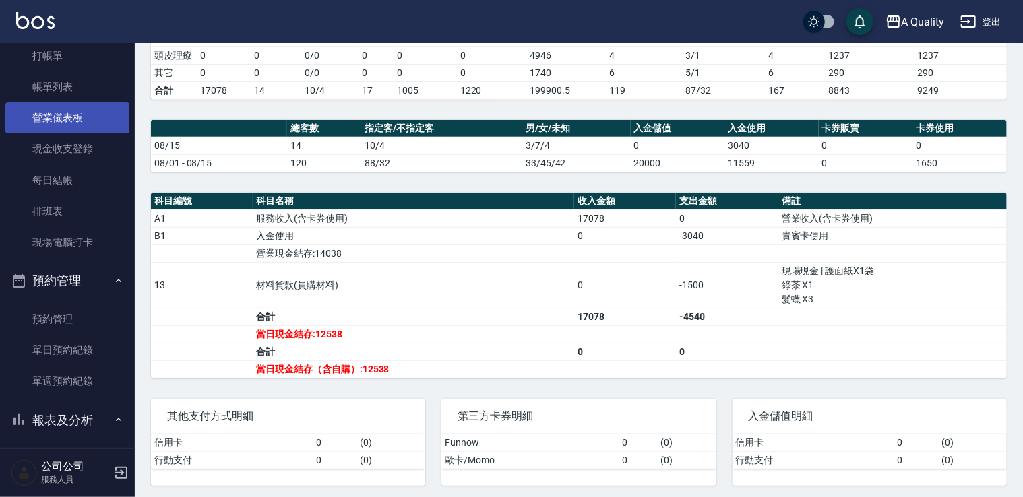
scroll to position [43, 0]
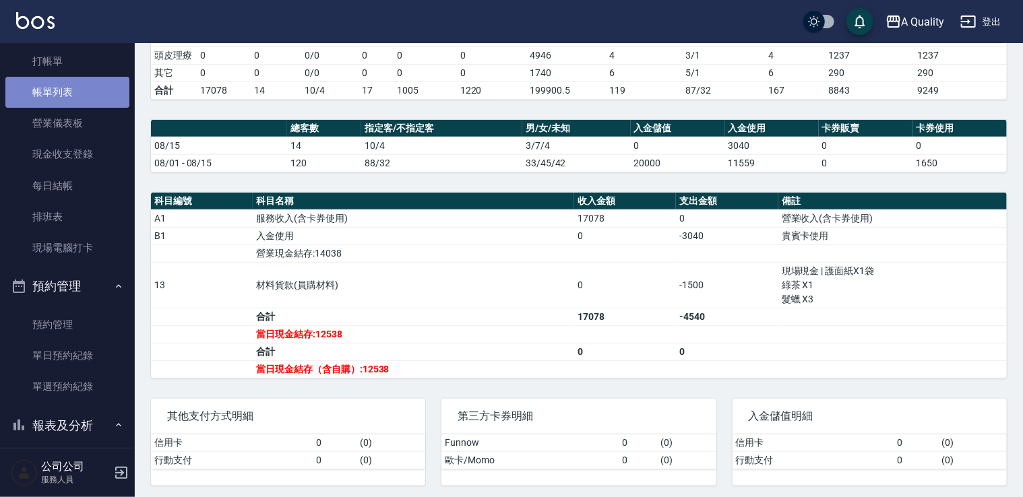
click at [95, 96] on link "帳單列表" at bounding box center [67, 92] width 124 height 31
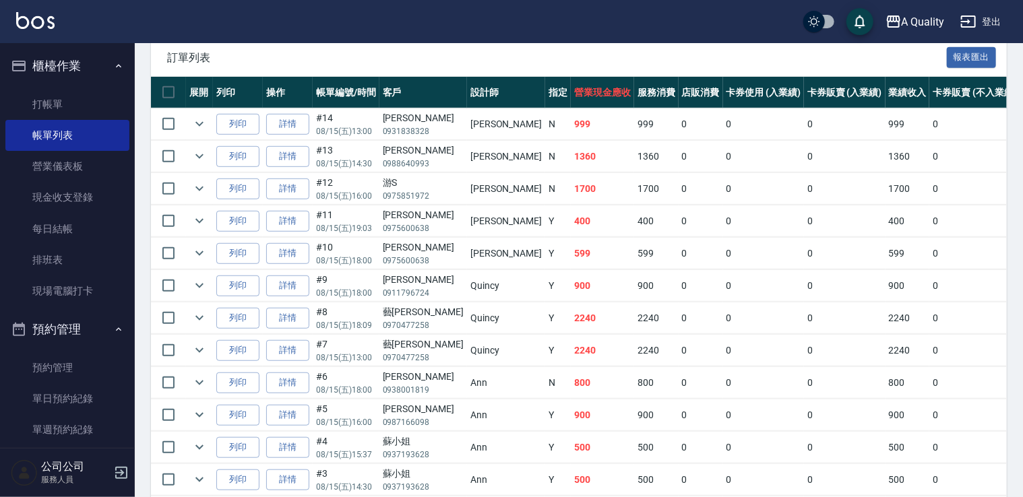
scroll to position [193, 0]
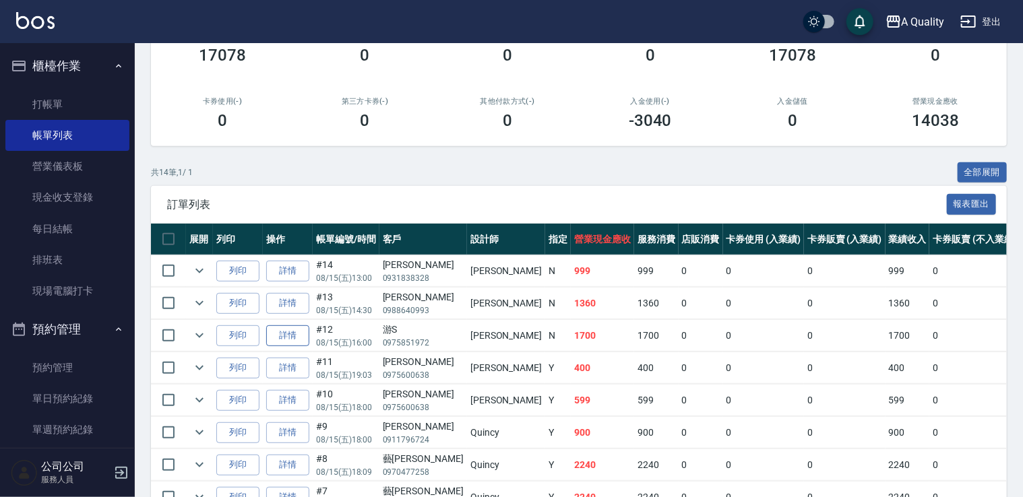
click at [297, 330] on link "詳情" at bounding box center [287, 335] width 43 height 21
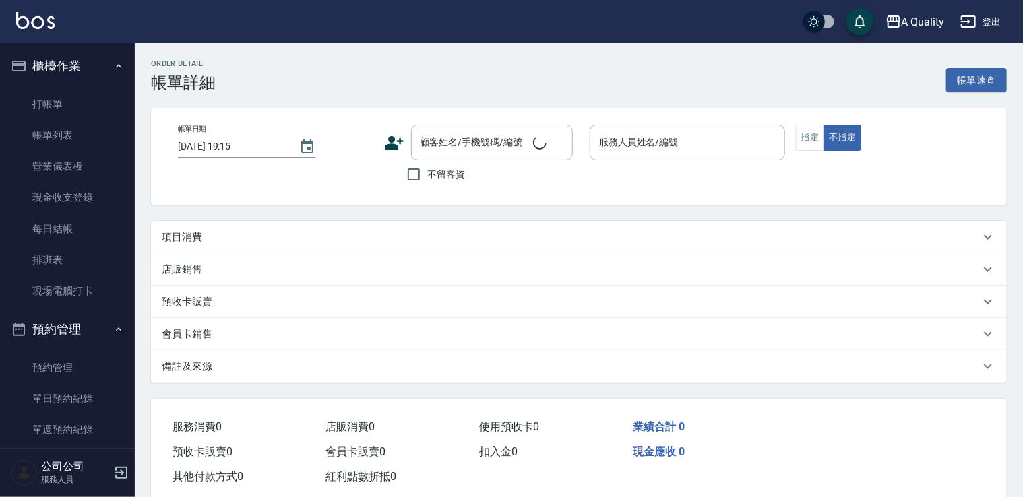
type input "2025/08/15 16:00"
type input "Taylor(無代號)"
type input "SC."
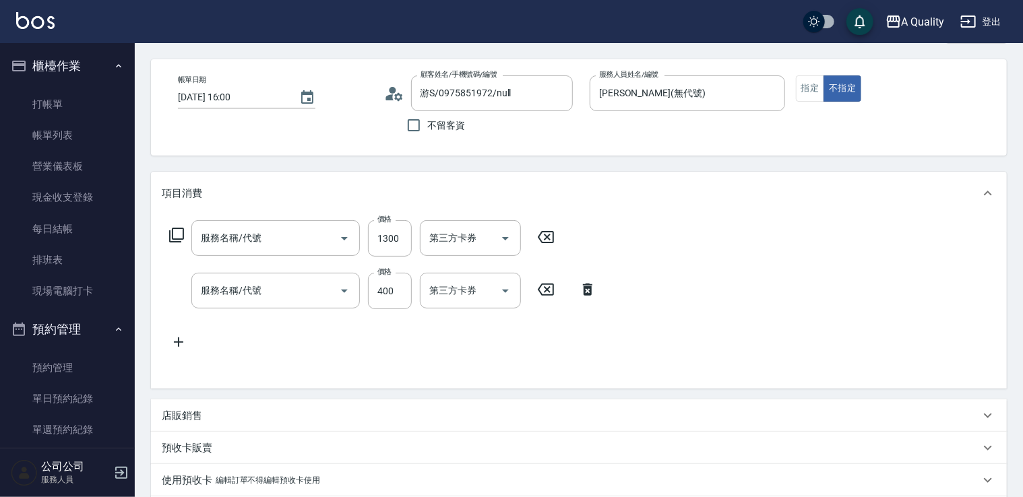
type input "游S/0975851972/null"
type input "染髮(401)"
type input "剪髮(201)"
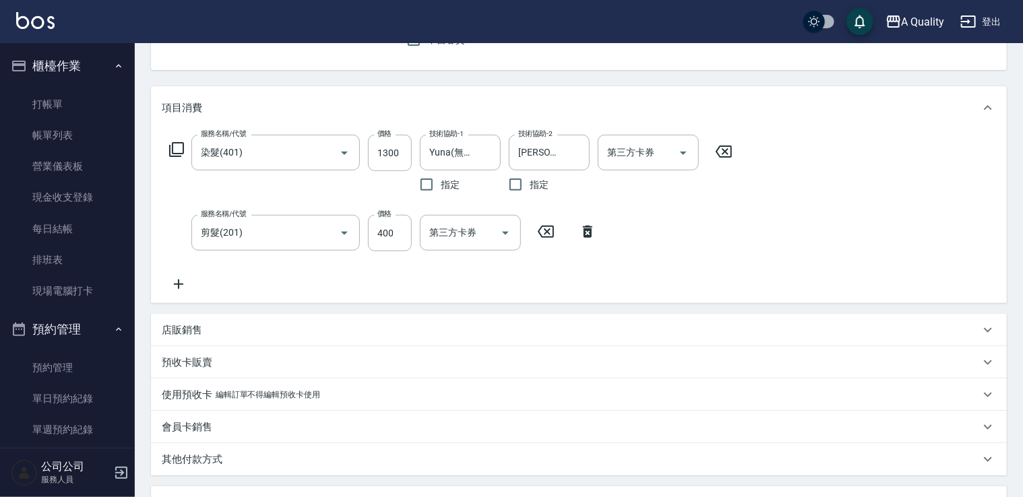
click at [220, 328] on div "店販銷售" at bounding box center [571, 330] width 818 height 14
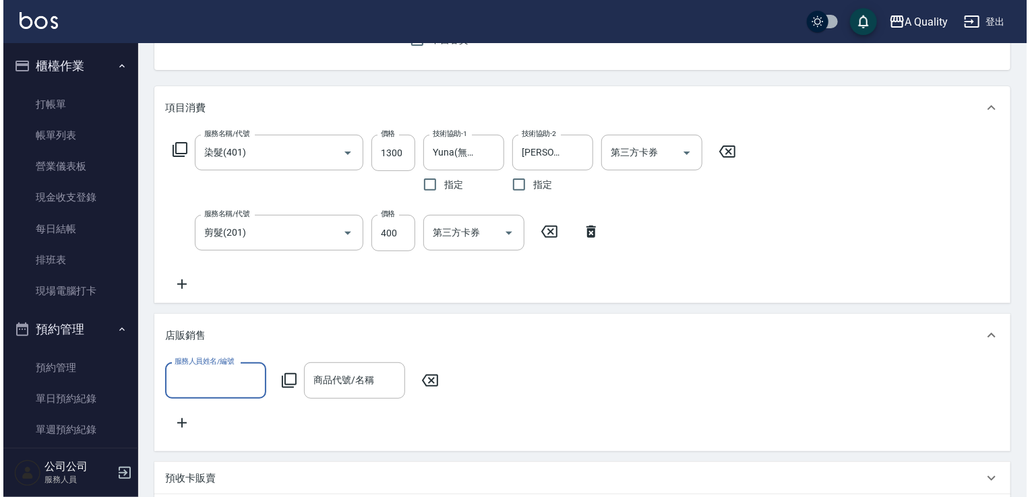
scroll to position [0, 0]
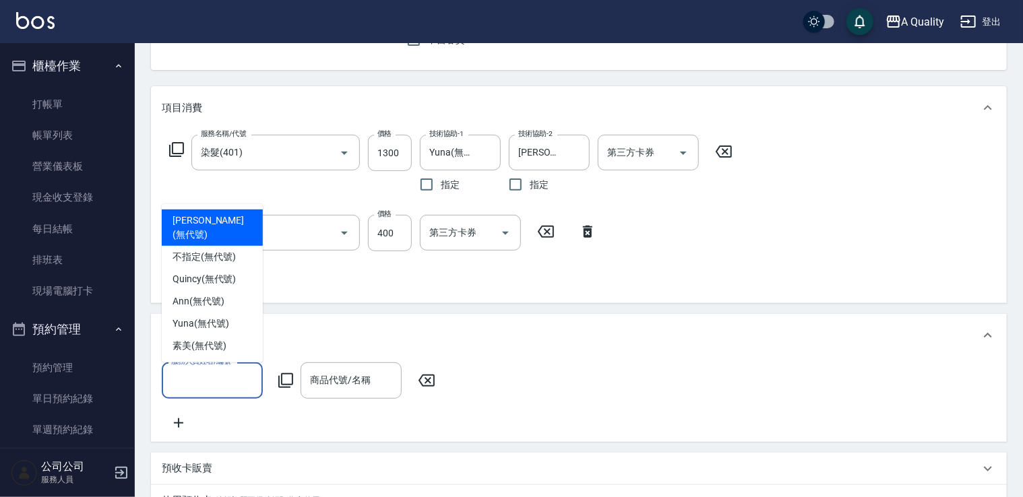
drag, startPoint x: 239, startPoint y: 369, endPoint x: 232, endPoint y: 365, distance: 8.2
click at [235, 369] on input "服務人員姓名/編號" at bounding box center [212, 381] width 89 height 24
click at [229, 236] on span "Taylor (無代號)" at bounding box center [213, 228] width 80 height 28
type input "Taylor(無代號)"
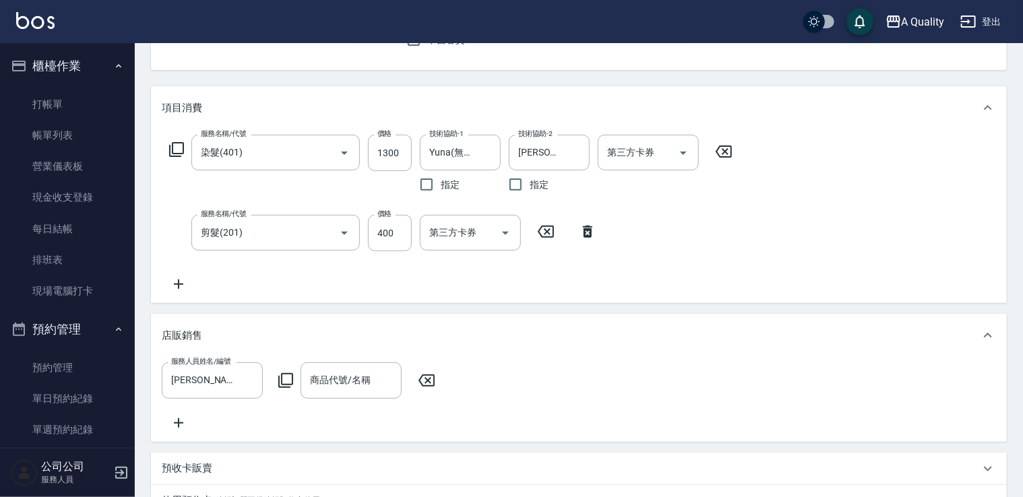
click at [288, 381] on icon at bounding box center [286, 381] width 16 height 16
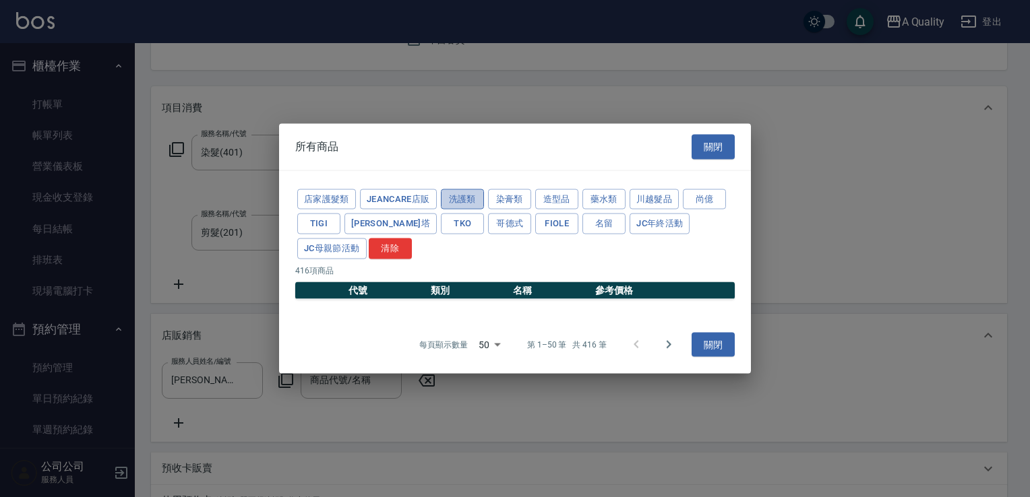
click at [464, 206] on button "洗護類" at bounding box center [462, 199] width 43 height 21
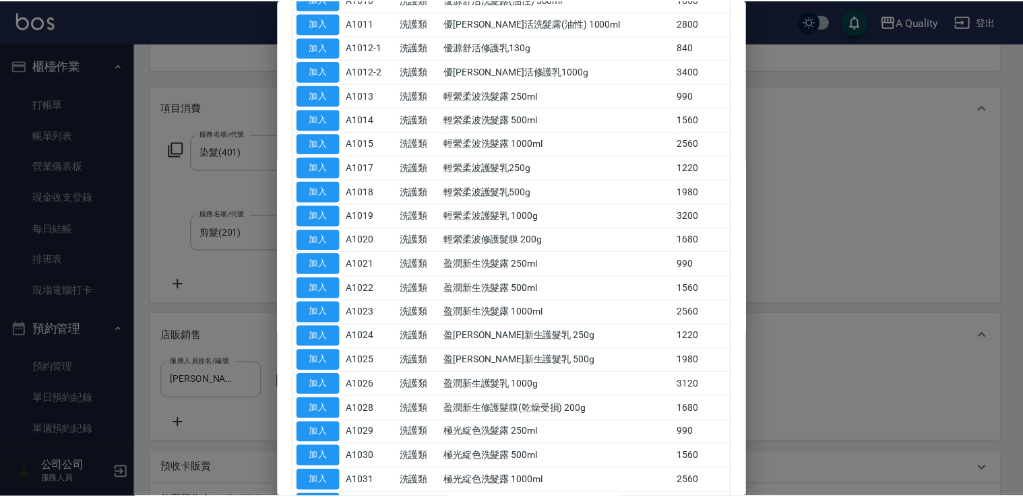
scroll to position [337, 0]
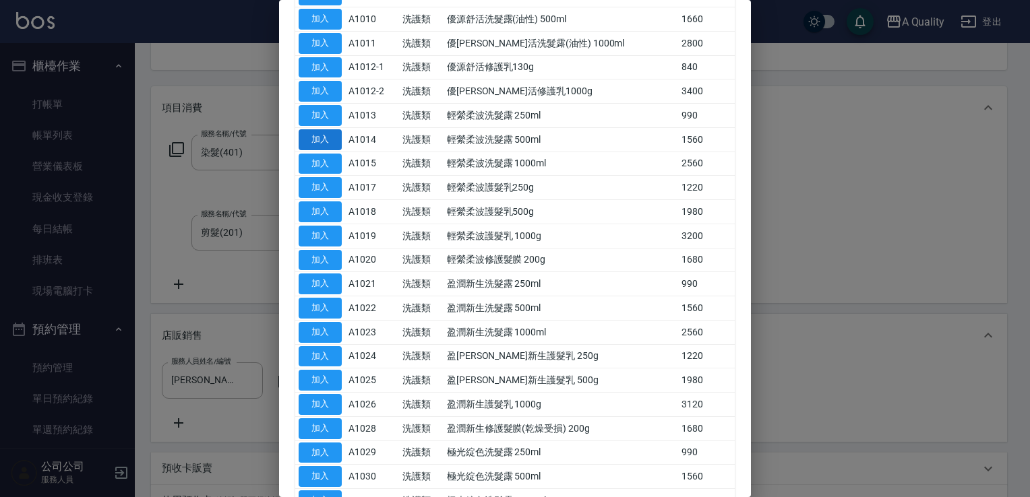
click at [324, 133] on button "加入" at bounding box center [320, 139] width 43 height 21
type input "輕縈柔波洗髮露 500ml"
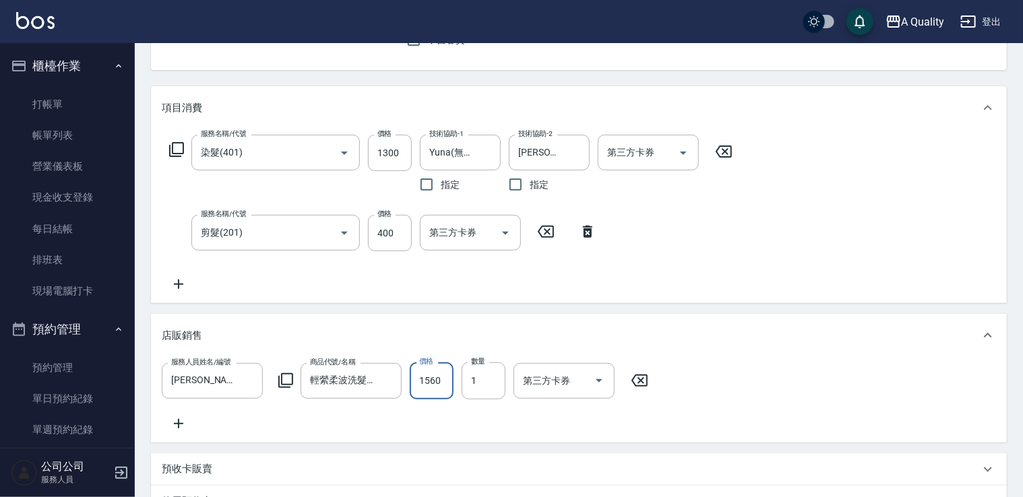
click at [441, 385] on input "1560" at bounding box center [432, 381] width 44 height 36
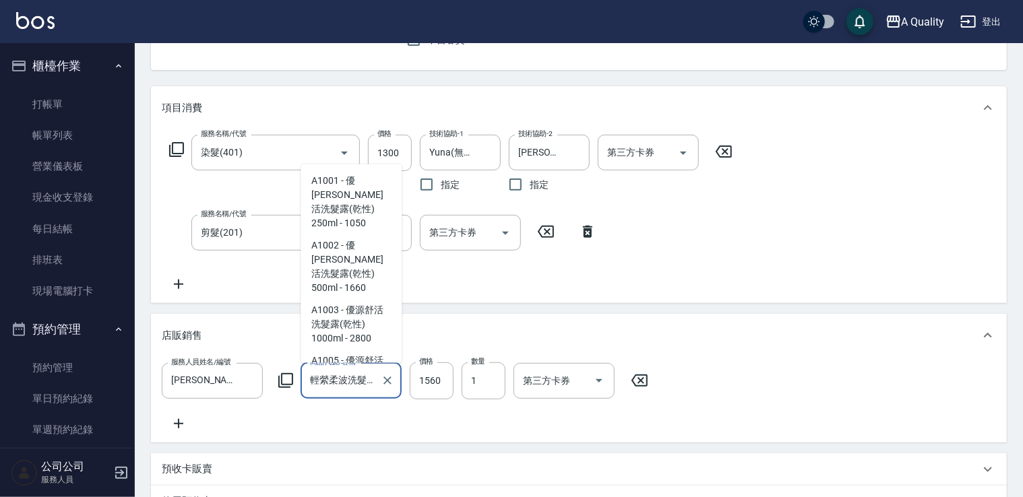
click at [377, 371] on div "輕縈柔波洗髮露 500ml 商品代號/名稱" at bounding box center [351, 381] width 101 height 36
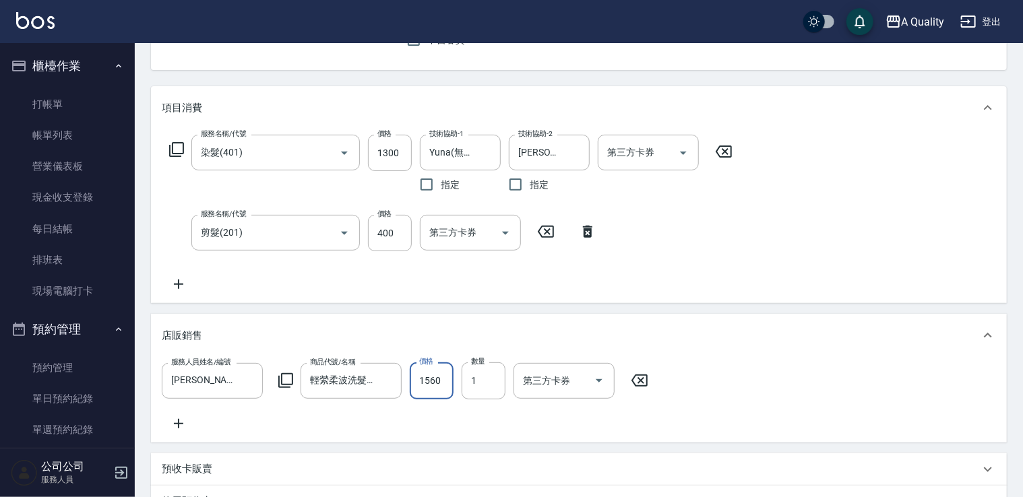
click at [427, 384] on input "1560" at bounding box center [432, 381] width 44 height 36
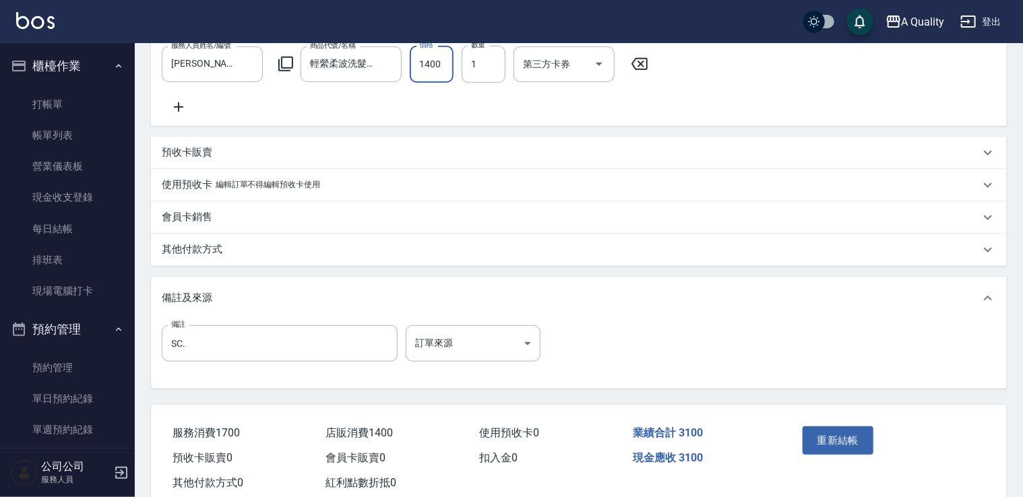
scroll to position [496, 0]
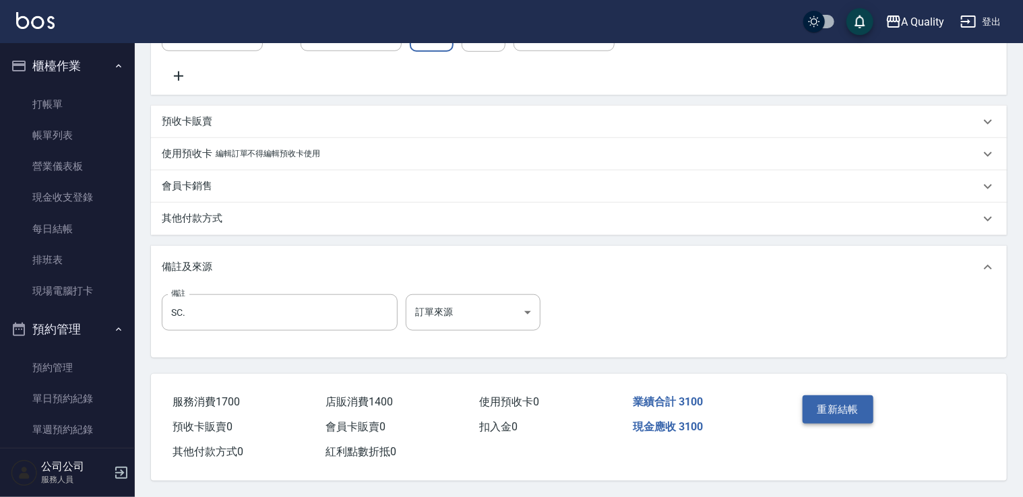
type input "1400"
click at [828, 410] on button "重新結帳" at bounding box center [838, 410] width 71 height 28
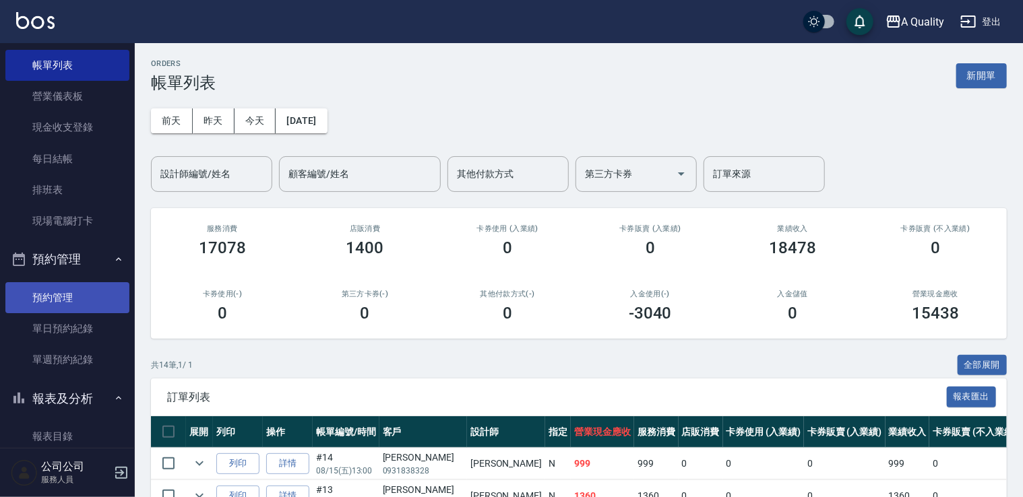
scroll to position [202, 0]
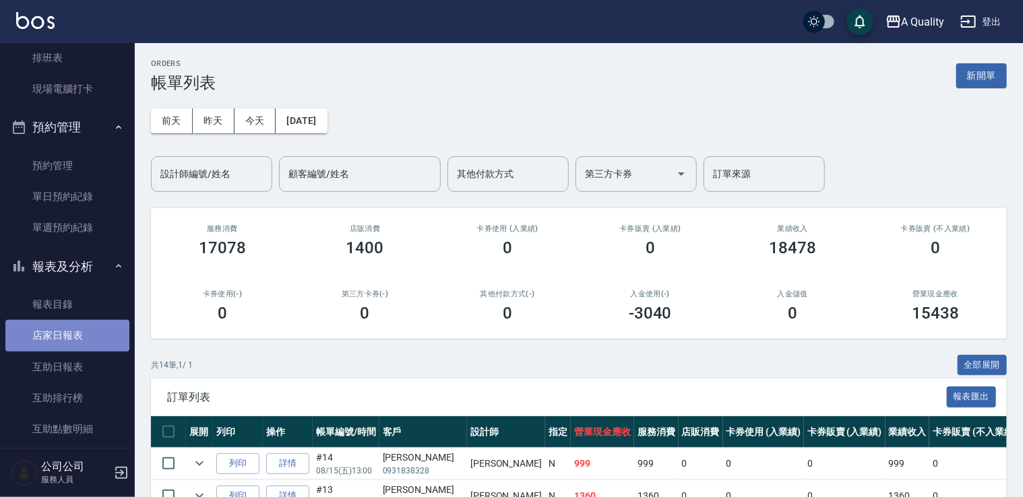
click at [90, 338] on link "店家日報表" at bounding box center [67, 335] width 124 height 31
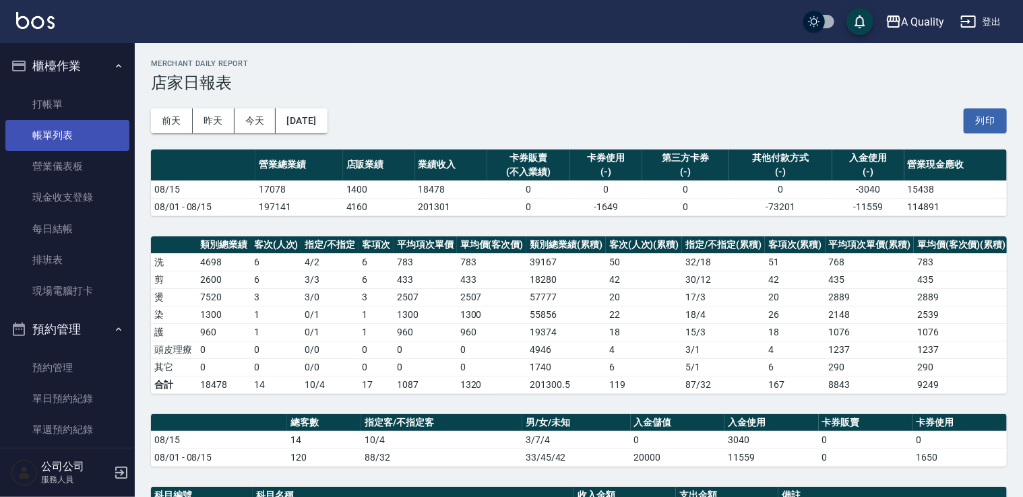
click at [54, 134] on link "帳單列表" at bounding box center [67, 135] width 124 height 31
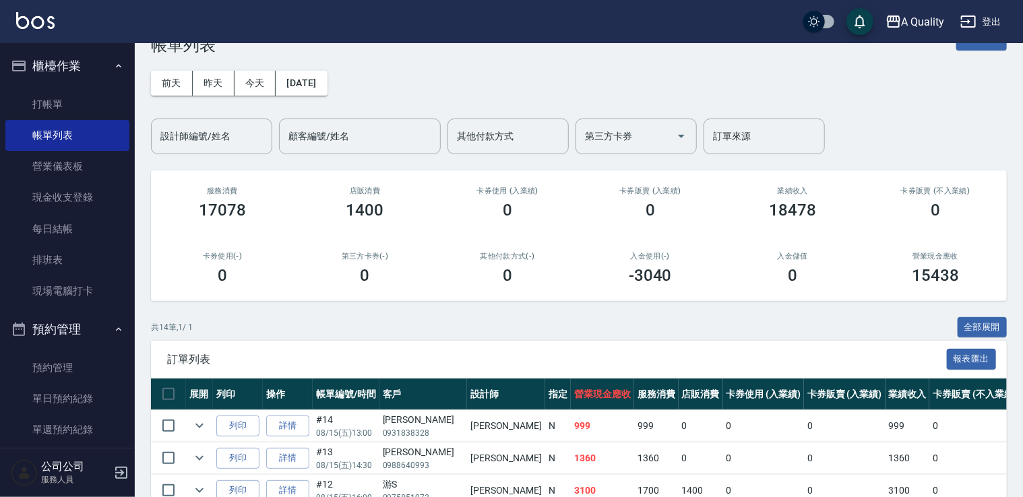
scroll to position [67, 0]
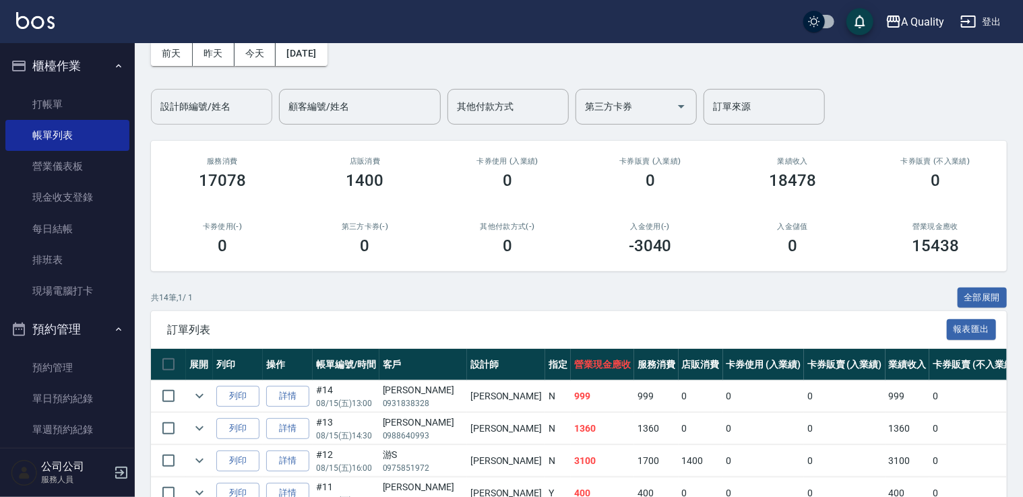
click at [224, 109] on input "設計師編號/姓名" at bounding box center [211, 107] width 109 height 24
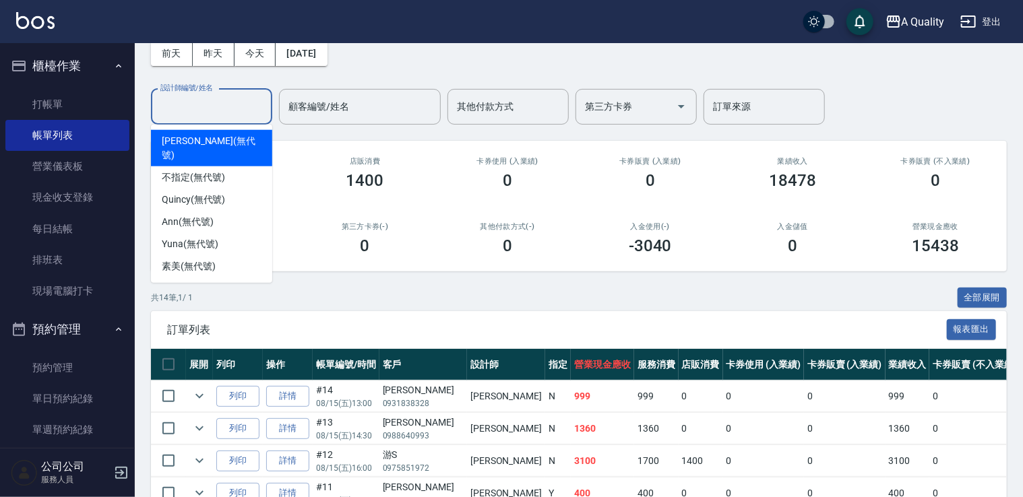
click at [210, 138] on span "Taylor (無代號)" at bounding box center [212, 148] width 100 height 28
type input "Taylor(無代號)"
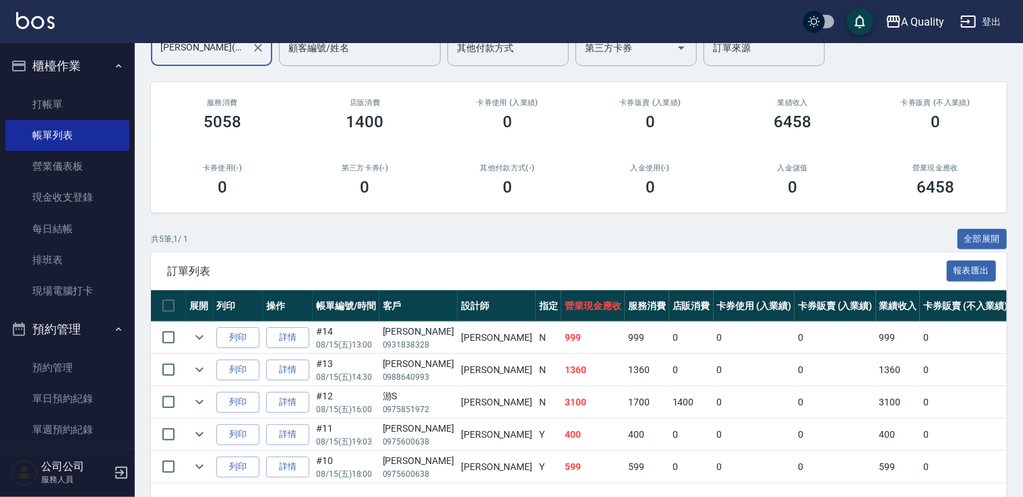
scroll to position [173, 0]
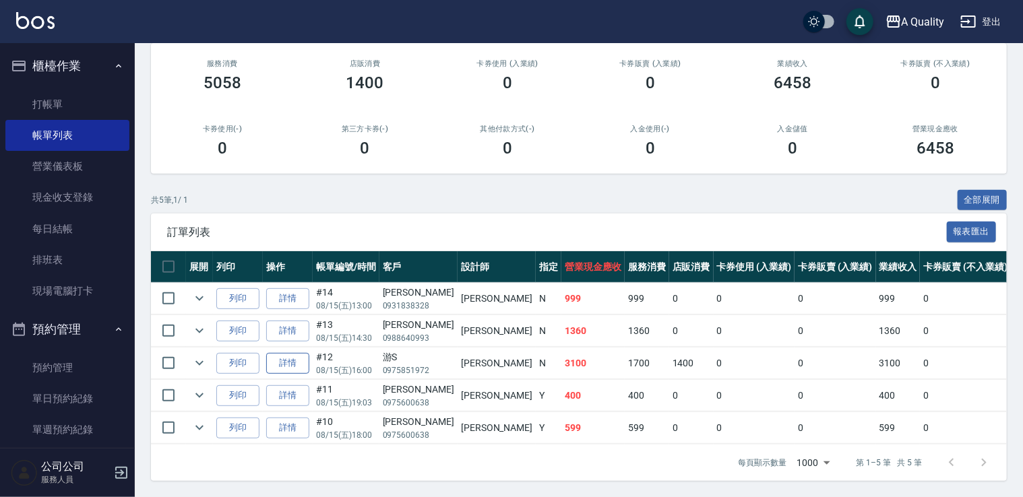
click at [294, 353] on link "詳情" at bounding box center [287, 363] width 43 height 21
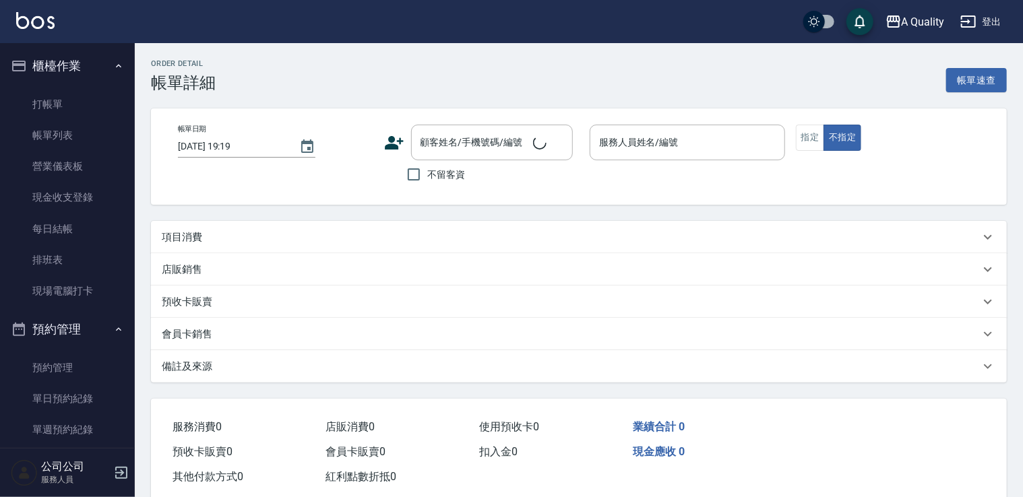
type input "2025/08/15 16:00"
type input "Taylor(無代號)"
type input "SC."
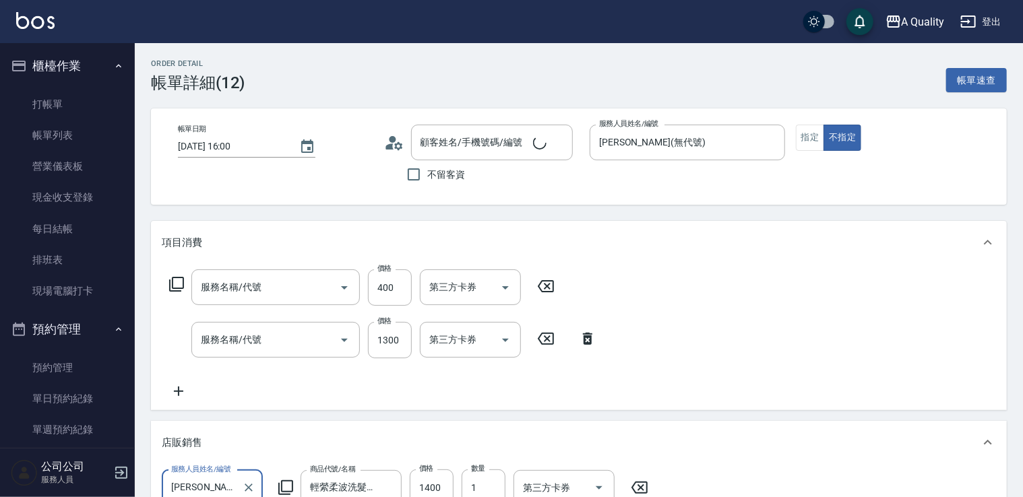
type input "剪髮(201)"
type input "染髮(401)"
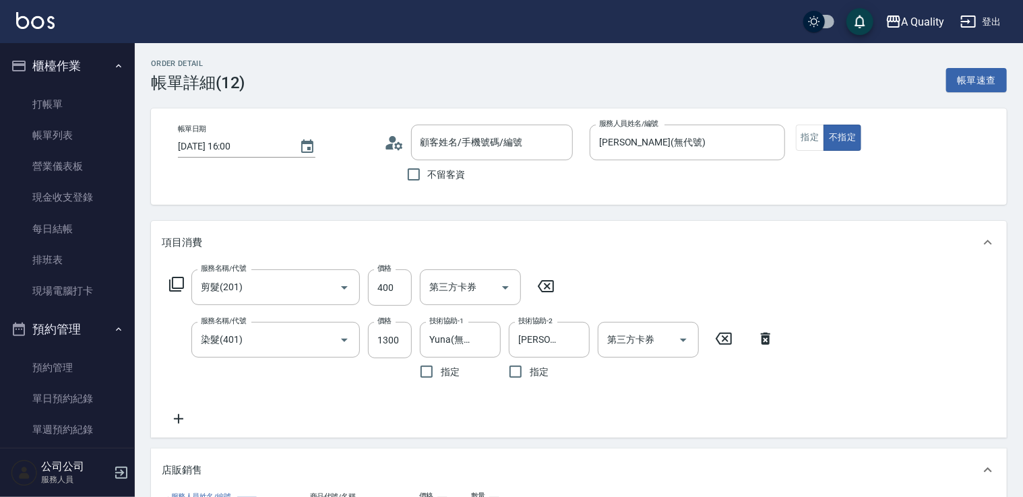
scroll to position [5, 0]
type input "游S/0975851972/null"
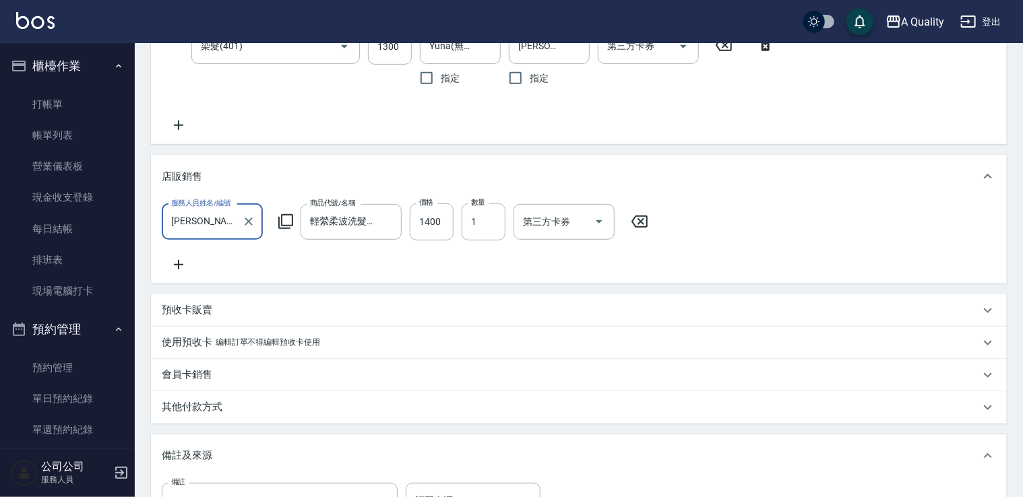
scroll to position [92, 0]
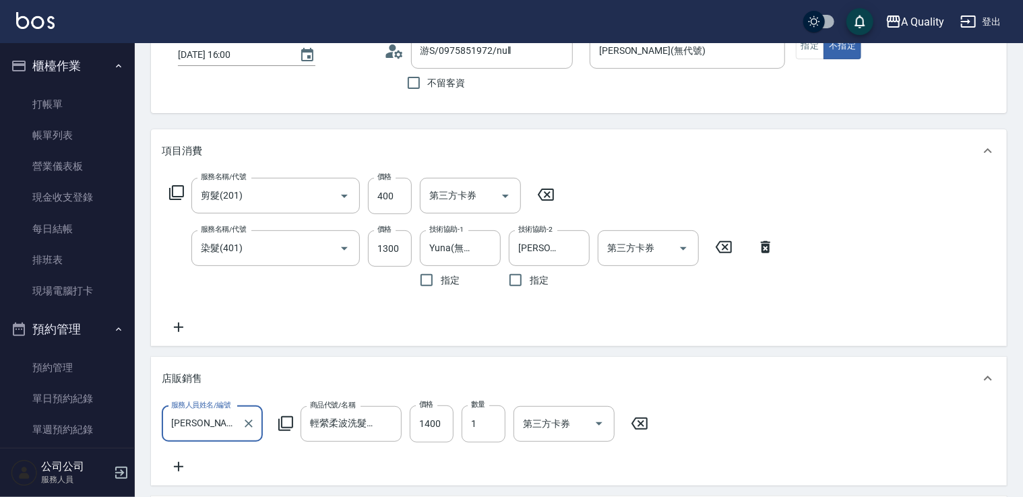
click at [189, 327] on icon at bounding box center [179, 327] width 34 height 16
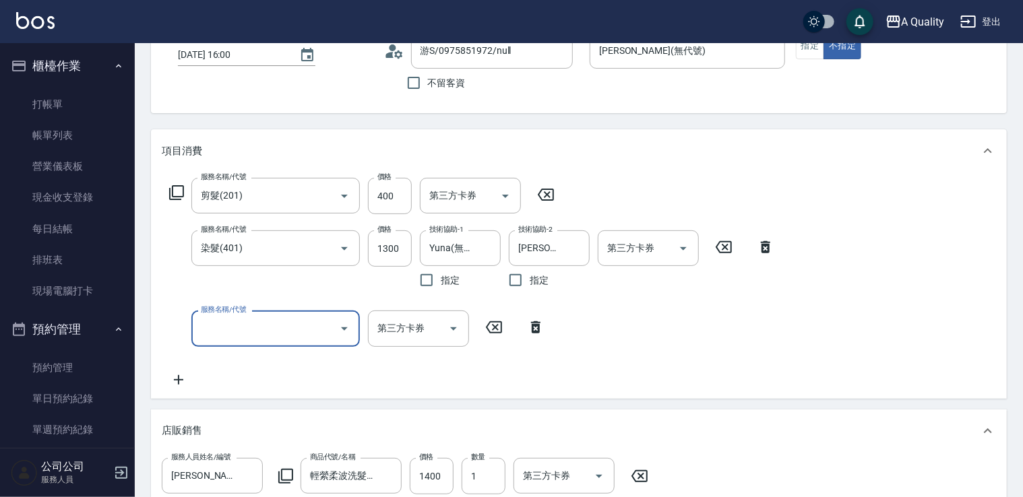
click at [349, 337] on button "Open" at bounding box center [345, 329] width 22 height 22
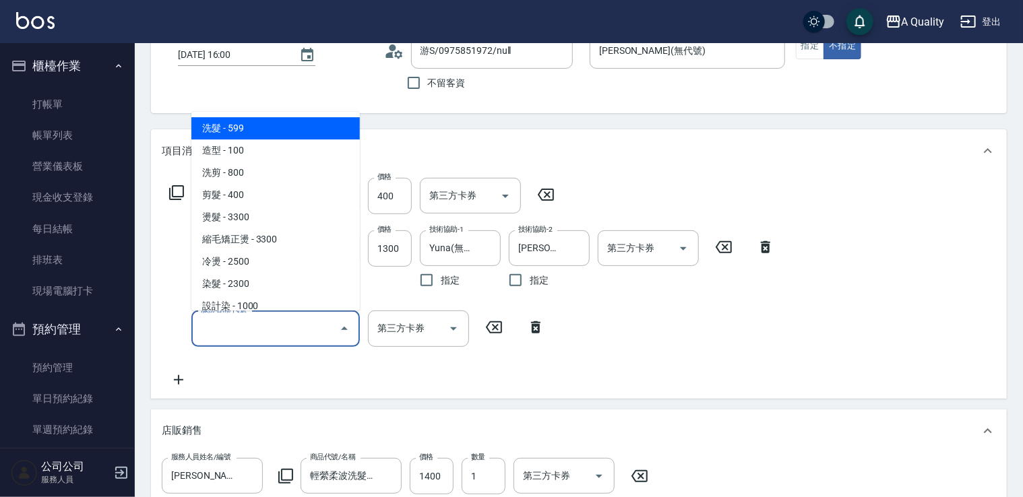
click at [259, 133] on span "洗髮 - 599" at bounding box center [275, 128] width 168 height 22
type input "洗髮(101)"
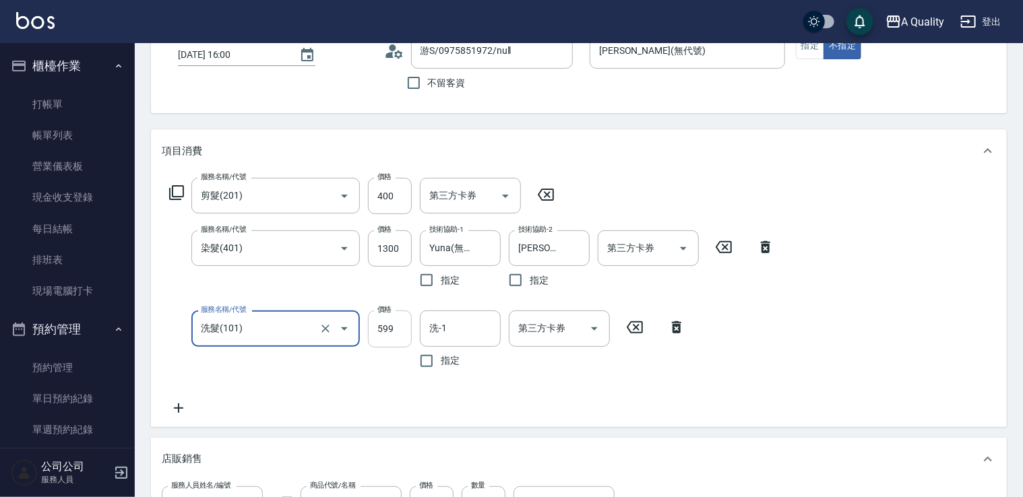
click at [387, 319] on input "599" at bounding box center [390, 329] width 44 height 36
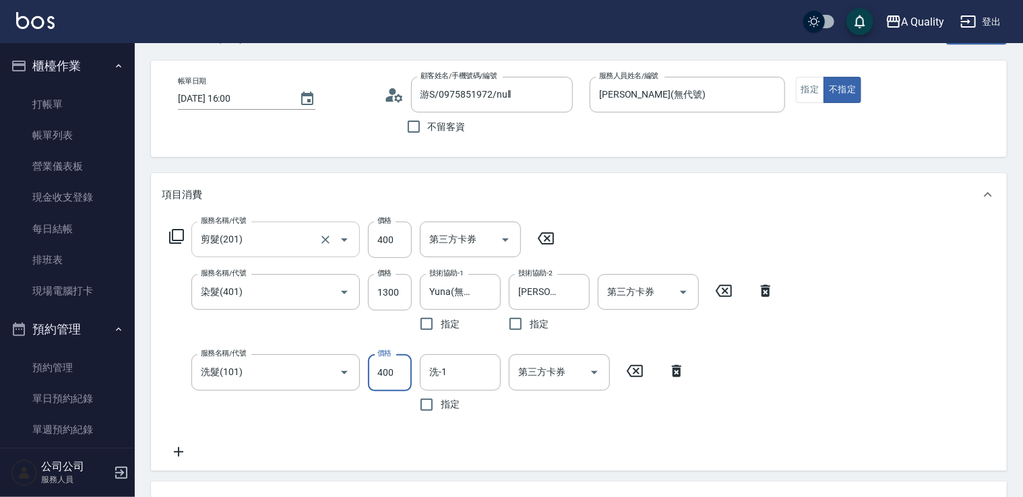
scroll to position [24, 0]
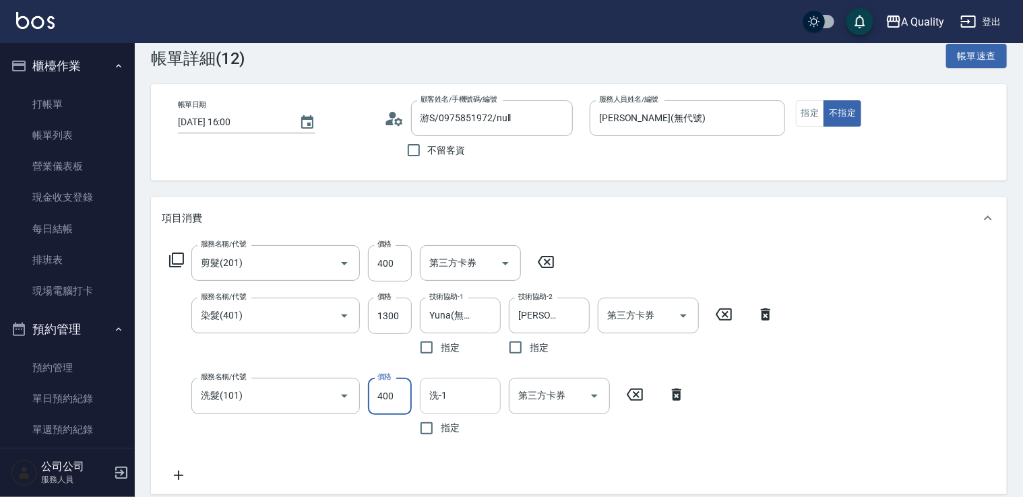
type input "400"
click at [454, 396] on input "洗-1" at bounding box center [460, 396] width 69 height 24
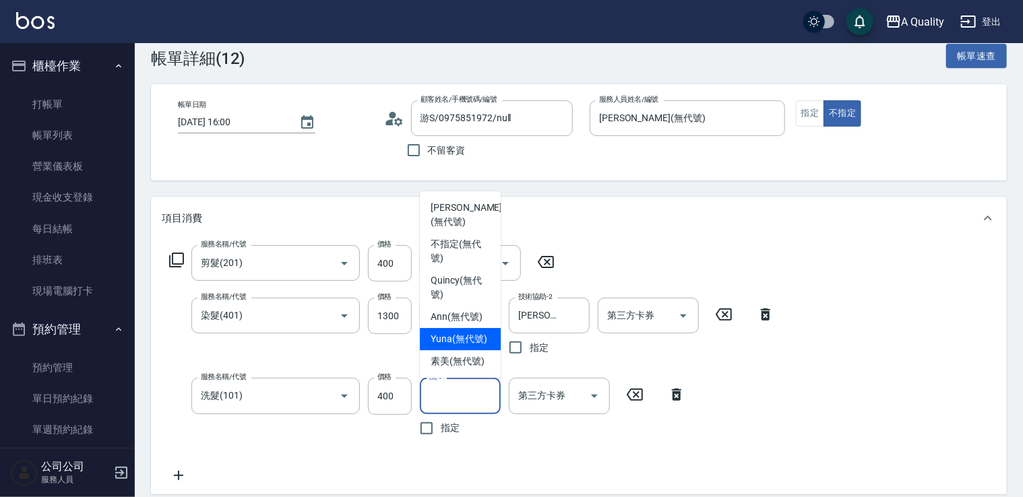
click at [460, 336] on span "Yuna (無代號)" at bounding box center [459, 339] width 57 height 14
type input "Yuna(無代號)"
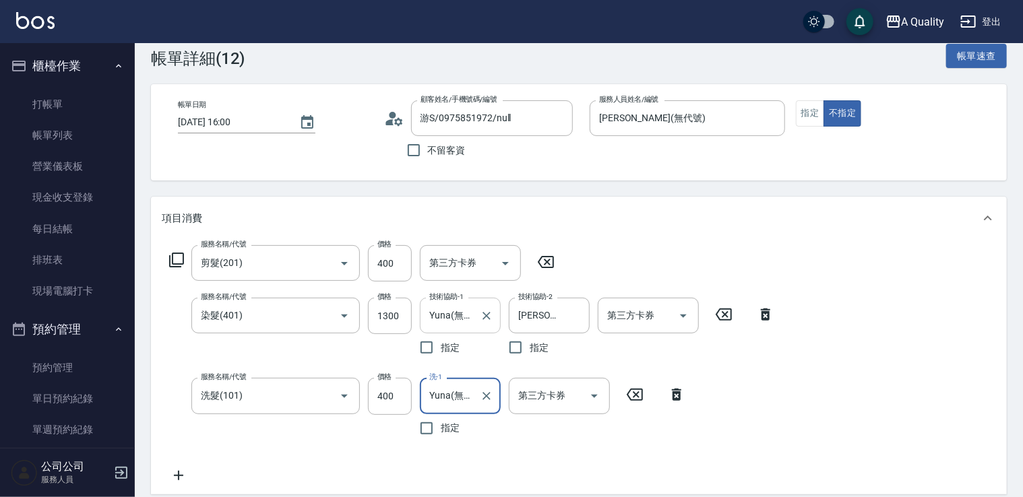
click at [462, 313] on input "Yuna(無代號)" at bounding box center [450, 316] width 49 height 24
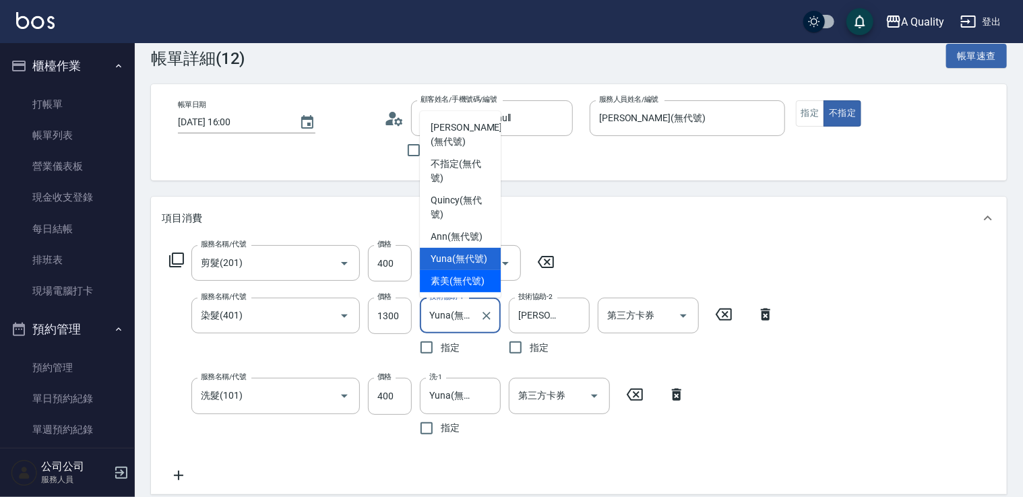
drag, startPoint x: 715, startPoint y: 354, endPoint x: 700, endPoint y: 352, distance: 15.0
click at [693, 378] on div "服務名稱/代號 染髮(401) 服務名稱/代號 價格 1300 價格 技術協助-1 Yuna(無代號) 技術協助-1 指定 技術協助-2 Taylor(無代號…" at bounding box center [428, 410] width 532 height 64
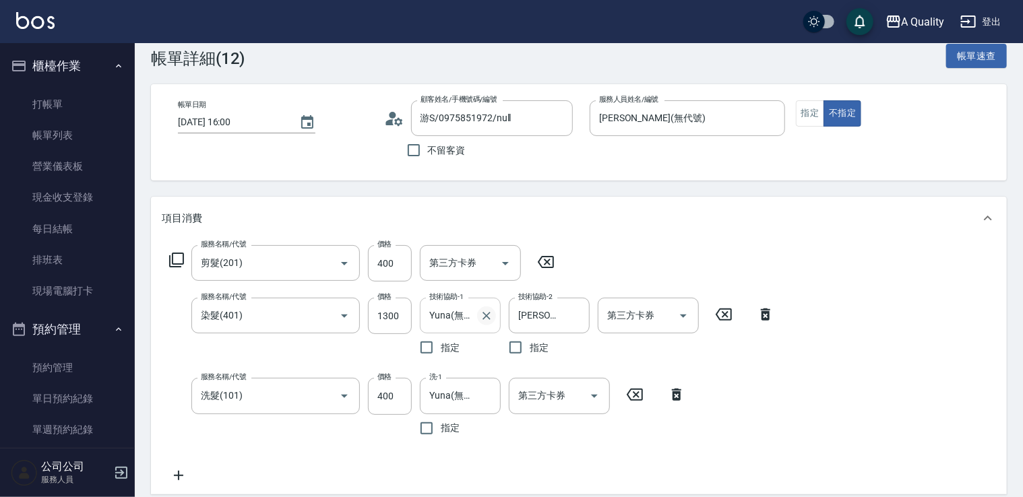
click at [489, 315] on icon "Clear" at bounding box center [486, 315] width 13 height 13
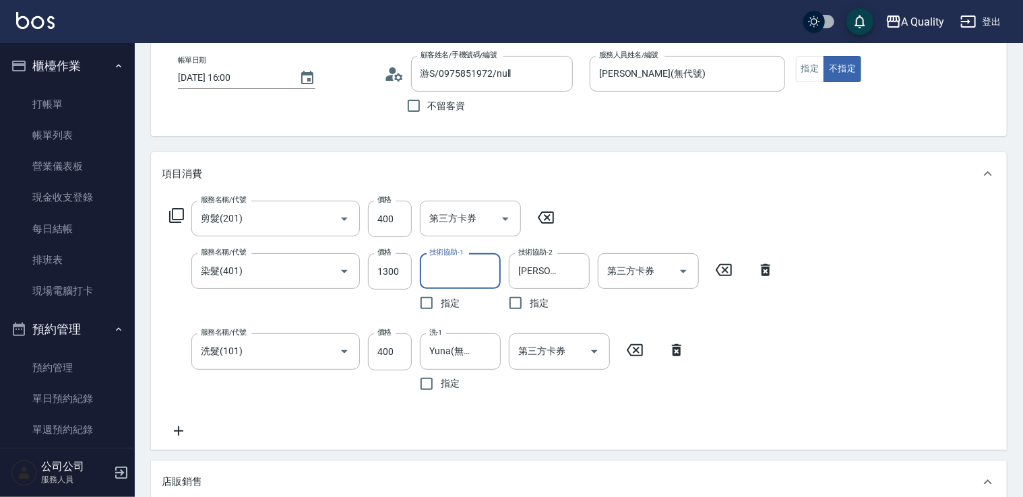
scroll to position [92, 0]
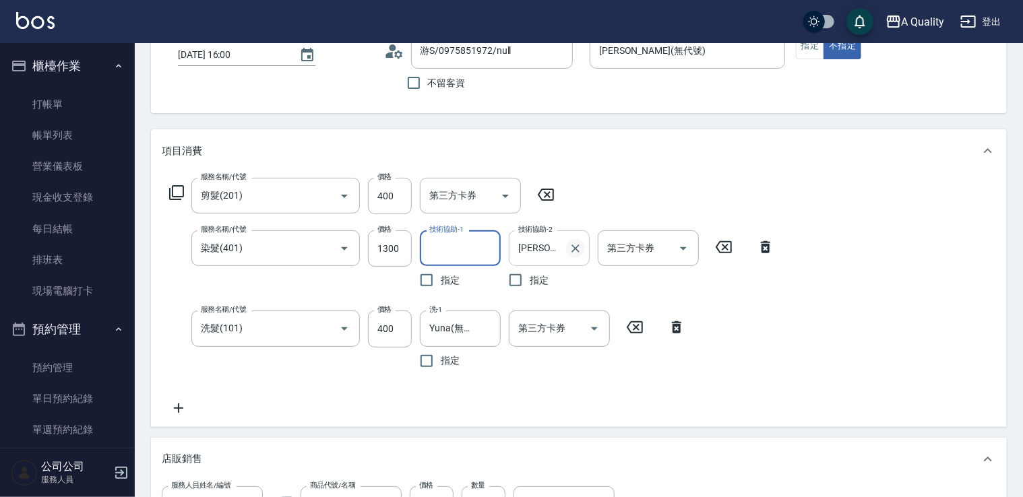
click at [581, 248] on icon "Clear" at bounding box center [575, 248] width 13 height 13
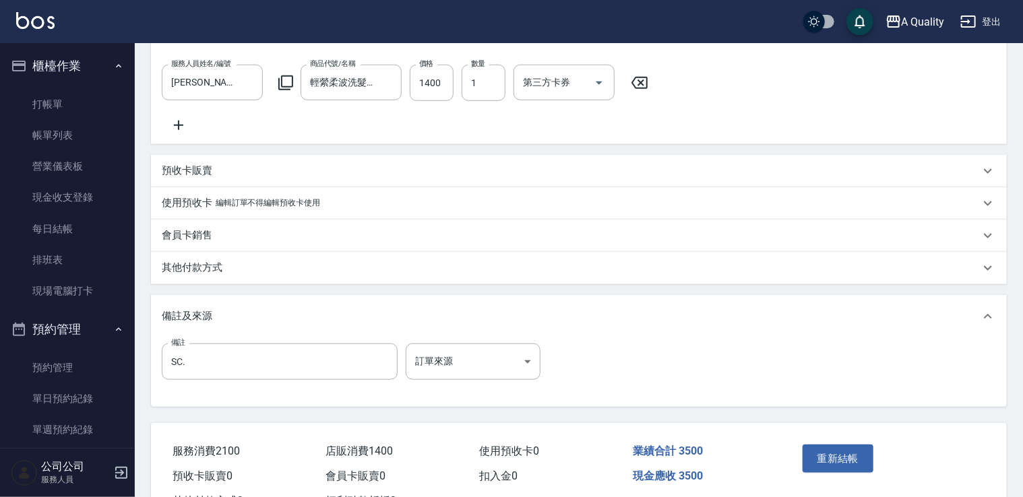
scroll to position [577, 0]
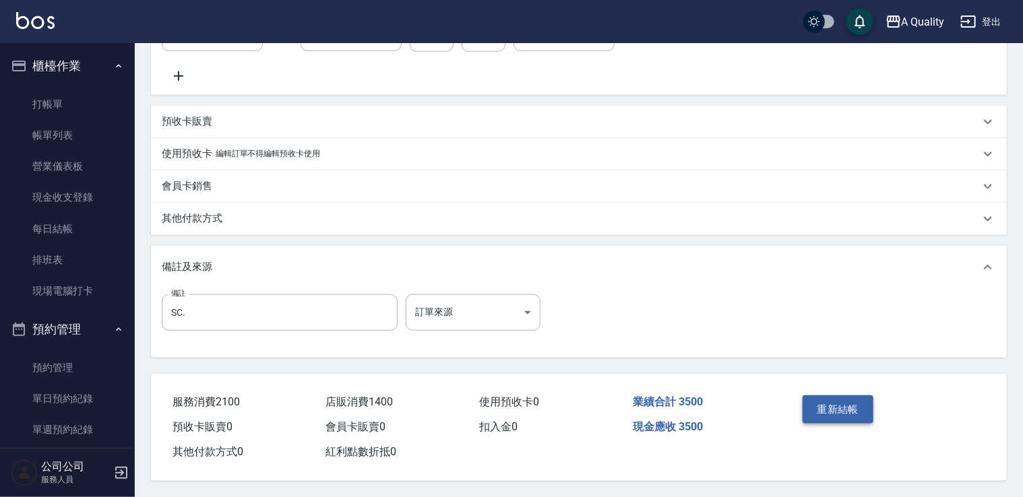
click at [846, 404] on button "重新結帳" at bounding box center [838, 410] width 71 height 28
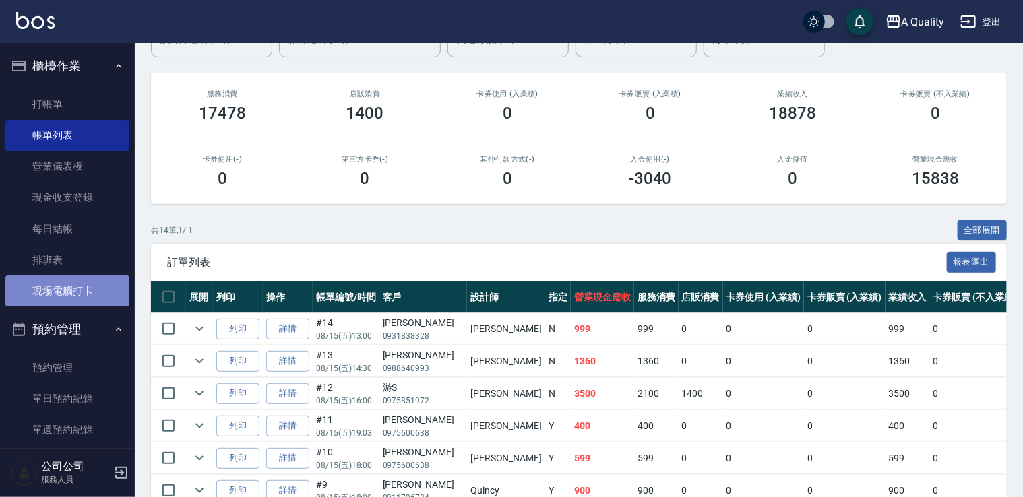
click at [67, 288] on link "現場電腦打卡" at bounding box center [67, 291] width 124 height 31
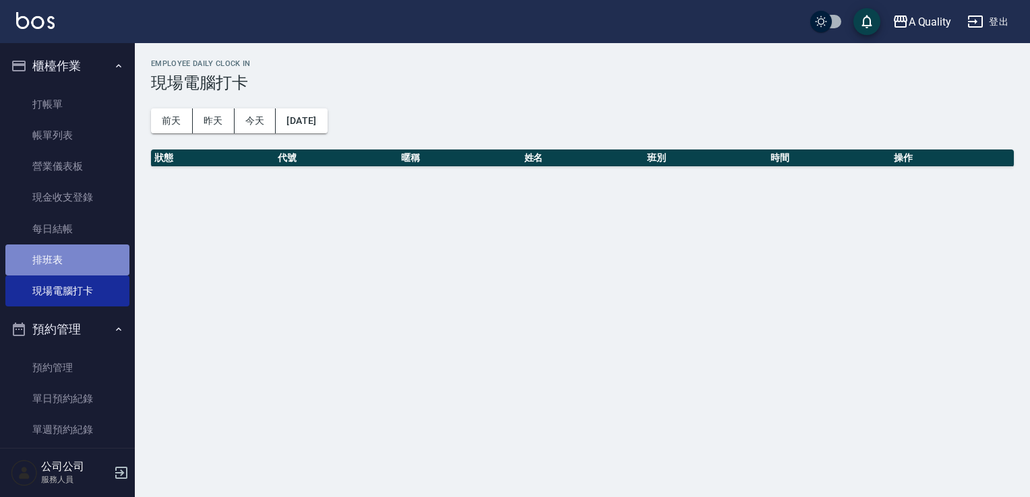
click at [69, 265] on link "排班表" at bounding box center [67, 260] width 124 height 31
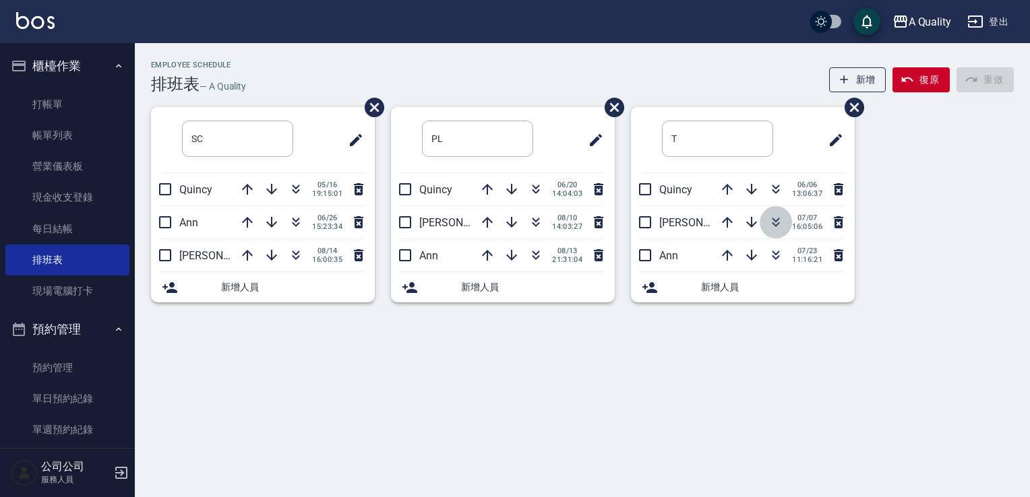
click at [776, 221] on icon "button" at bounding box center [776, 222] width 16 height 16
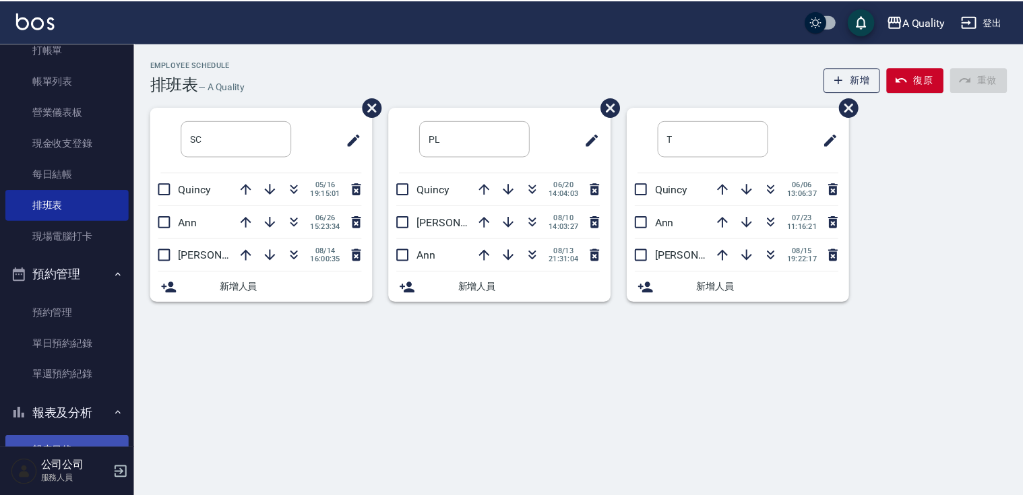
scroll to position [135, 0]
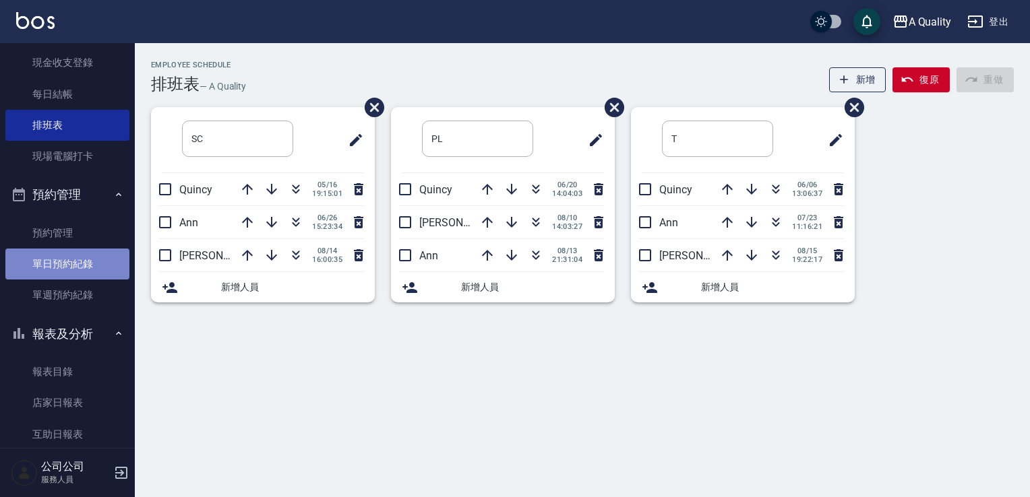
click at [75, 251] on link "單日預約紀錄" at bounding box center [67, 264] width 124 height 31
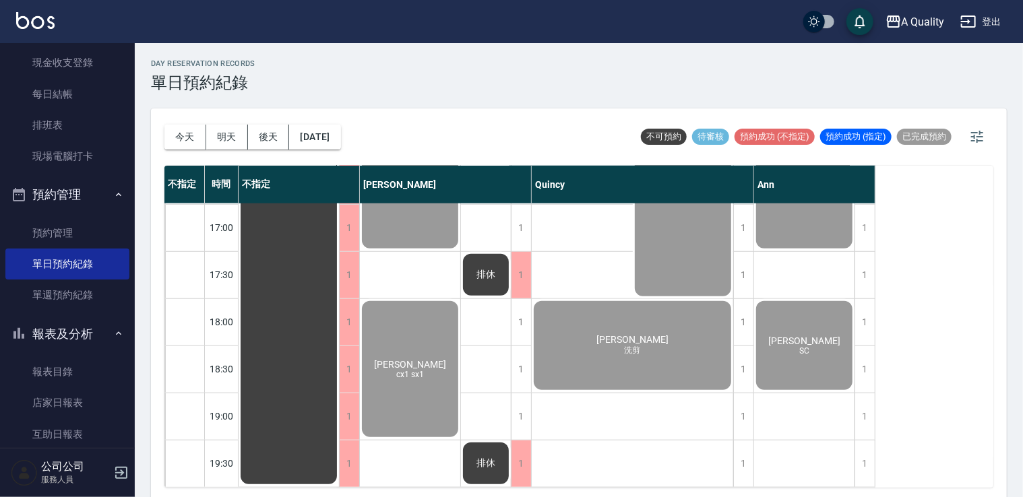
scroll to position [507, 0]
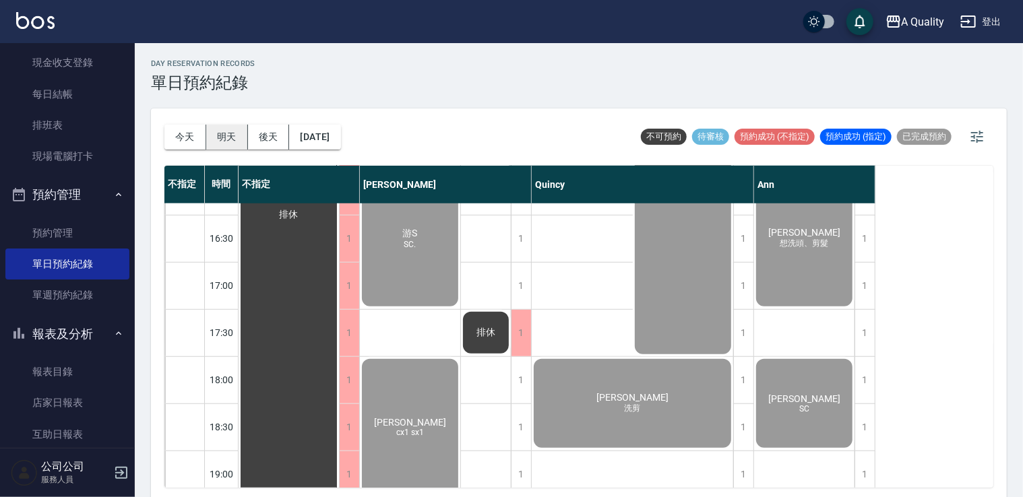
click at [229, 136] on button "明天" at bounding box center [227, 137] width 42 height 25
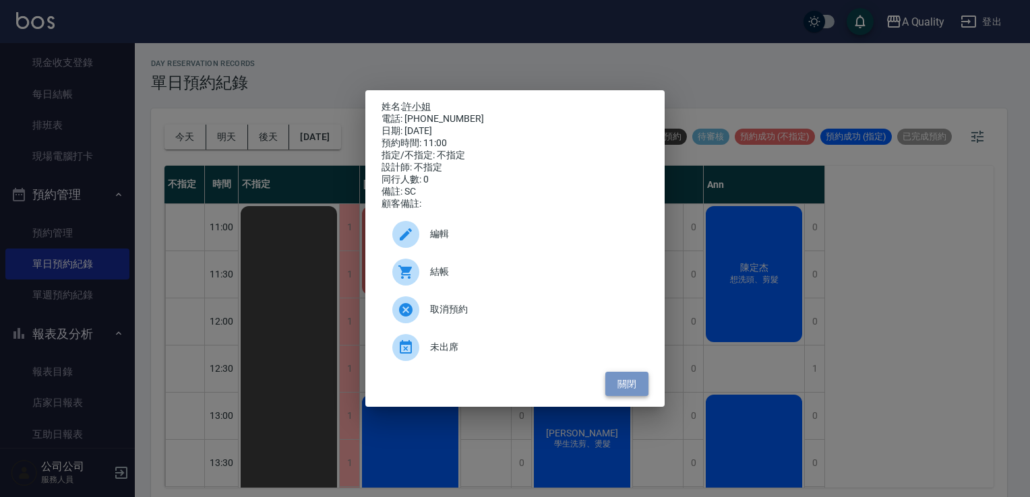
click at [627, 387] on button "關閉" at bounding box center [626, 384] width 43 height 25
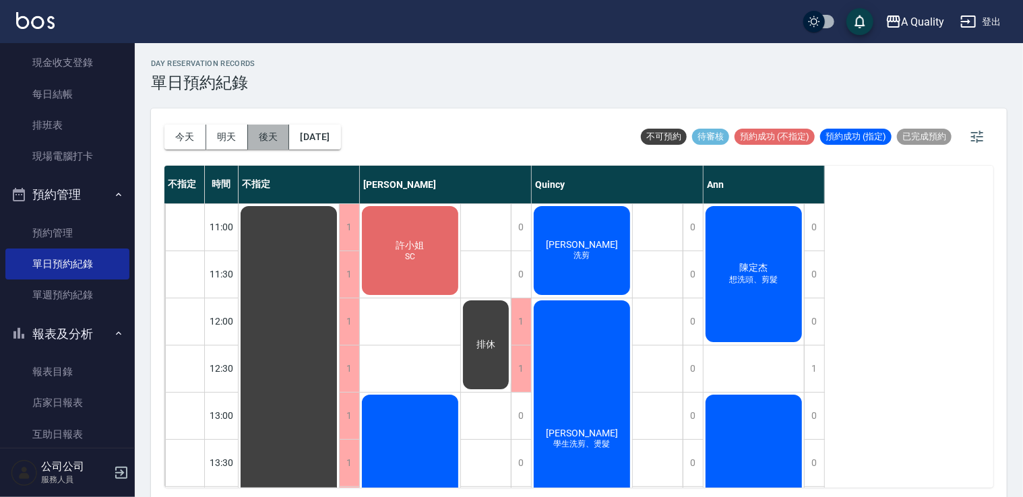
click at [253, 143] on button "後天" at bounding box center [269, 137] width 42 height 25
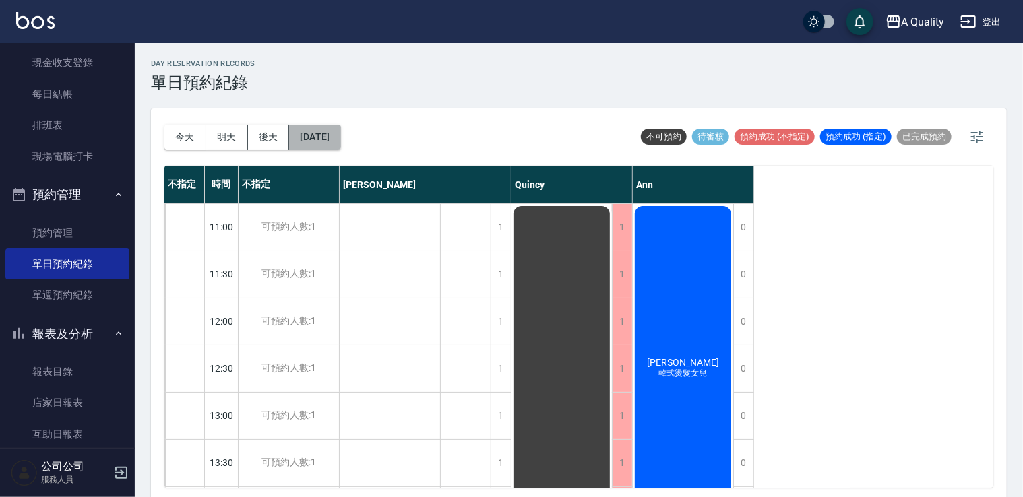
click at [318, 132] on button "2025/08/17" at bounding box center [314, 137] width 51 height 25
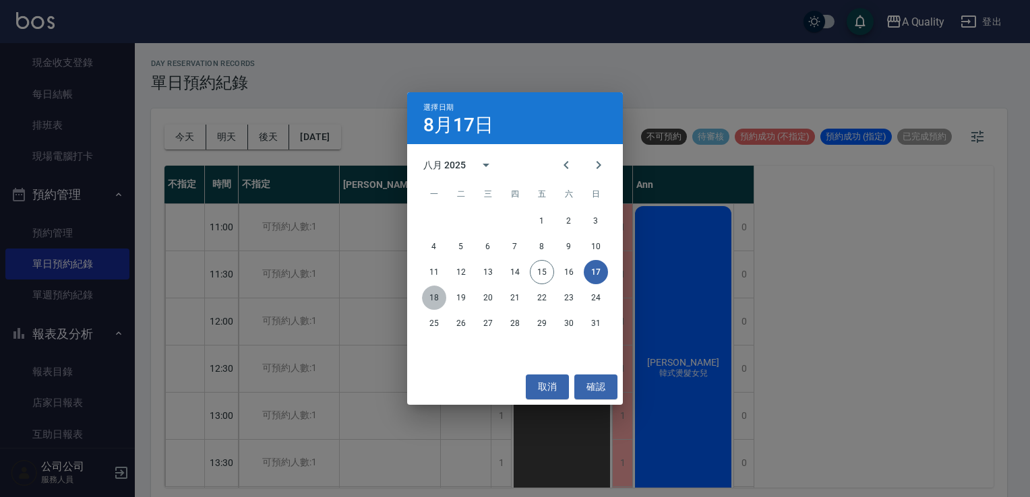
click at [437, 291] on button "18" at bounding box center [434, 298] width 24 height 24
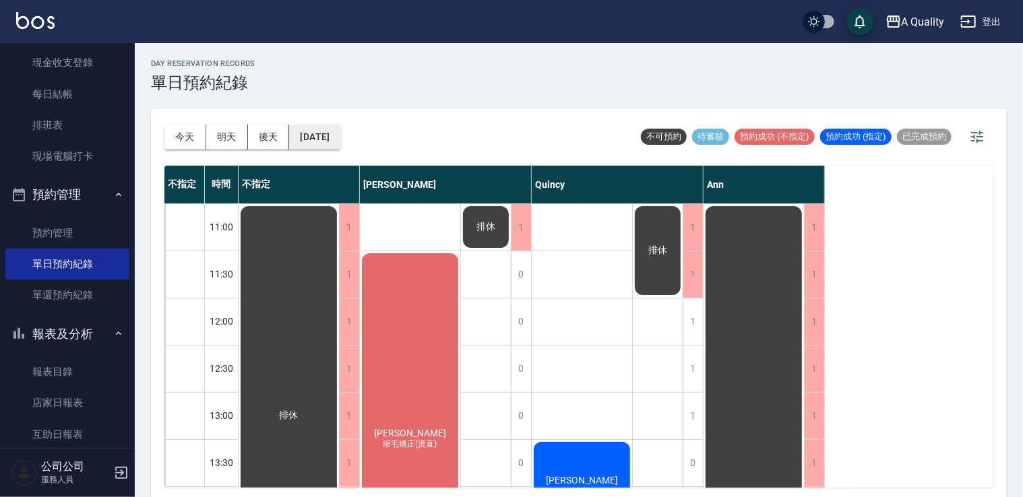
click at [321, 133] on button "2025/08/18" at bounding box center [314, 137] width 51 height 25
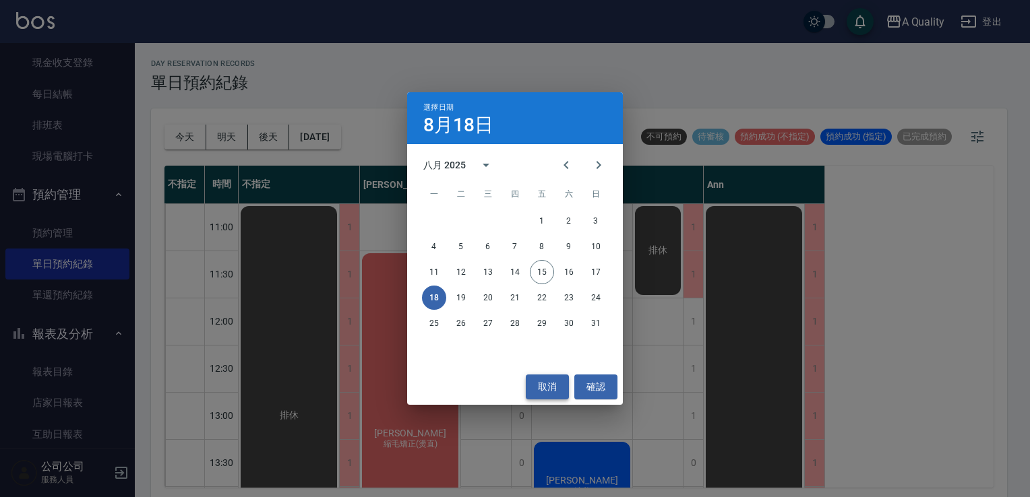
click at [558, 391] on button "取消" at bounding box center [547, 387] width 43 height 25
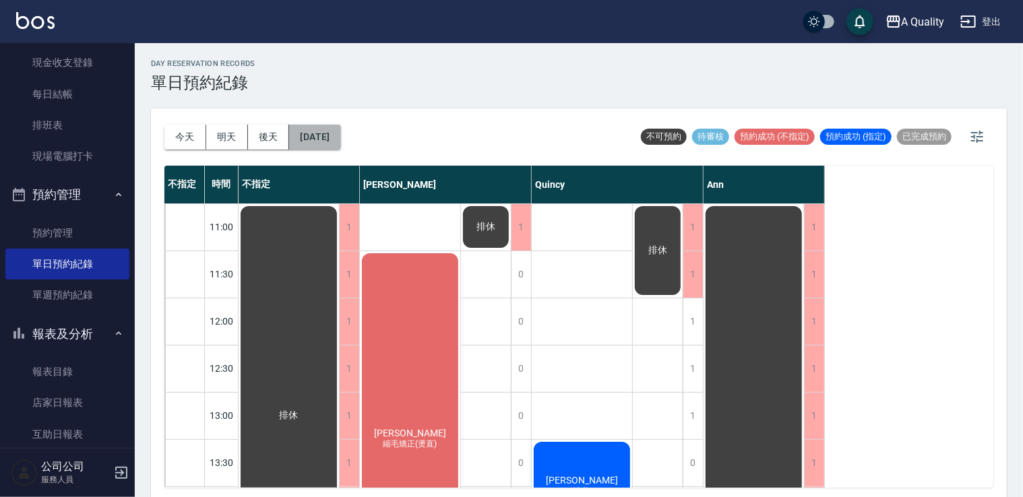
click at [327, 138] on button "2025/08/18" at bounding box center [314, 137] width 51 height 25
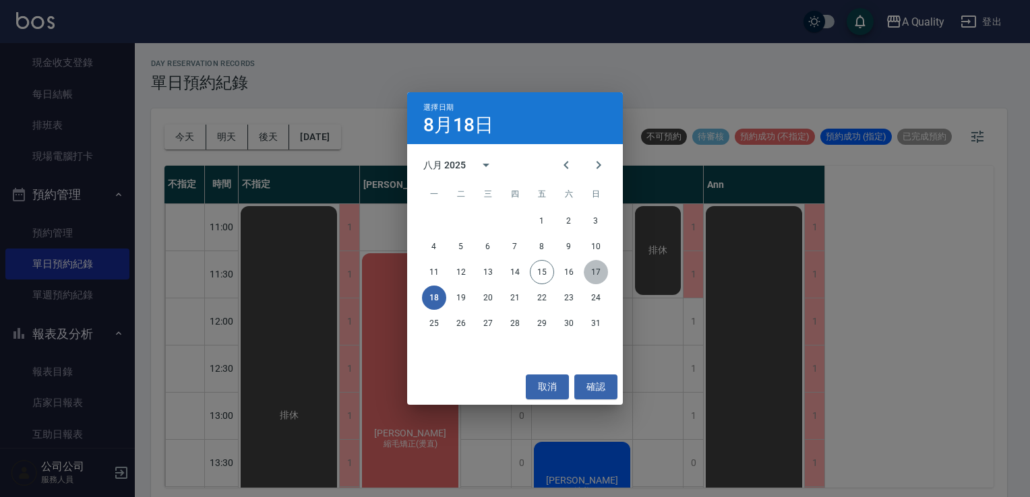
click at [594, 266] on button "17" at bounding box center [596, 272] width 24 height 24
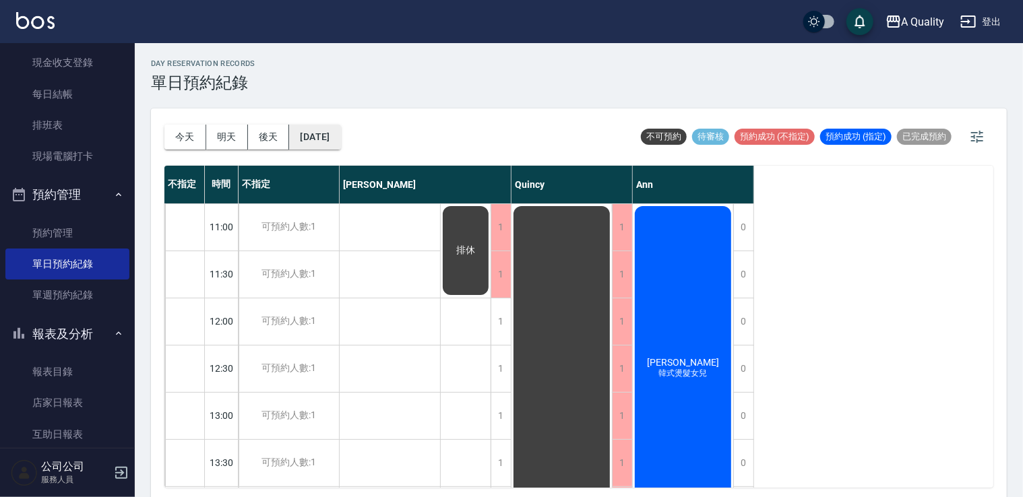
click at [365, 139] on div "今天 明天 後天 2025/08/17 不可預約 待審核 預約成功 (不指定) 預約成功 (指定) 已完成預約" at bounding box center [578, 136] width 829 height 57
click at [340, 135] on button "2025/08/17" at bounding box center [314, 137] width 51 height 25
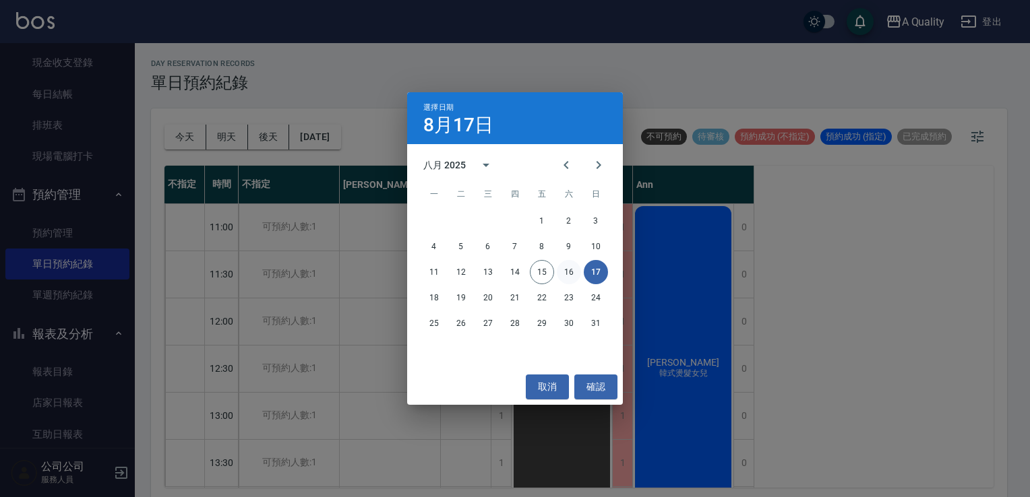
click at [562, 273] on button "16" at bounding box center [569, 272] width 24 height 24
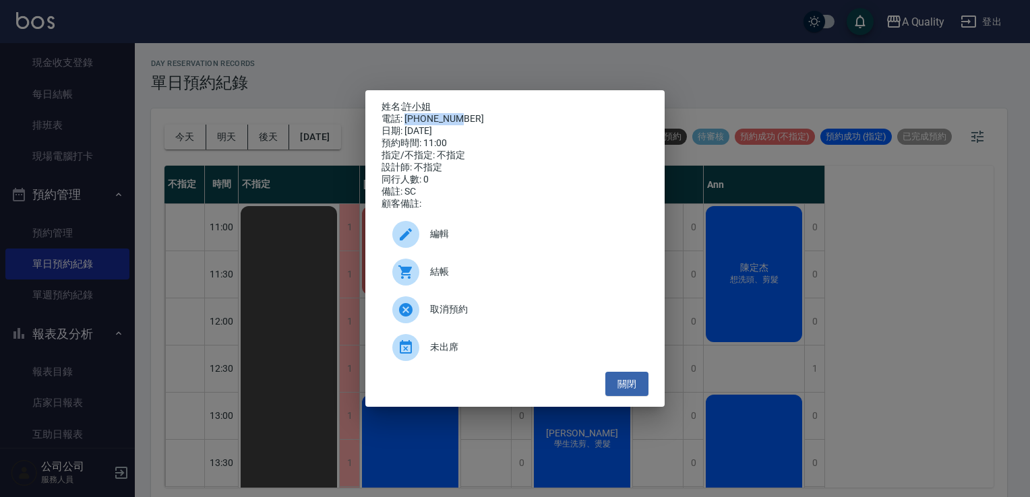
drag, startPoint x: 404, startPoint y: 115, endPoint x: 464, endPoint y: 119, distance: 59.5
click at [464, 119] on div "電話: 0980762276" at bounding box center [514, 119] width 267 height 12
copy div "0980762276"
click at [638, 387] on button "關閉" at bounding box center [626, 384] width 43 height 25
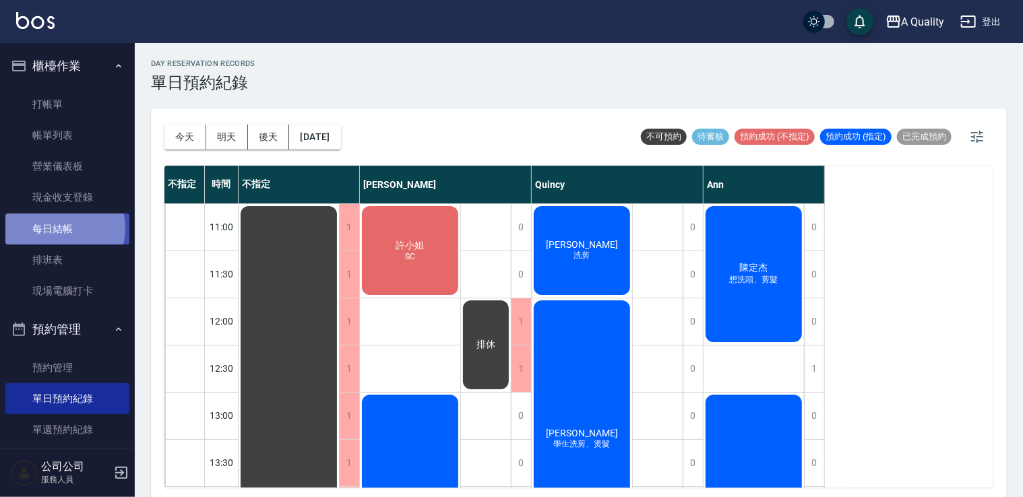
click at [63, 228] on link "每日結帳" at bounding box center [67, 229] width 124 height 31
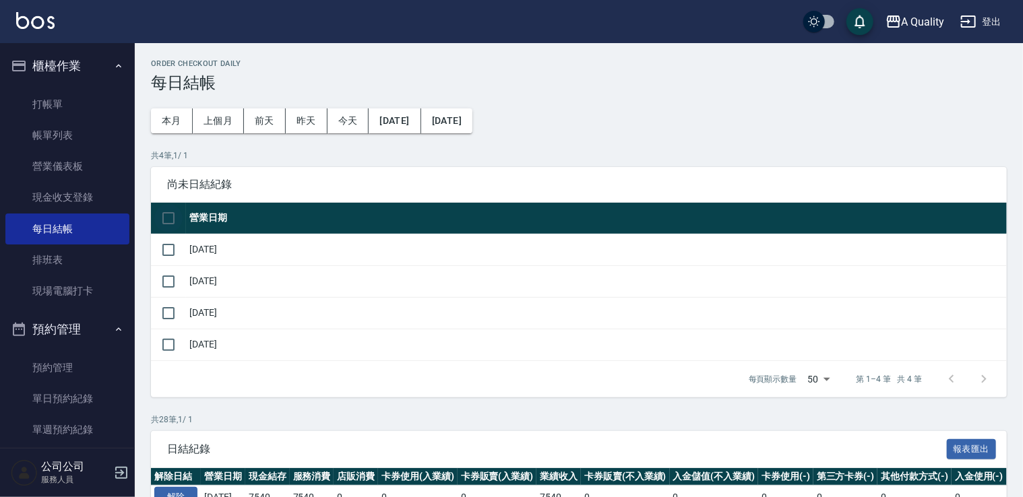
click at [169, 214] on input "checkbox" at bounding box center [168, 218] width 28 height 28
checkbox input "true"
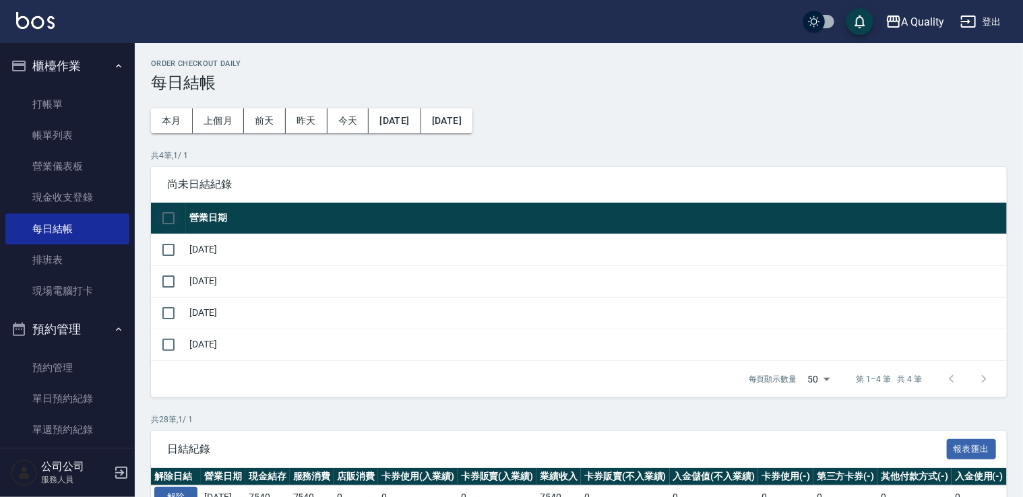
checkbox input "true"
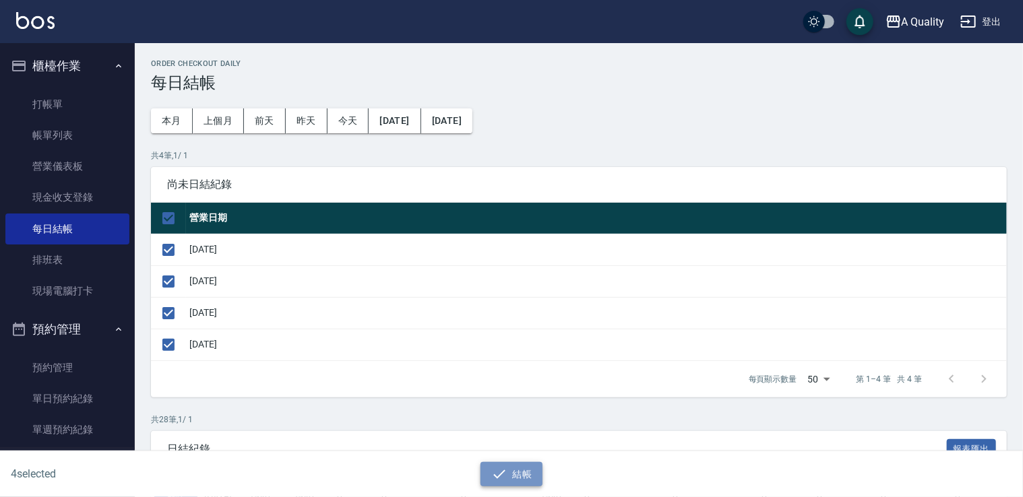
click at [528, 470] on button "結帳" at bounding box center [511, 474] width 63 height 25
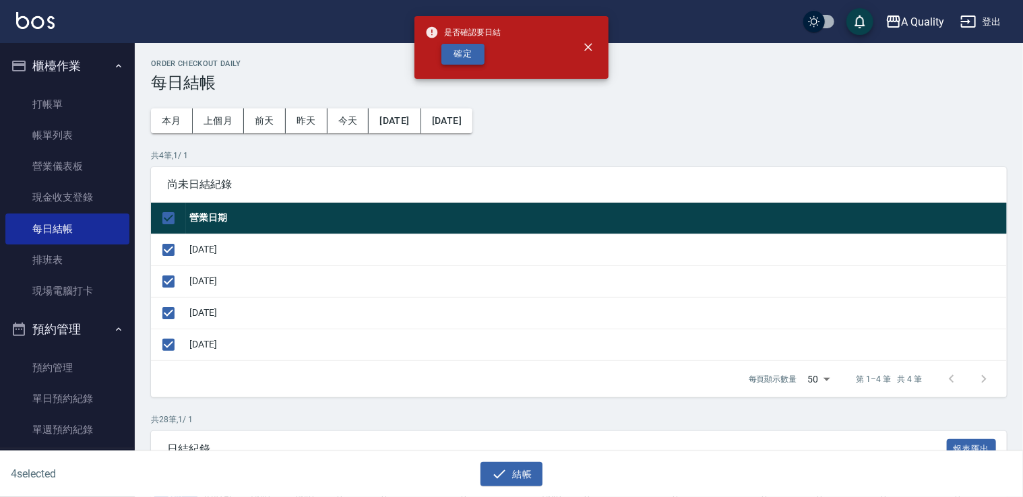
click at [449, 45] on button "確定" at bounding box center [462, 54] width 43 height 21
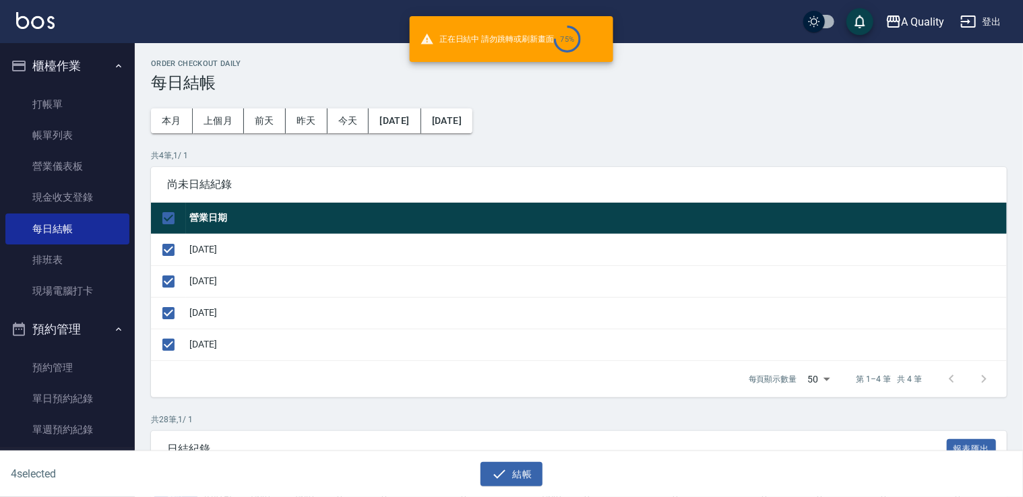
checkbox input "false"
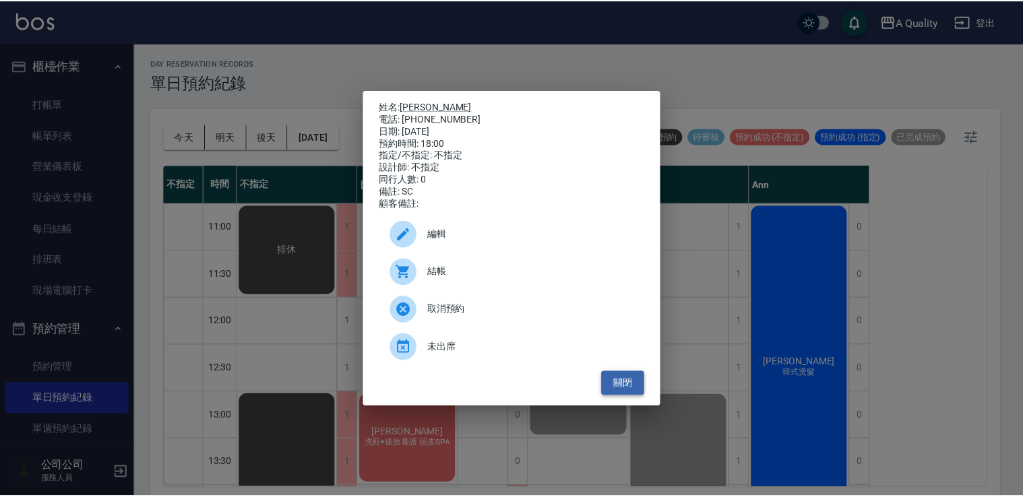
scroll to position [575, 0]
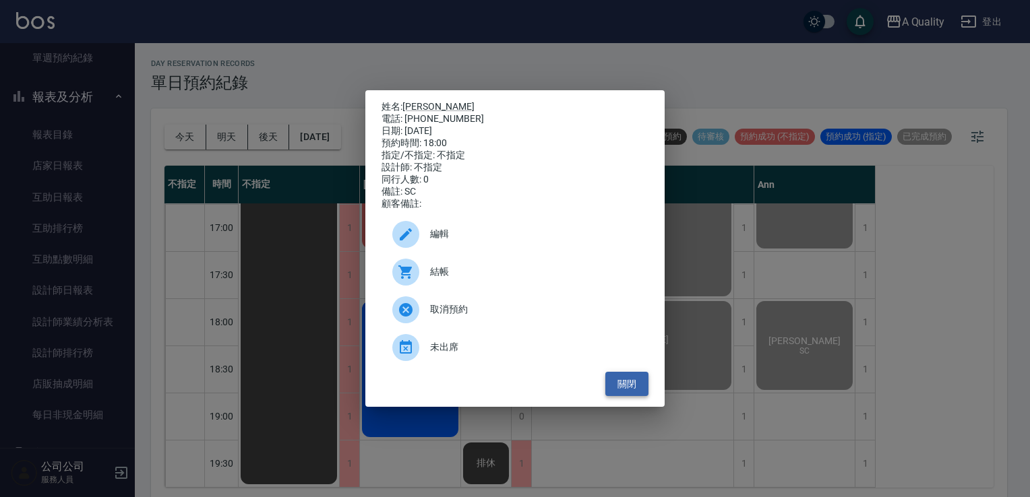
click at [628, 384] on button "關閉" at bounding box center [626, 384] width 43 height 25
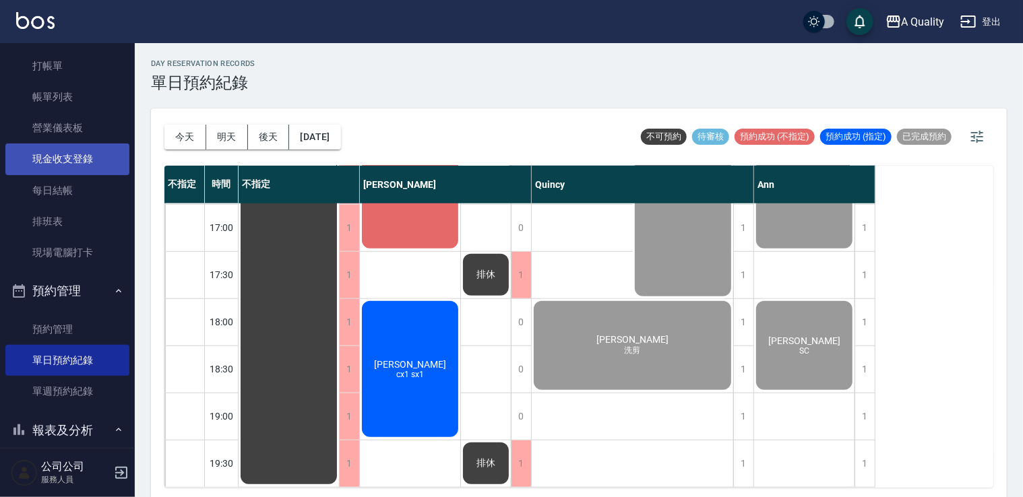
scroll to position [0, 0]
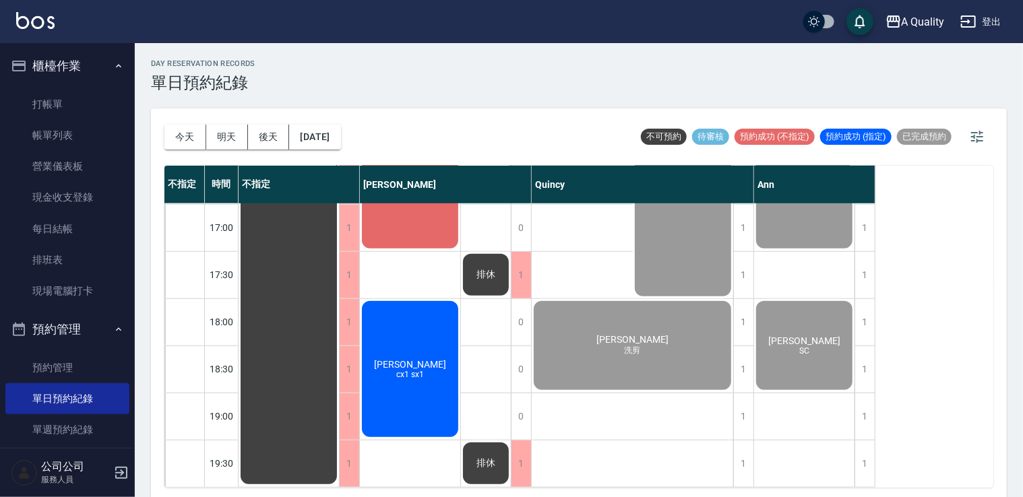
drag, startPoint x: 57, startPoint y: 135, endPoint x: 334, endPoint y: 309, distance: 326.4
click at [57, 135] on link "帳單列表" at bounding box center [67, 135] width 124 height 31
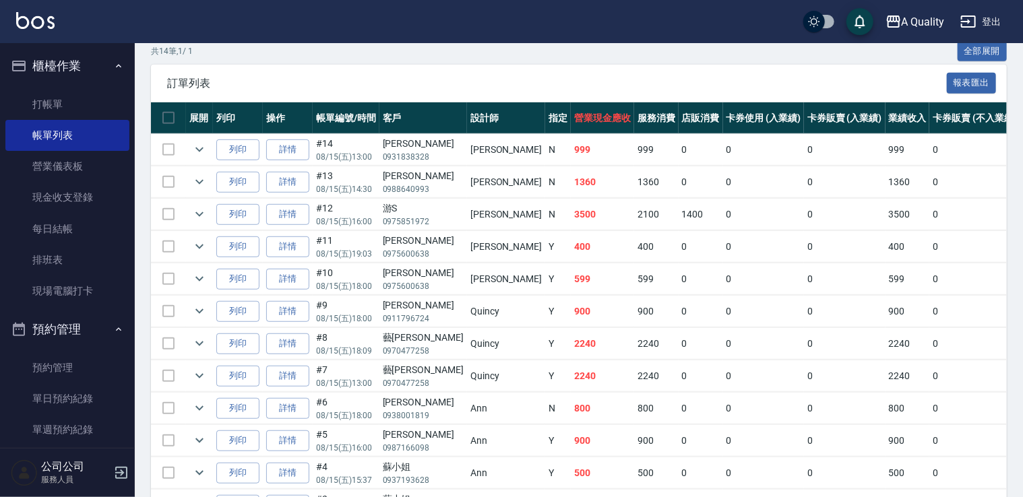
scroll to position [337, 0]
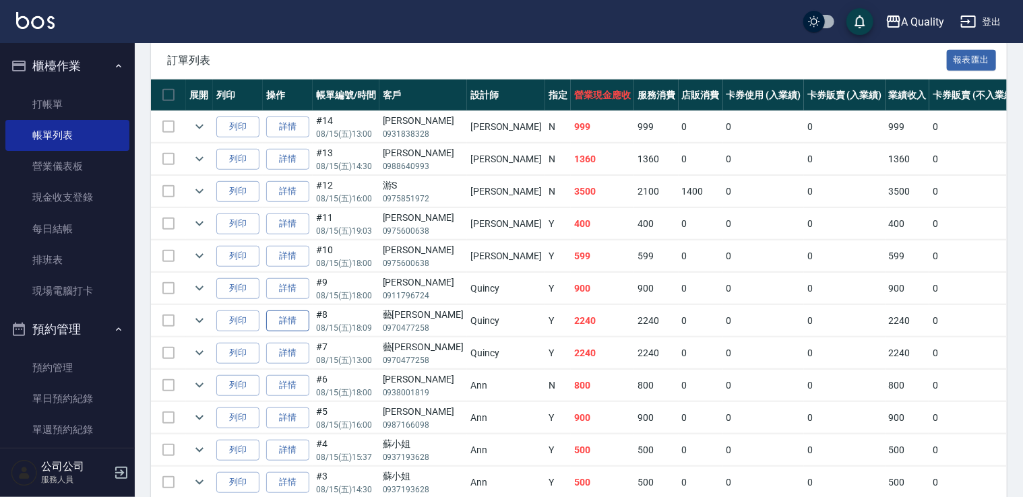
click at [290, 322] on link "詳情" at bounding box center [287, 321] width 43 height 21
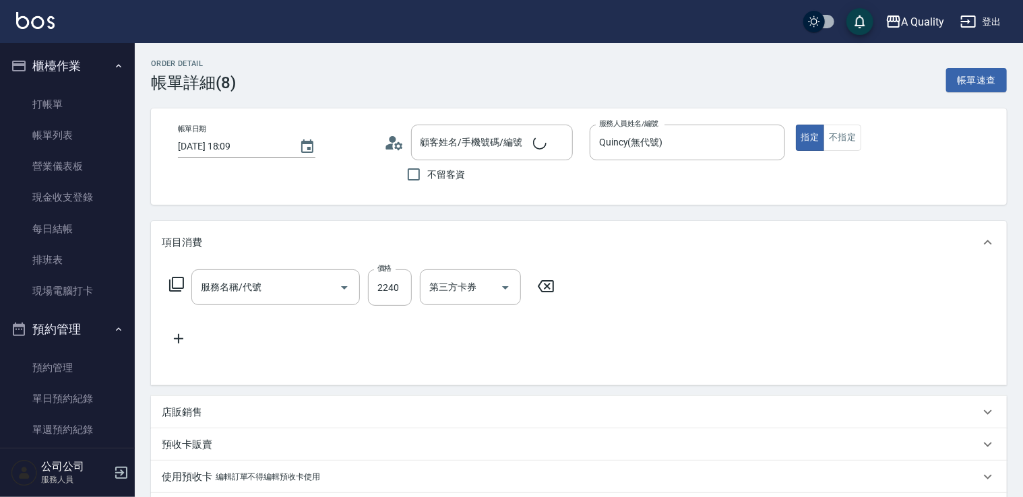
type input "2025/08/15 18:09"
type input "Quincy(無代號)"
type input "燙髮(301)"
type input "藝曉軒/0970477258/"
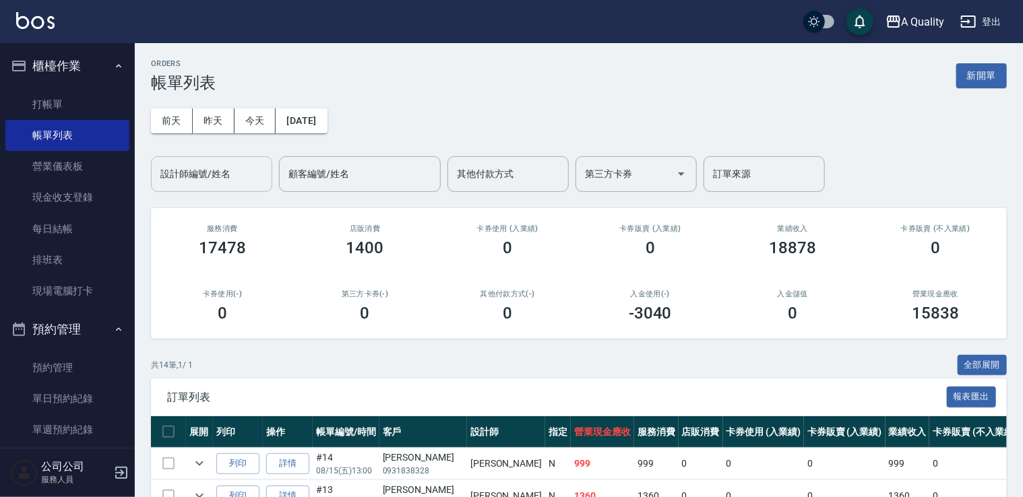
click at [218, 173] on input "設計師編號/姓名" at bounding box center [211, 174] width 109 height 24
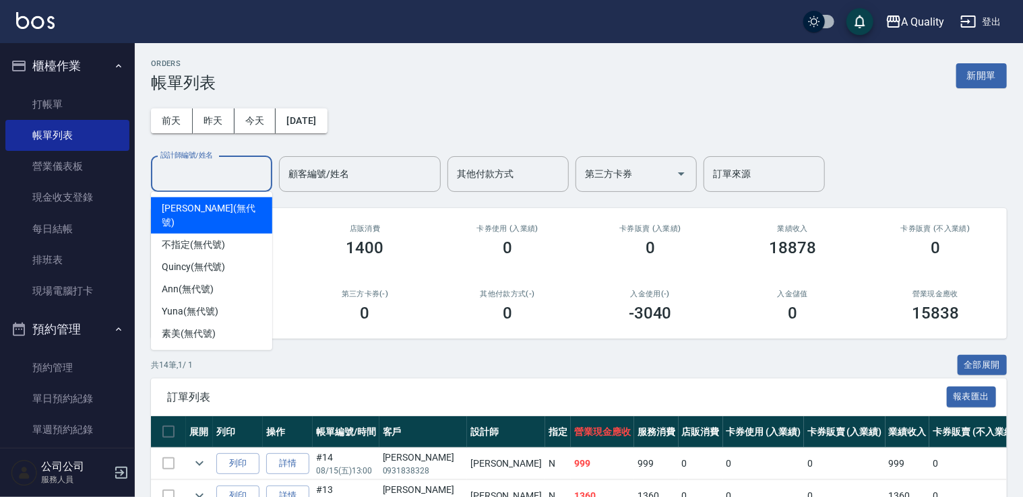
click at [202, 206] on span "Taylor (無代號)" at bounding box center [212, 215] width 100 height 28
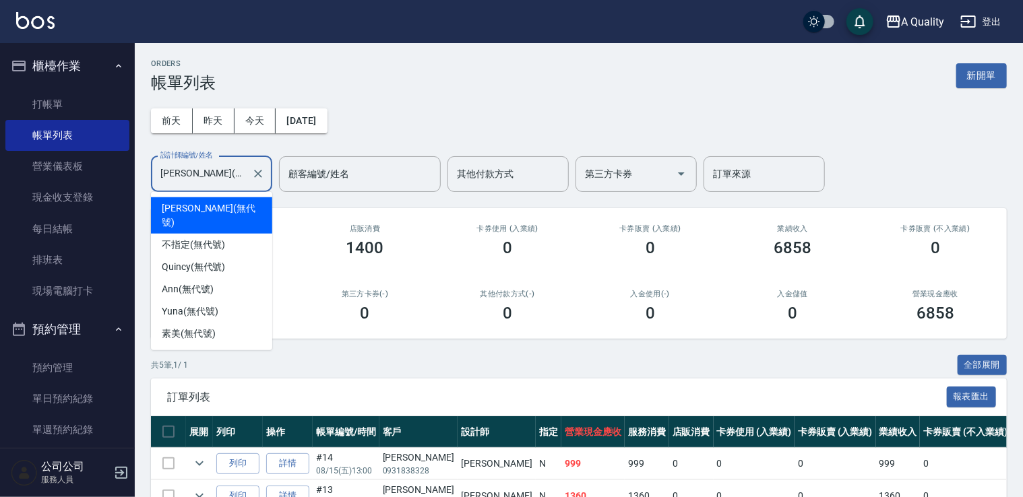
click at [229, 167] on input "Taylor(無代號)" at bounding box center [201, 174] width 89 height 24
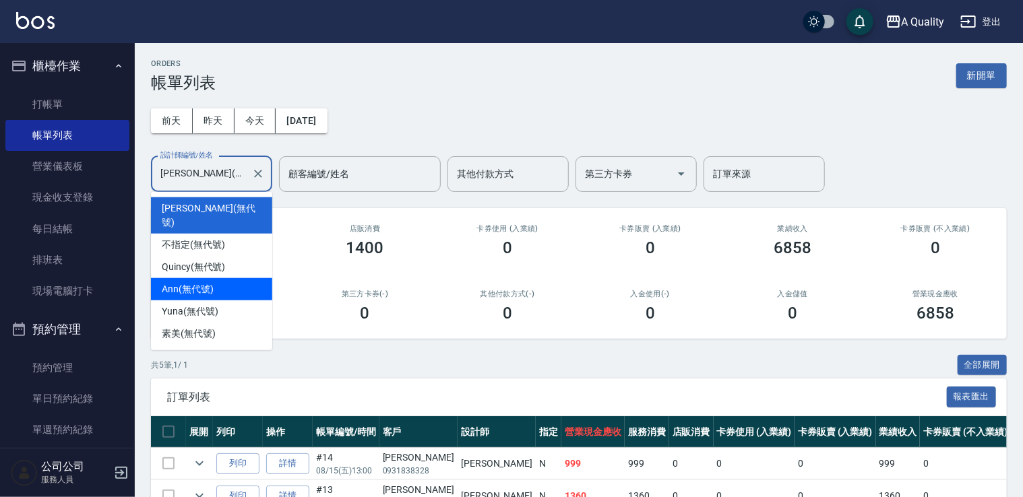
click at [193, 282] on span "Ann (無代號)" at bounding box center [188, 289] width 52 height 14
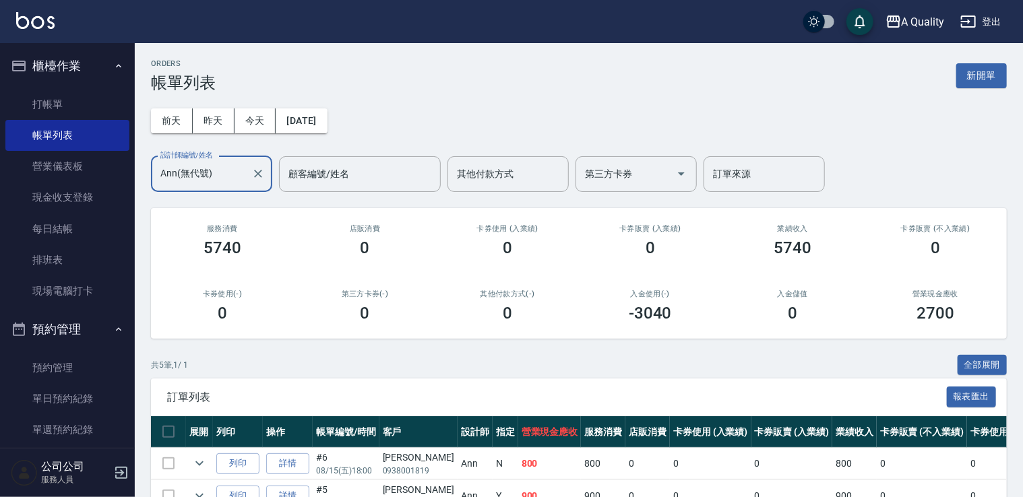
click at [236, 166] on input "Ann(無代號)" at bounding box center [201, 174] width 89 height 24
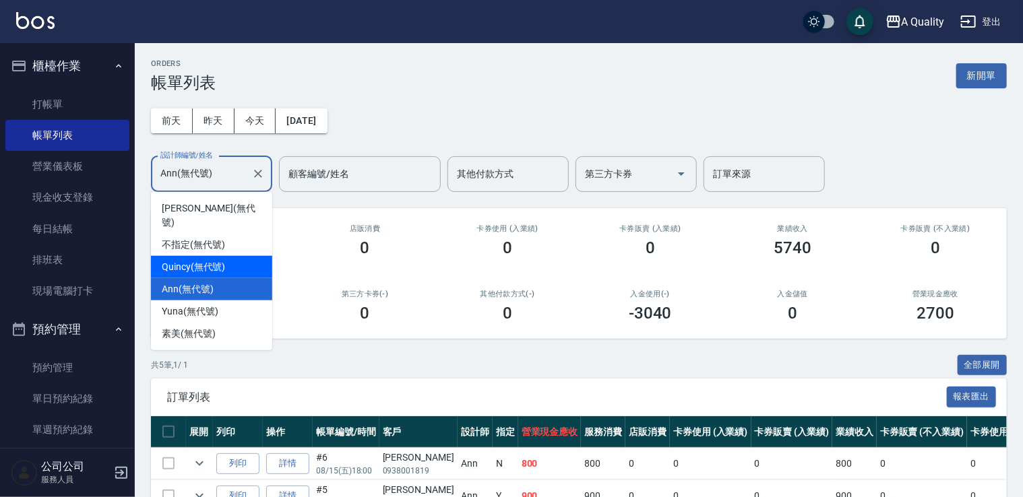
click at [215, 260] on span "Quincy (無代號)" at bounding box center [193, 267] width 63 height 14
type input "Quincy(無代號)"
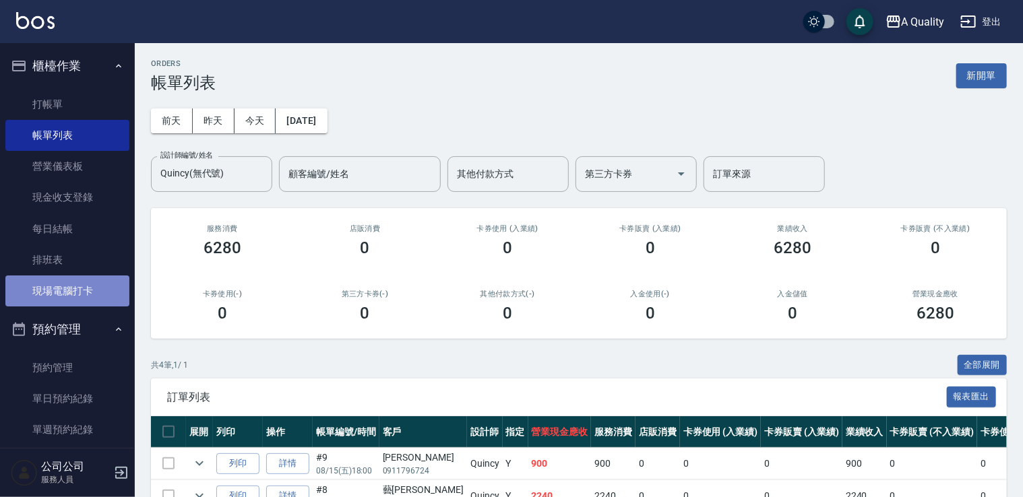
click at [78, 296] on link "現場電腦打卡" at bounding box center [67, 291] width 124 height 31
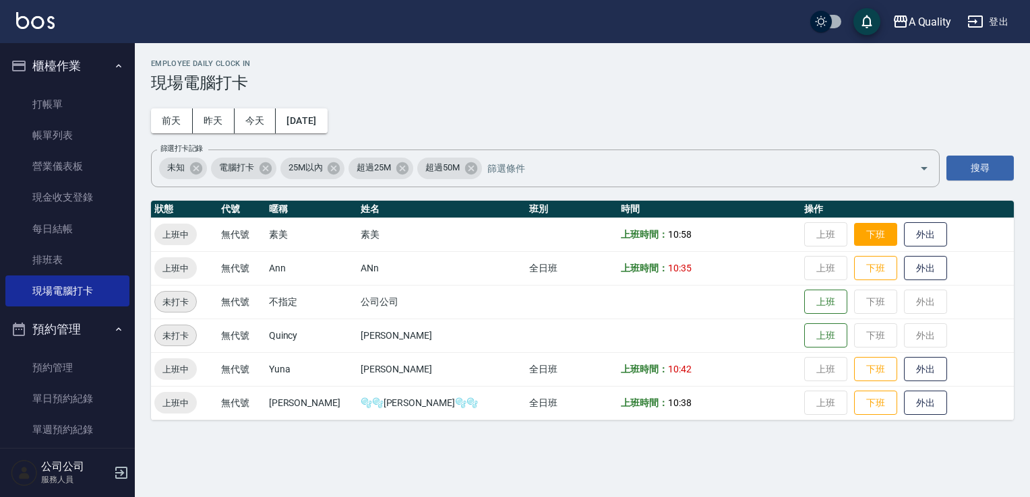
click at [854, 243] on button "下班" at bounding box center [875, 235] width 43 height 24
